Goal: Task Accomplishment & Management: Use online tool/utility

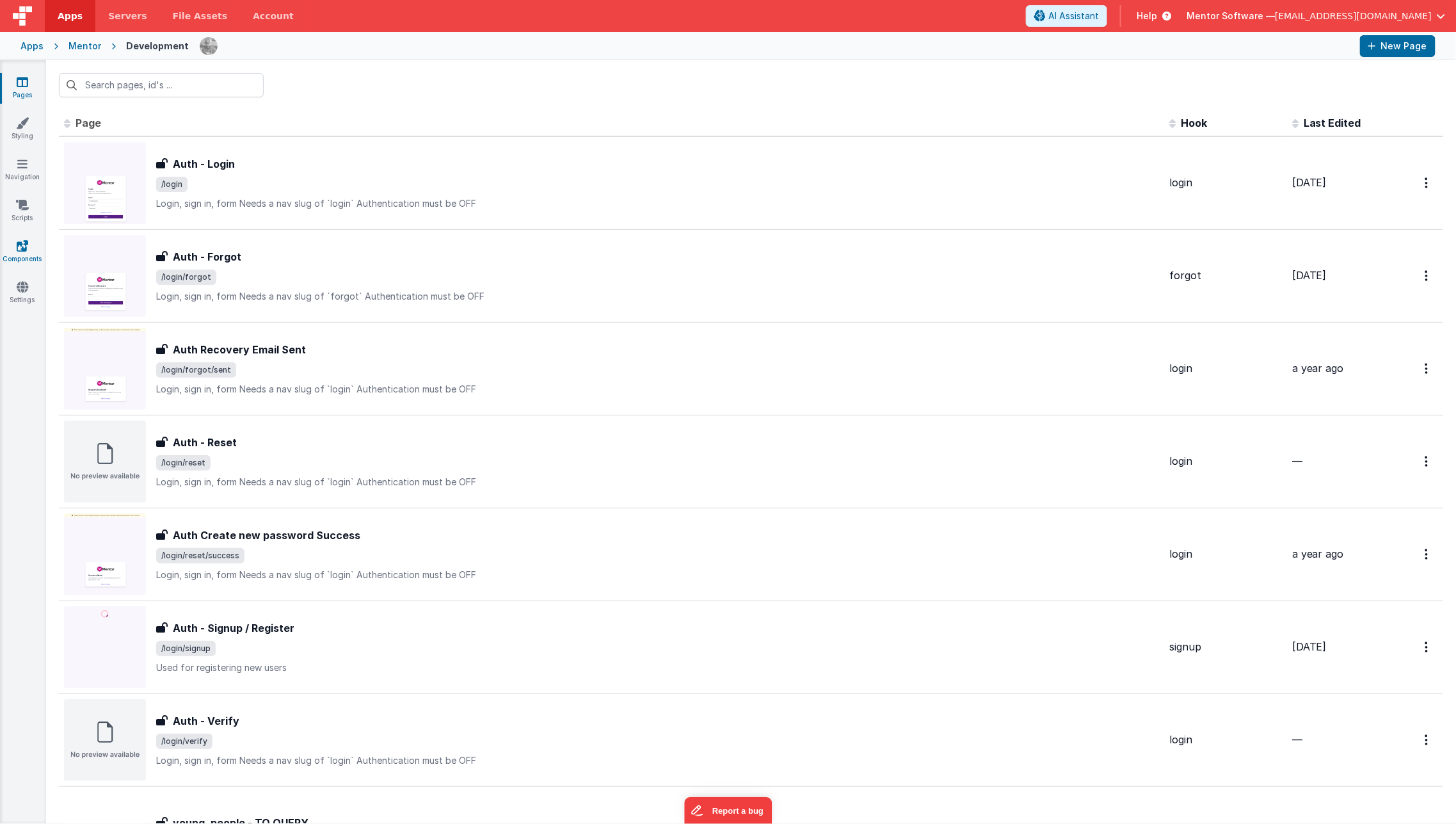
click at [28, 245] on link "Components" at bounding box center [22, 252] width 46 height 25
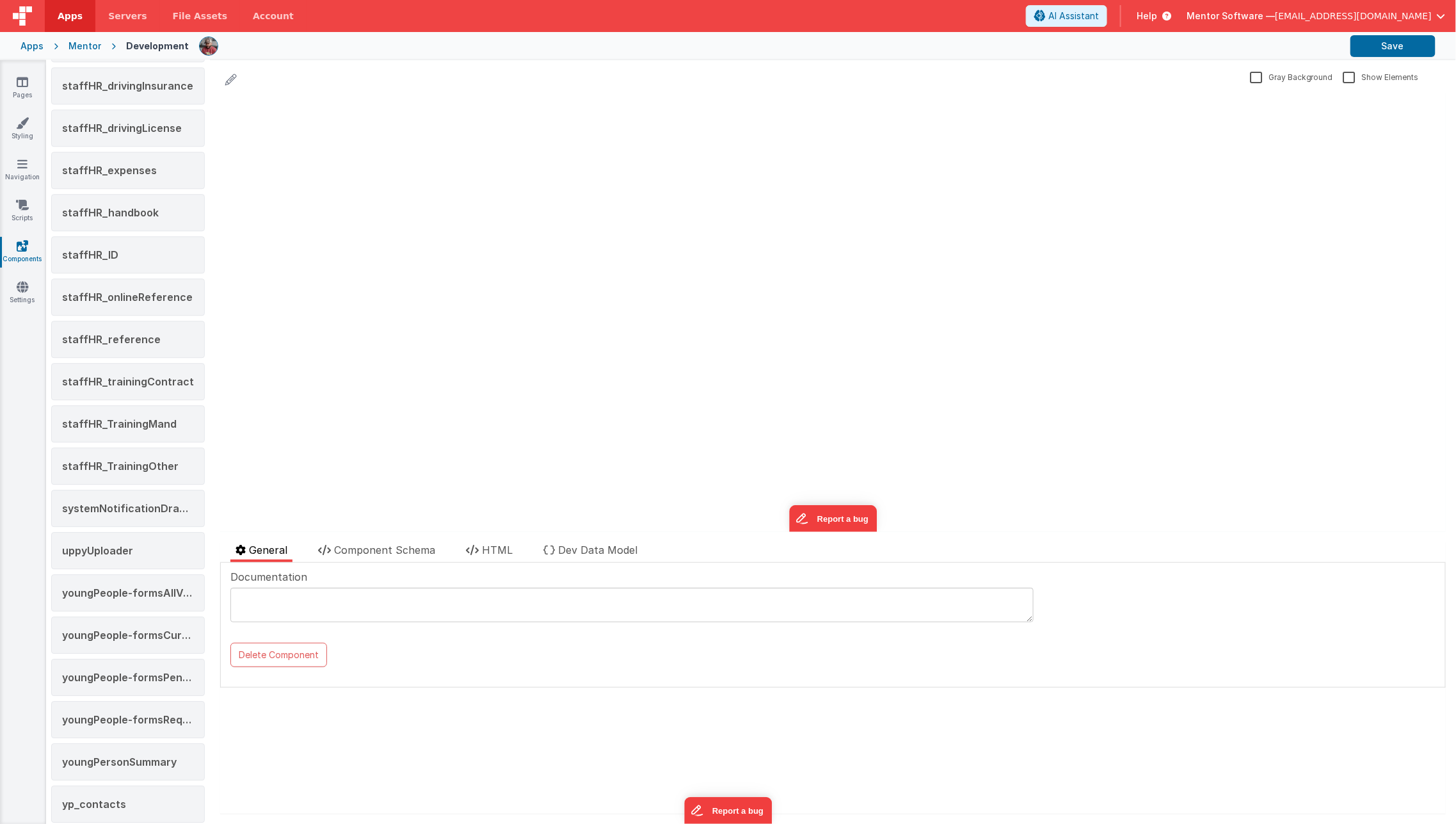
scroll to position [1764, 0]
click at [148, 501] on span "systemNotificationDrawer" at bounding box center [130, 508] width 136 height 13
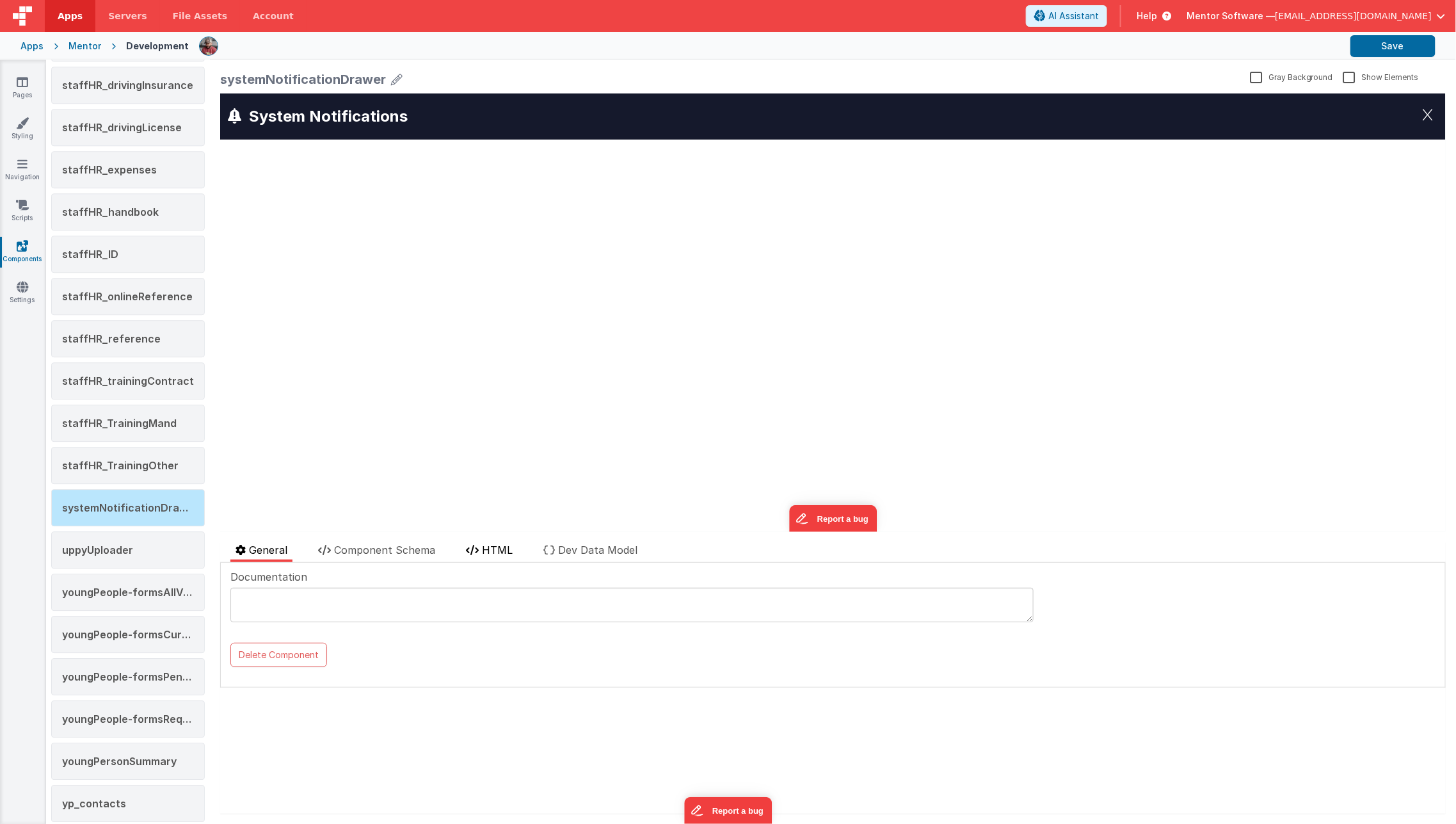
click at [480, 552] on li "HTML" at bounding box center [489, 552] width 57 height 20
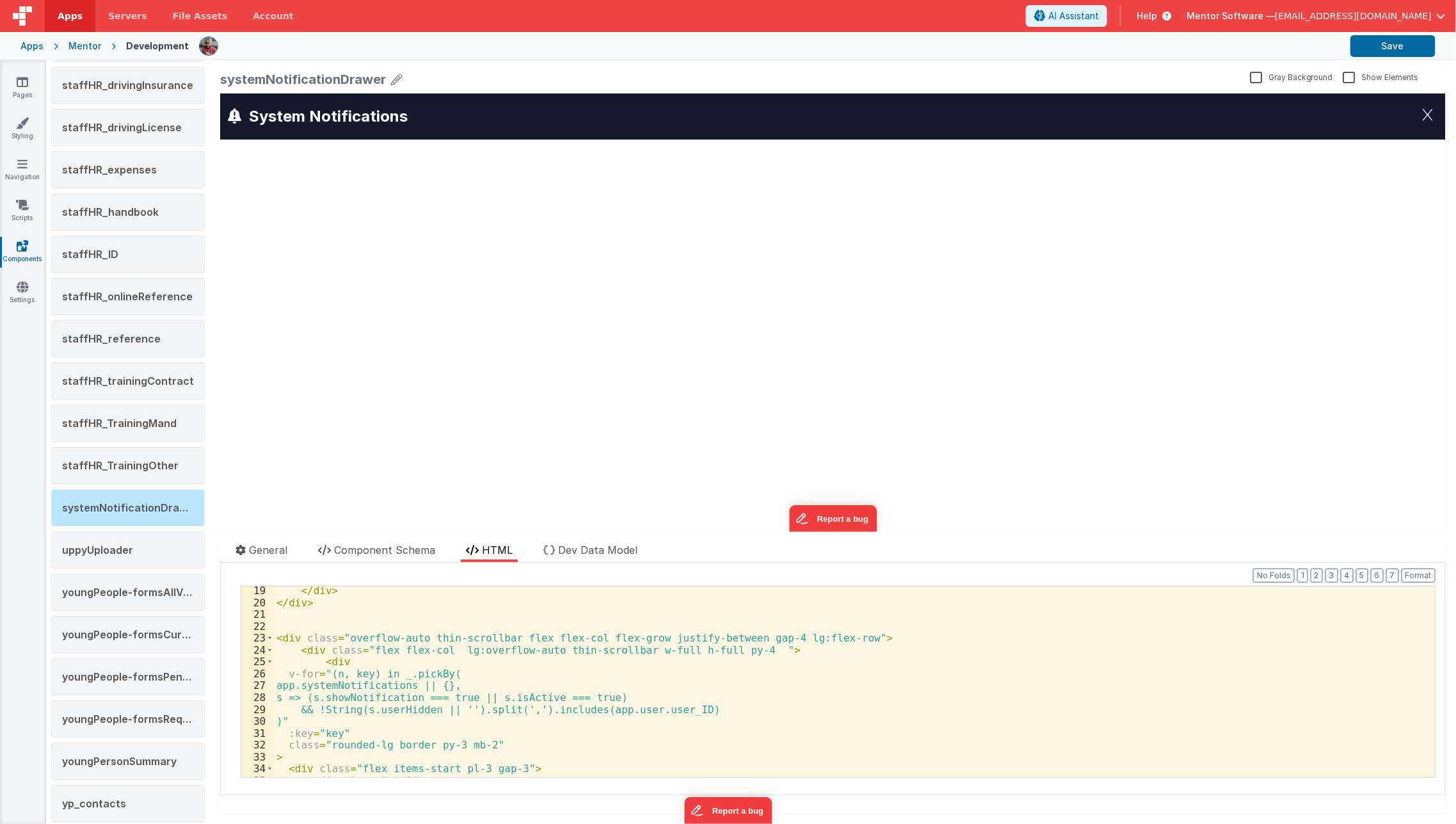
scroll to position [216, 0]
click at [378, 748] on div "</ div > </ div > < div class = "overflow-auto thin-scrollbar flex flex-col fle…" at bounding box center [849, 691] width 1150 height 215
click at [1376, 47] on button "Save" at bounding box center [1394, 46] width 85 height 22
click at [21, 84] on icon at bounding box center [22, 82] width 11 height 13
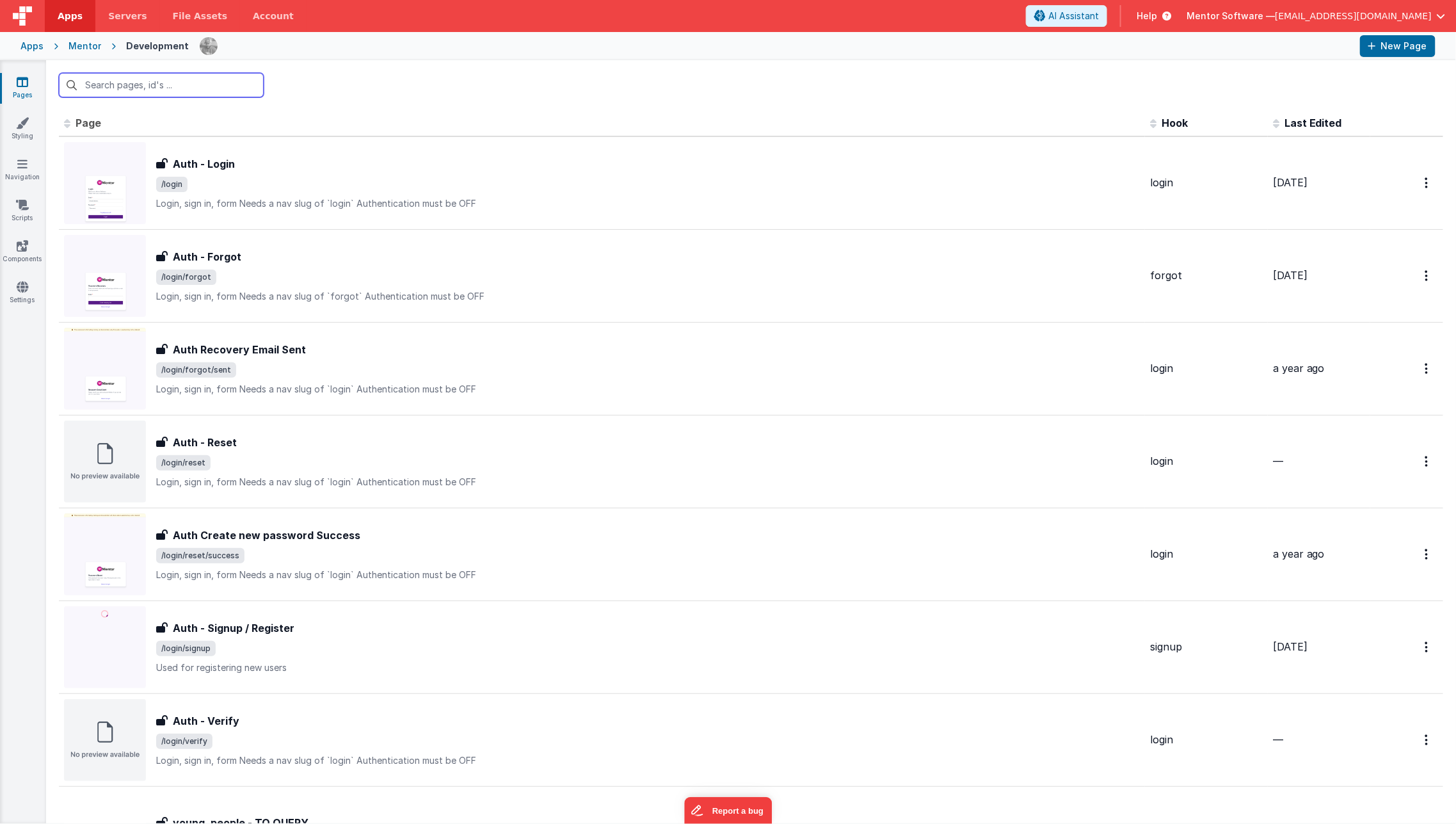
click at [226, 86] on input "text" at bounding box center [162, 85] width 205 height 25
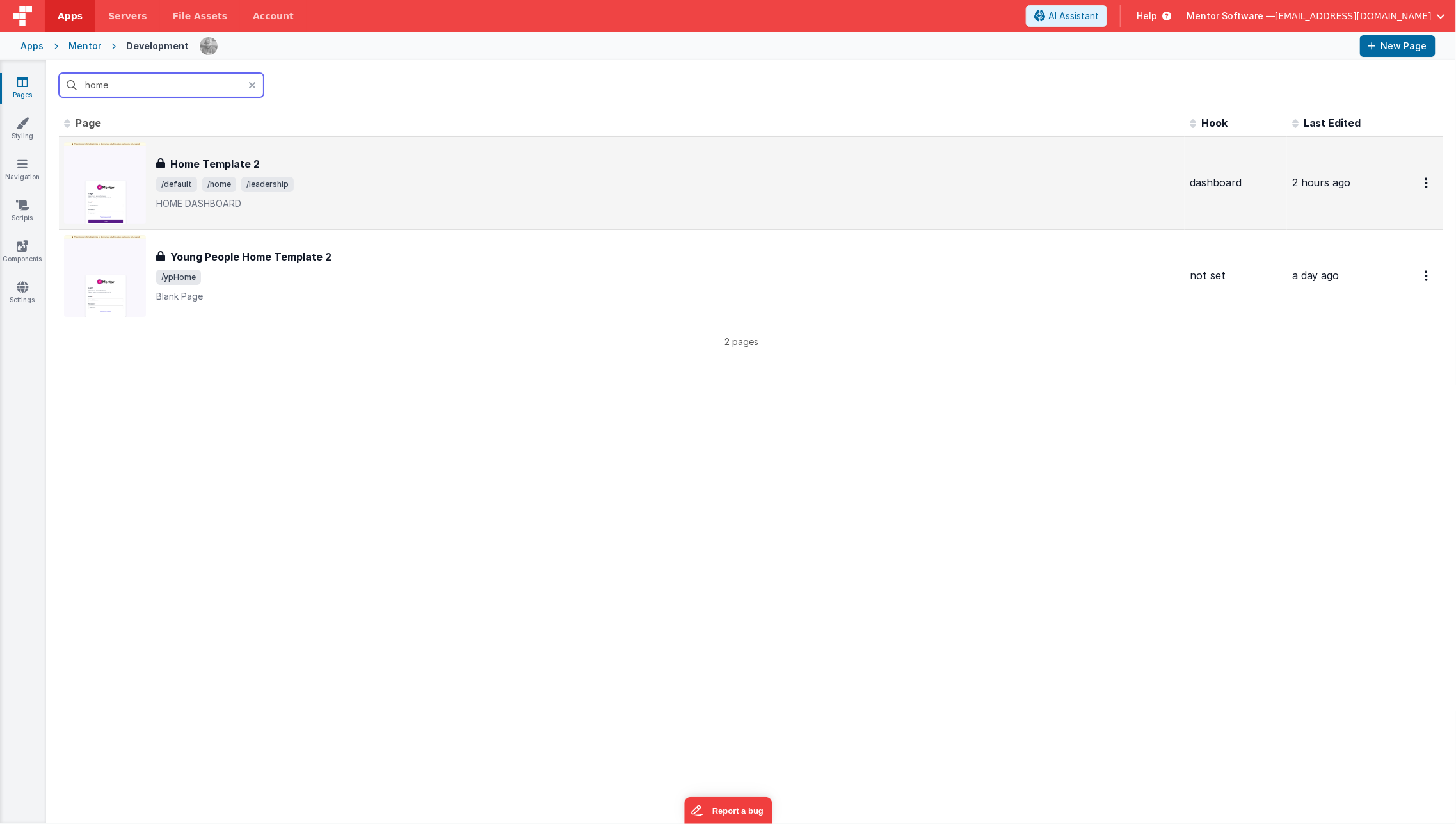
type input "home"
click at [235, 166] on h3 "Home Template 2" at bounding box center [215, 163] width 89 height 16
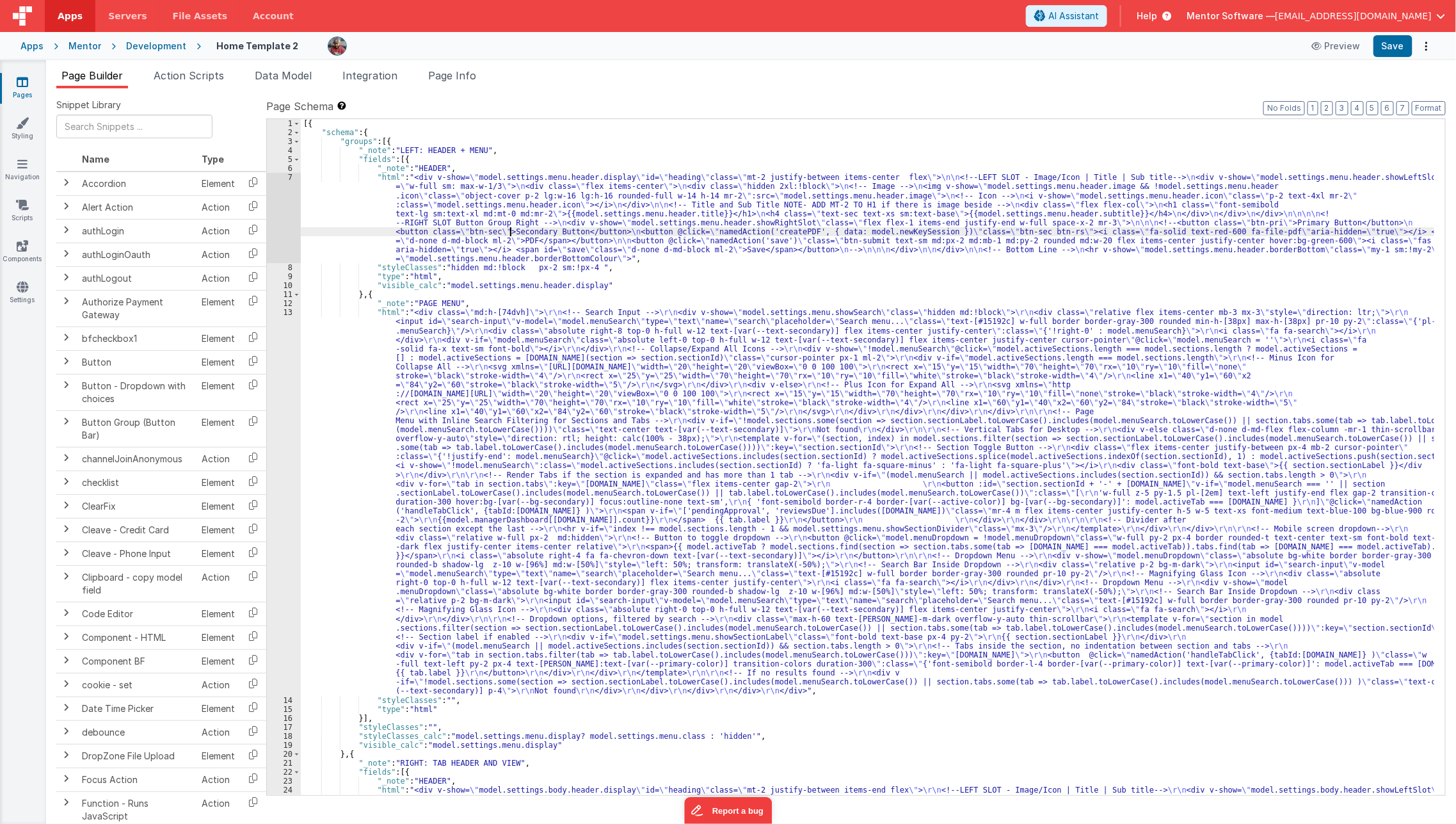
click at [512, 232] on div "[{ "schema" : { "groups" : [{ "_note" : "LEFT: HEADER + MENU" , "fields" : [{ "…" at bounding box center [868, 646] width 1134 height 1055
type input "p"
click at [440, 85] on li "Page Info" at bounding box center [452, 78] width 58 height 21
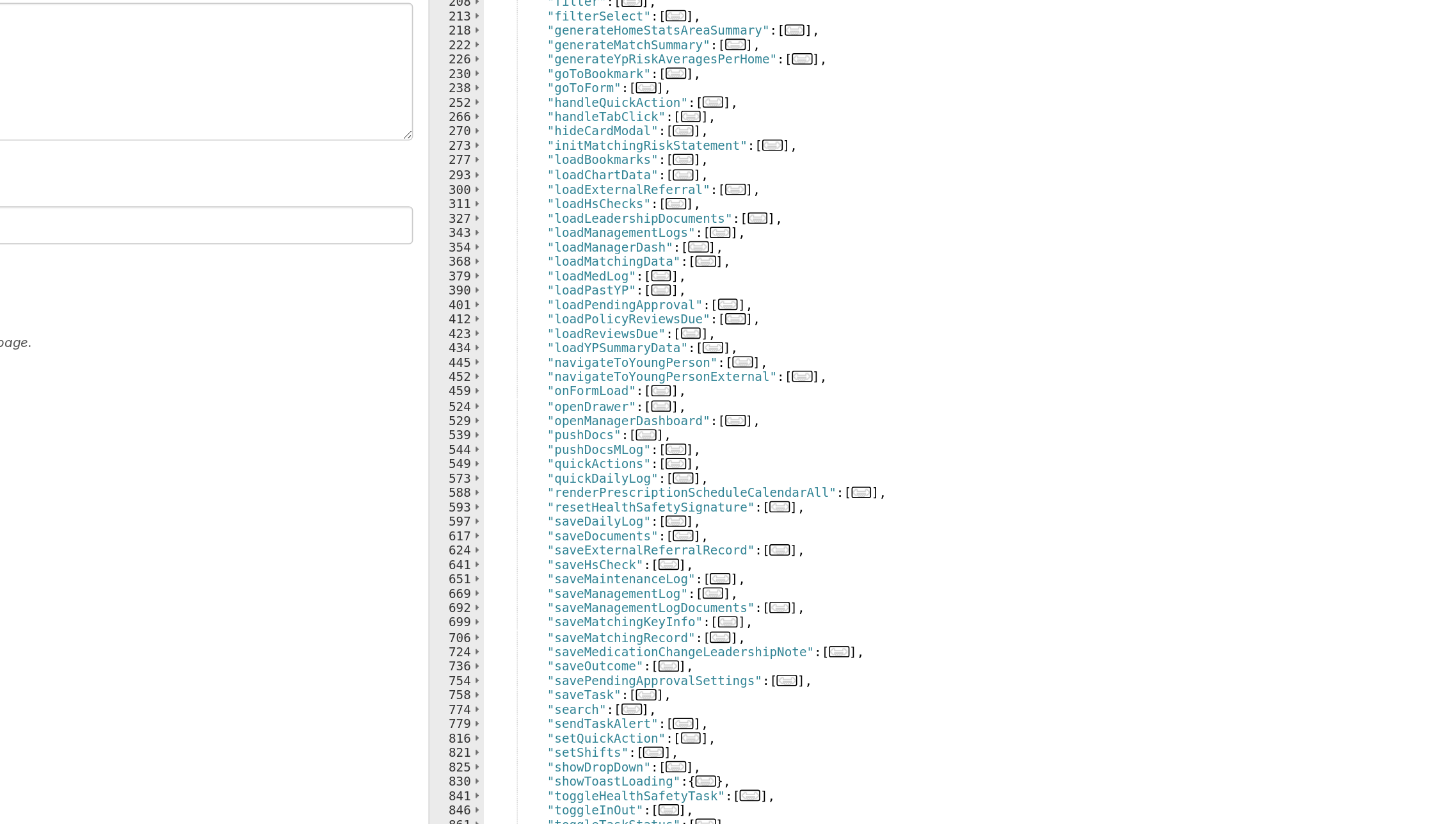
scroll to position [225, 0]
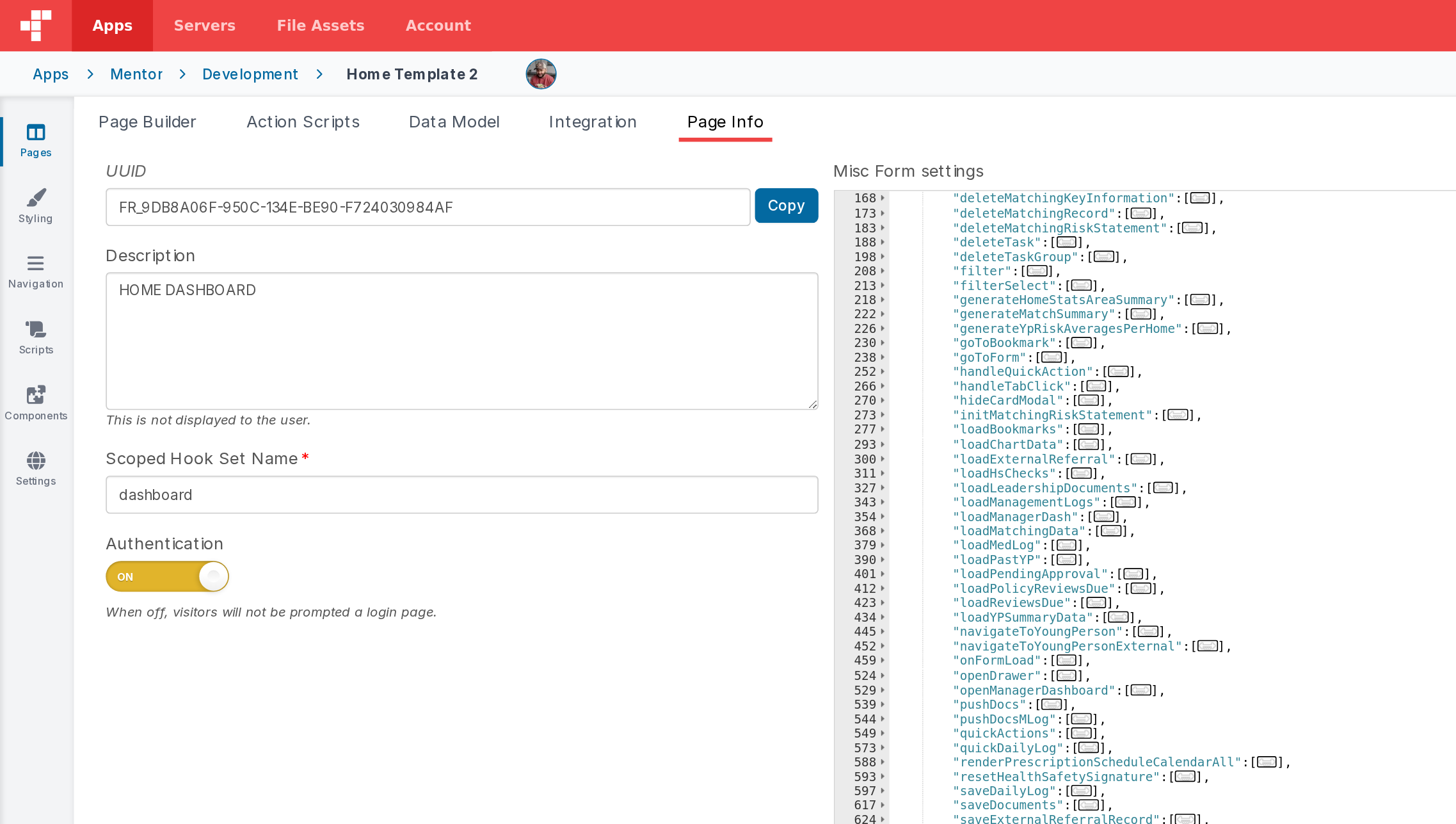
click at [443, 328] on div "UUID FR_9DB8A06F-950C-134E-BE90-F724030984AF Copy Description HOME DASHBOARD Th…" at bounding box center [751, 446] width 1390 height 696
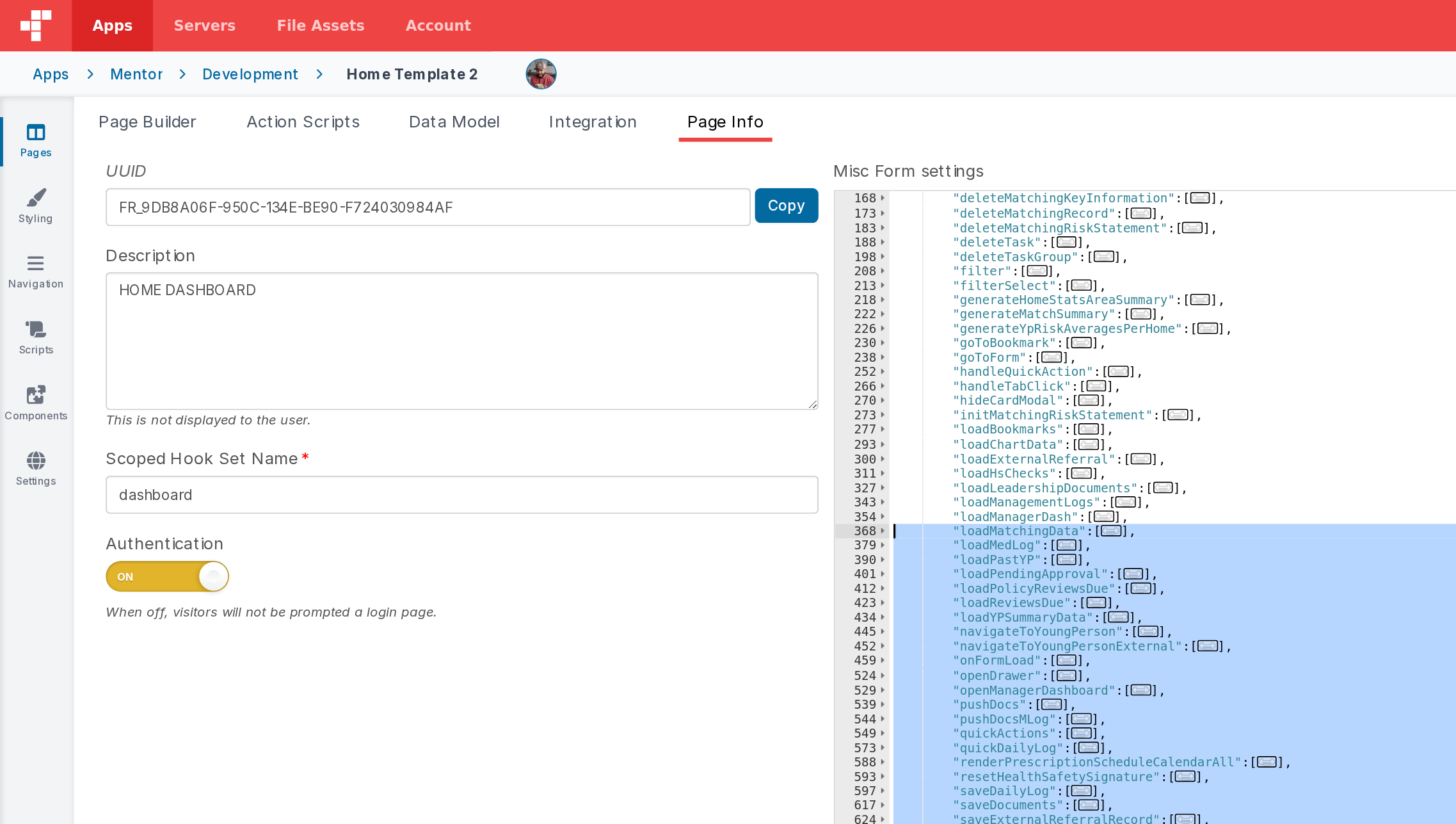
click at [694, 422] on div ""deleteManagementLog" : [ ... ] , "deleteMatchingKeyInformation" : [ ... ] , "d…" at bounding box center [994, 457] width 880 height 676
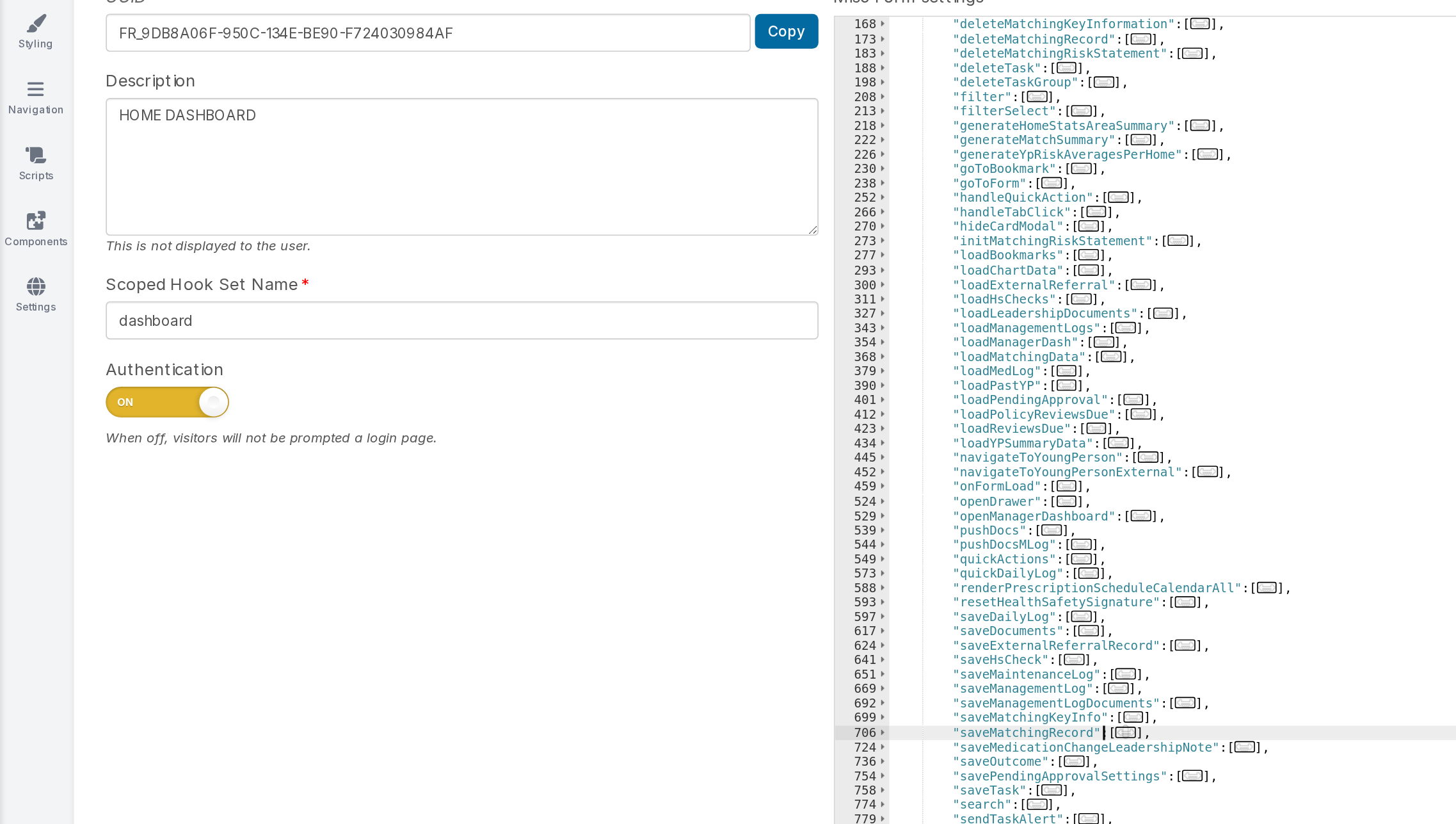
click at [695, 564] on span "..." at bounding box center [701, 565] width 13 height 7
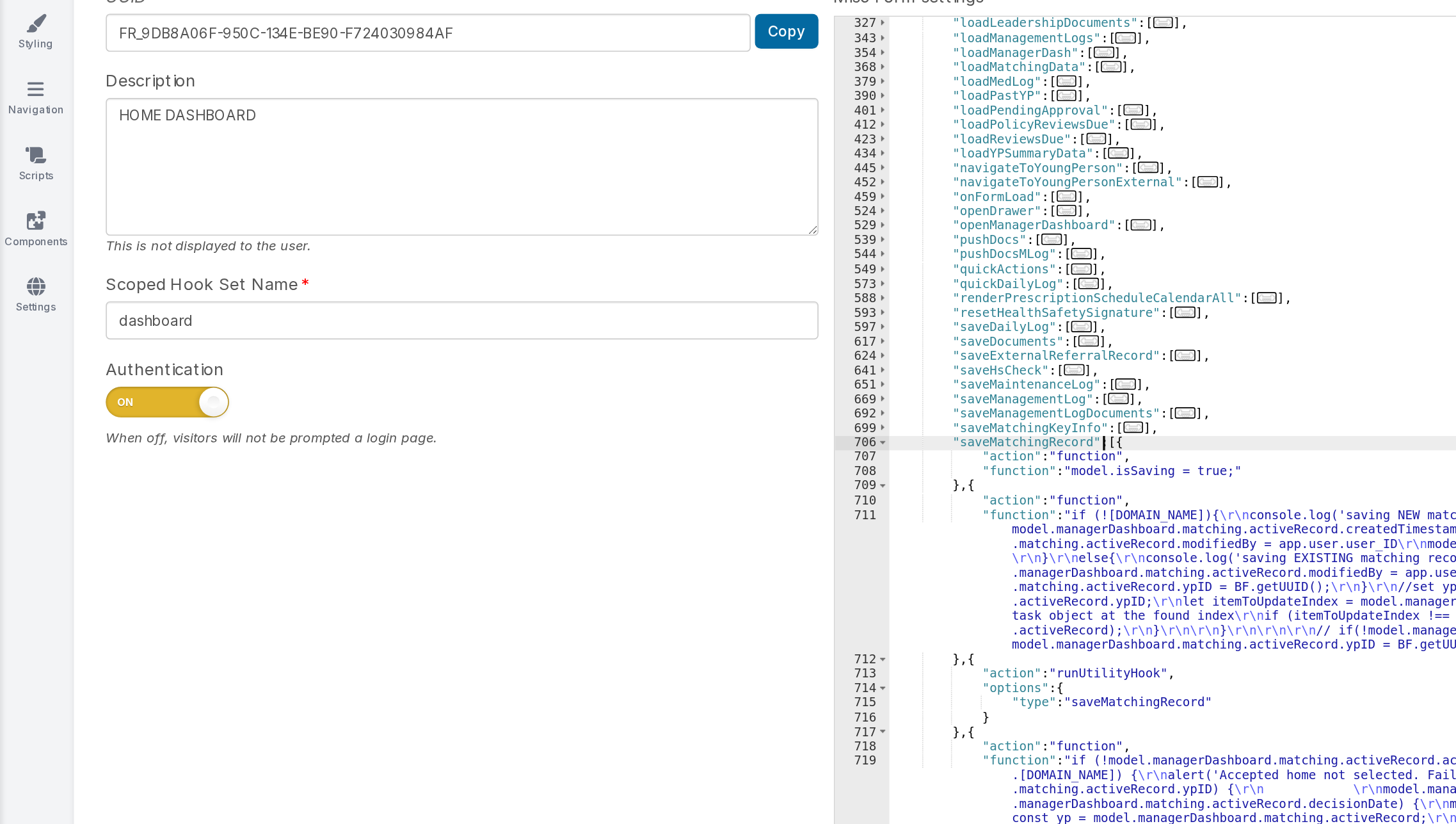
scroll to position [515, 0]
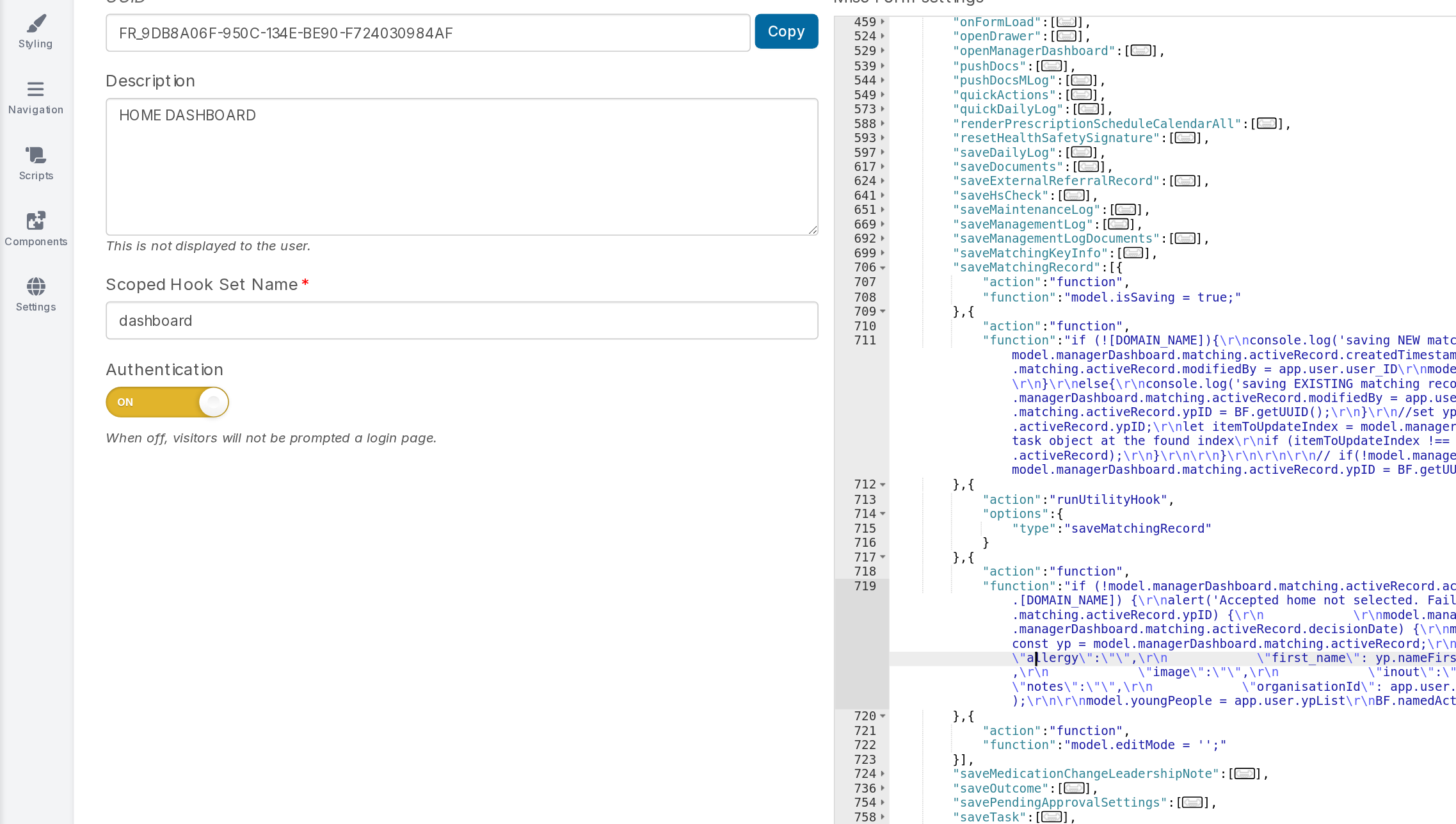
click at [644, 520] on div ""onFormLoad" : [ ... ] , "openDrawer" : [ ... ] , "openManagerDashboard" : [ ..…" at bounding box center [995, 465] width 881 height 694
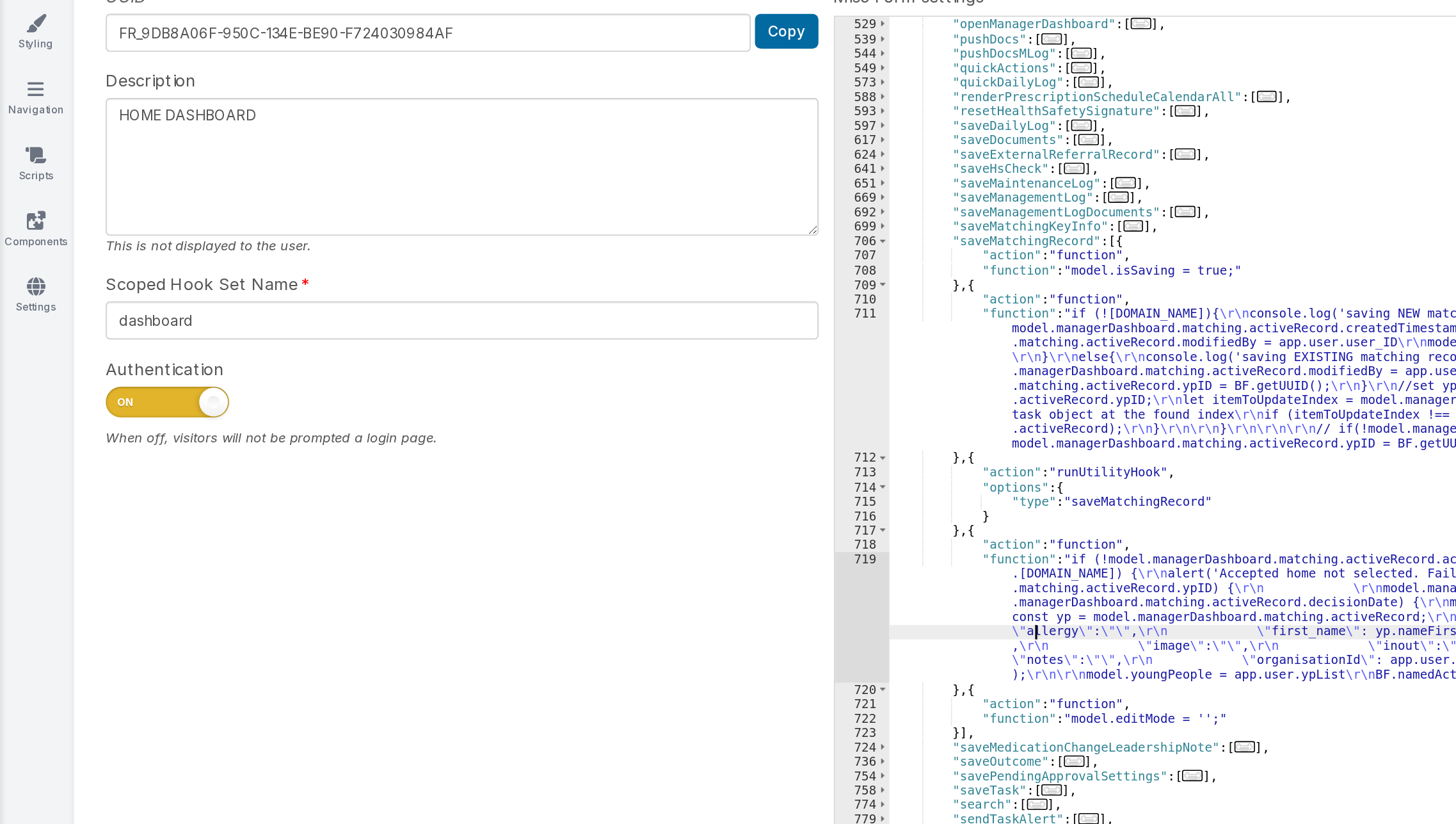
scroll to position [531, 0]
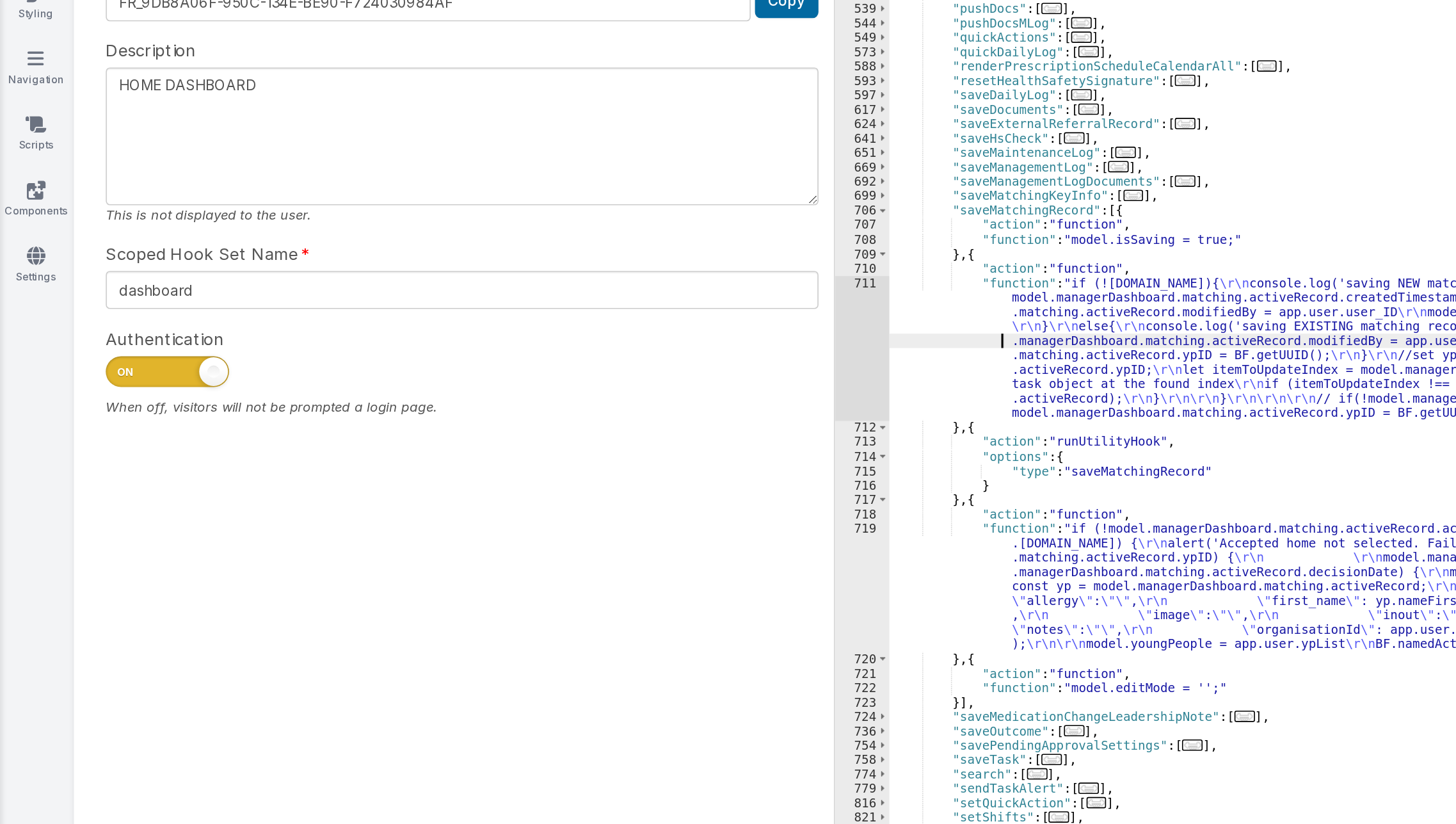
click at [592, 344] on div ""openDrawer" : [ ... ] , "openManagerDashboard" : [ ... ] , "pushDocs" : [ ... …" at bounding box center [995, 457] width 881 height 694
click at [529, 364] on div "711" at bounding box center [536, 345] width 34 height 90
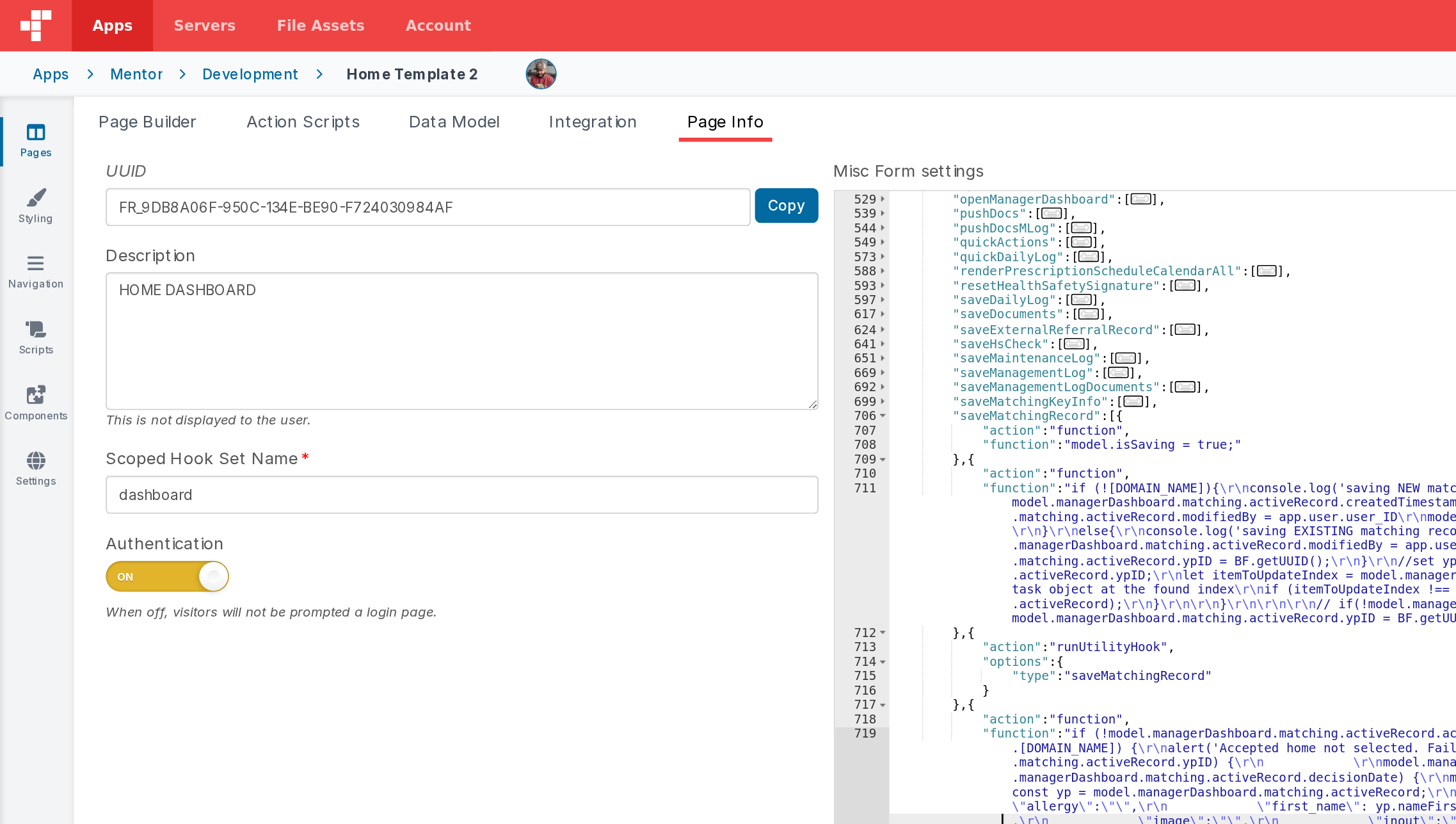
click at [606, 379] on div ""openDrawer" : [ ... ] , "openManagerDashboard" : [ ... ] , "pushDocs" : [ ... …" at bounding box center [995, 458] width 881 height 694
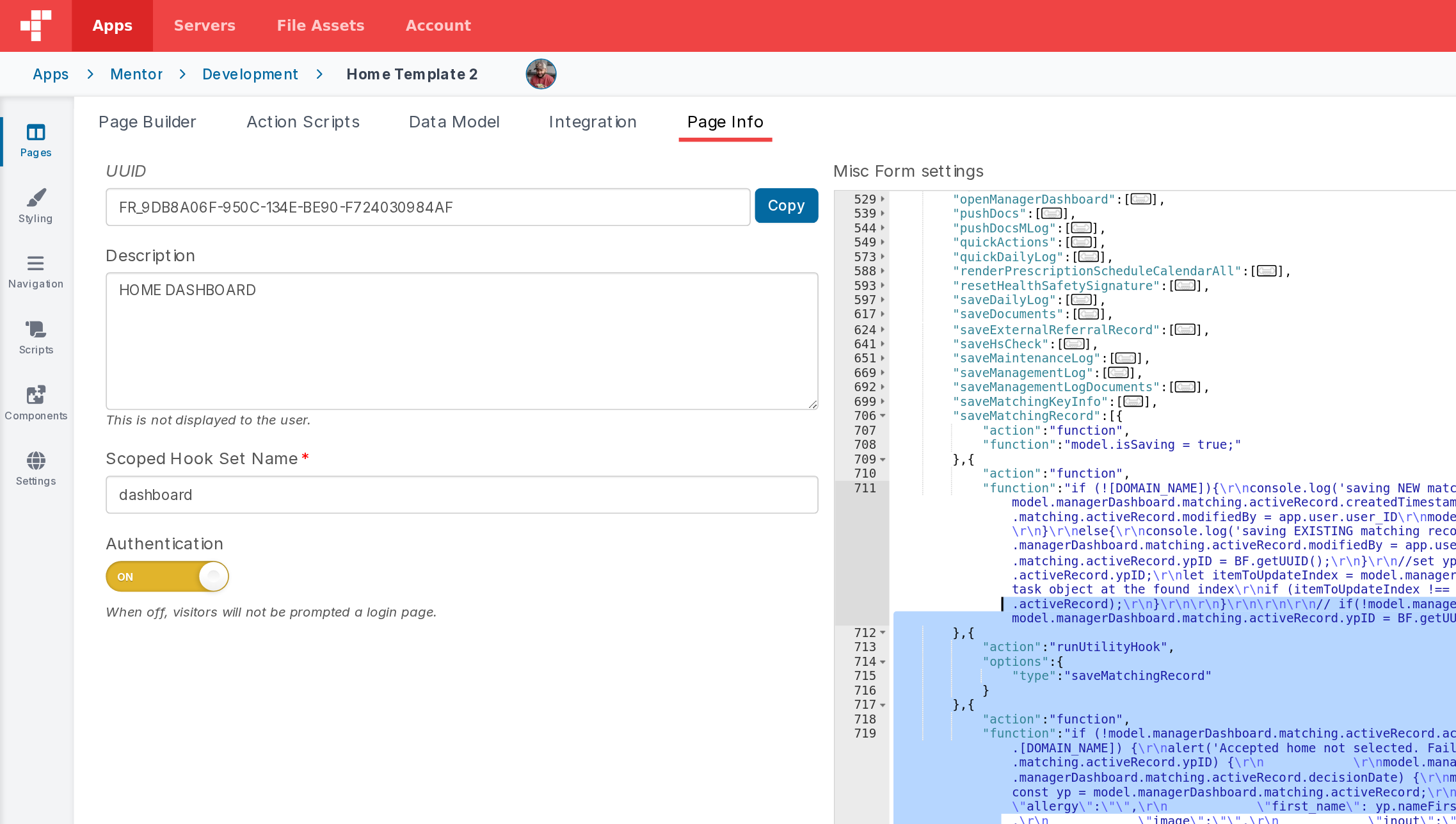
click at [605, 340] on div ""openDrawer" : [ ... ] , "openManagerDashboard" : [ ... ] , "pushDocs" : [ ... …" at bounding box center [994, 457] width 880 height 676
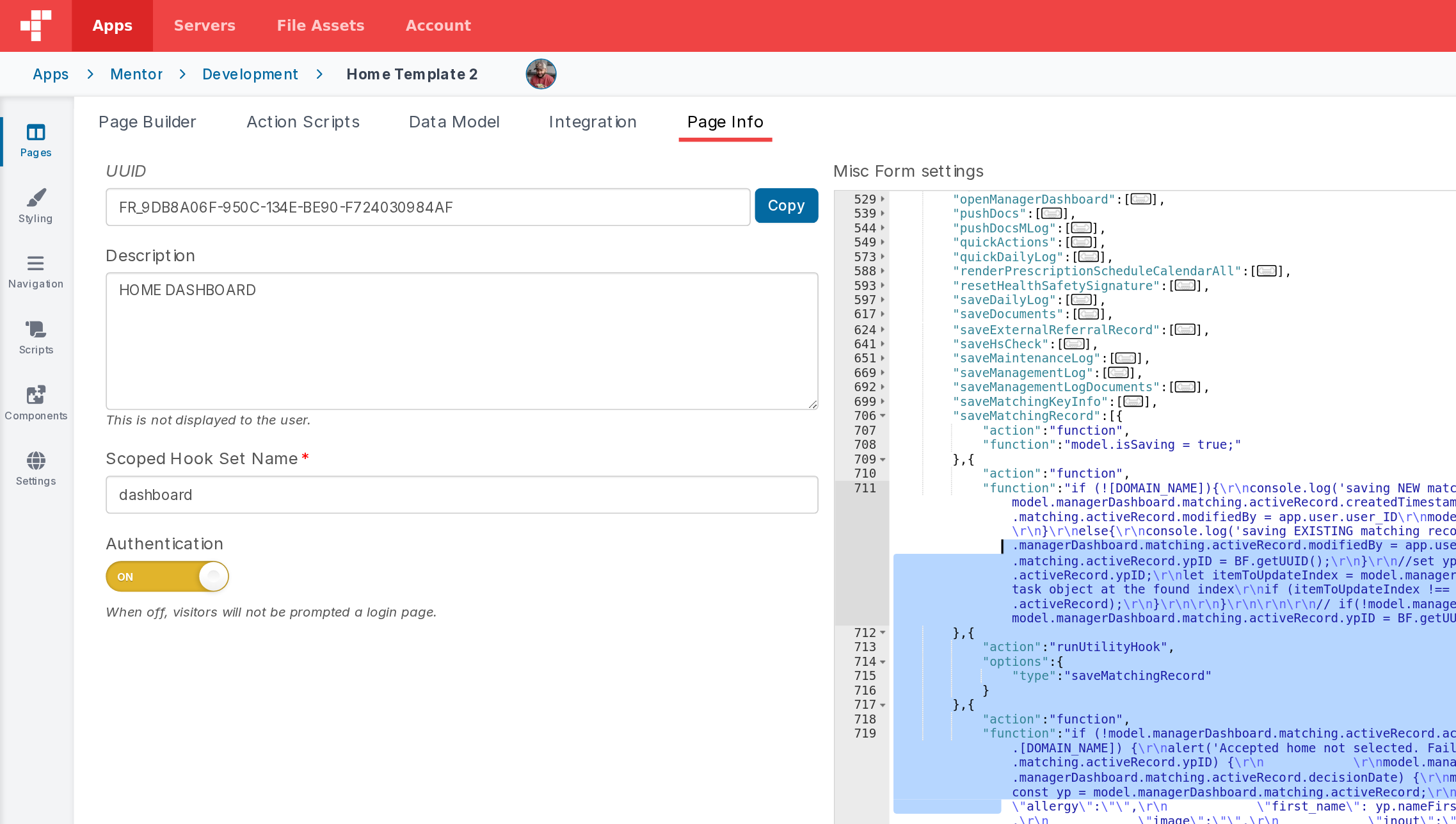
click at [625, 396] on div ""openDrawer" : [ ... ] , "openManagerDashboard" : [ ... ] , "pushDocs" : [ ... …" at bounding box center [994, 457] width 880 height 676
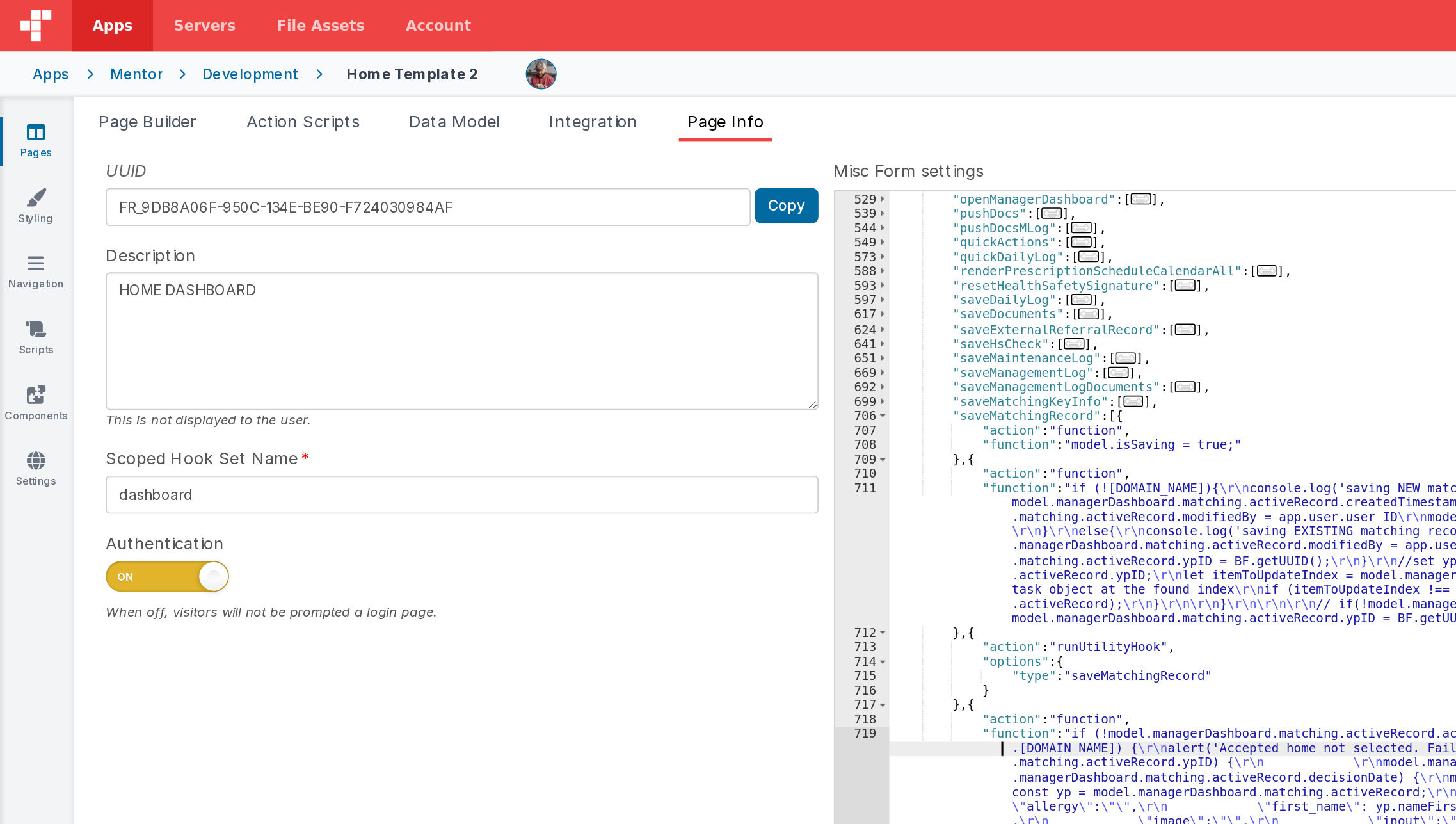
click at [607, 470] on div ""openDrawer" : [ ... ] , "openManagerDashboard" : [ ... ] , "pushDocs" : [ ... …" at bounding box center [995, 458] width 881 height 694
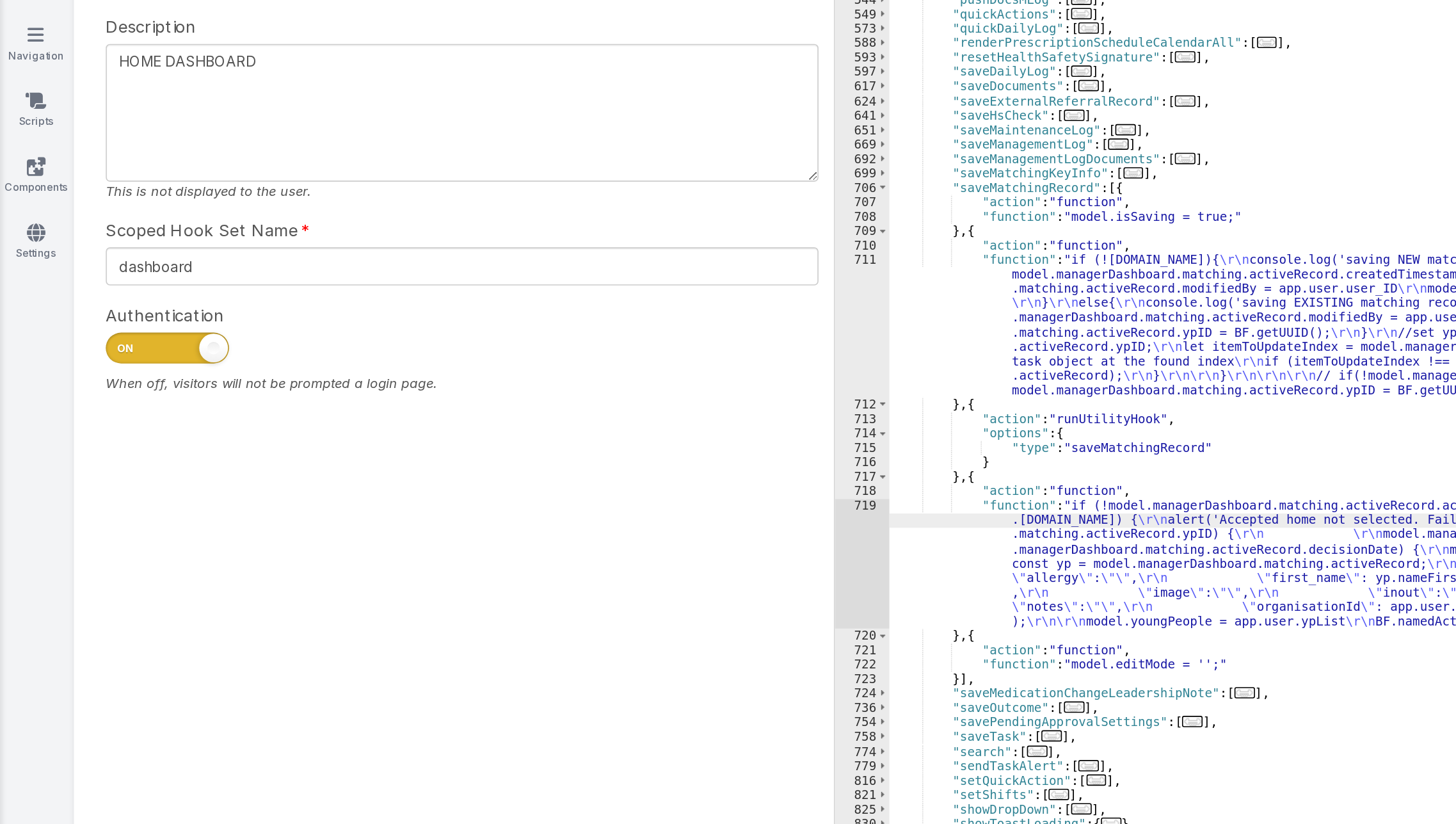
click at [533, 496] on div "719" at bounding box center [536, 493] width 34 height 81
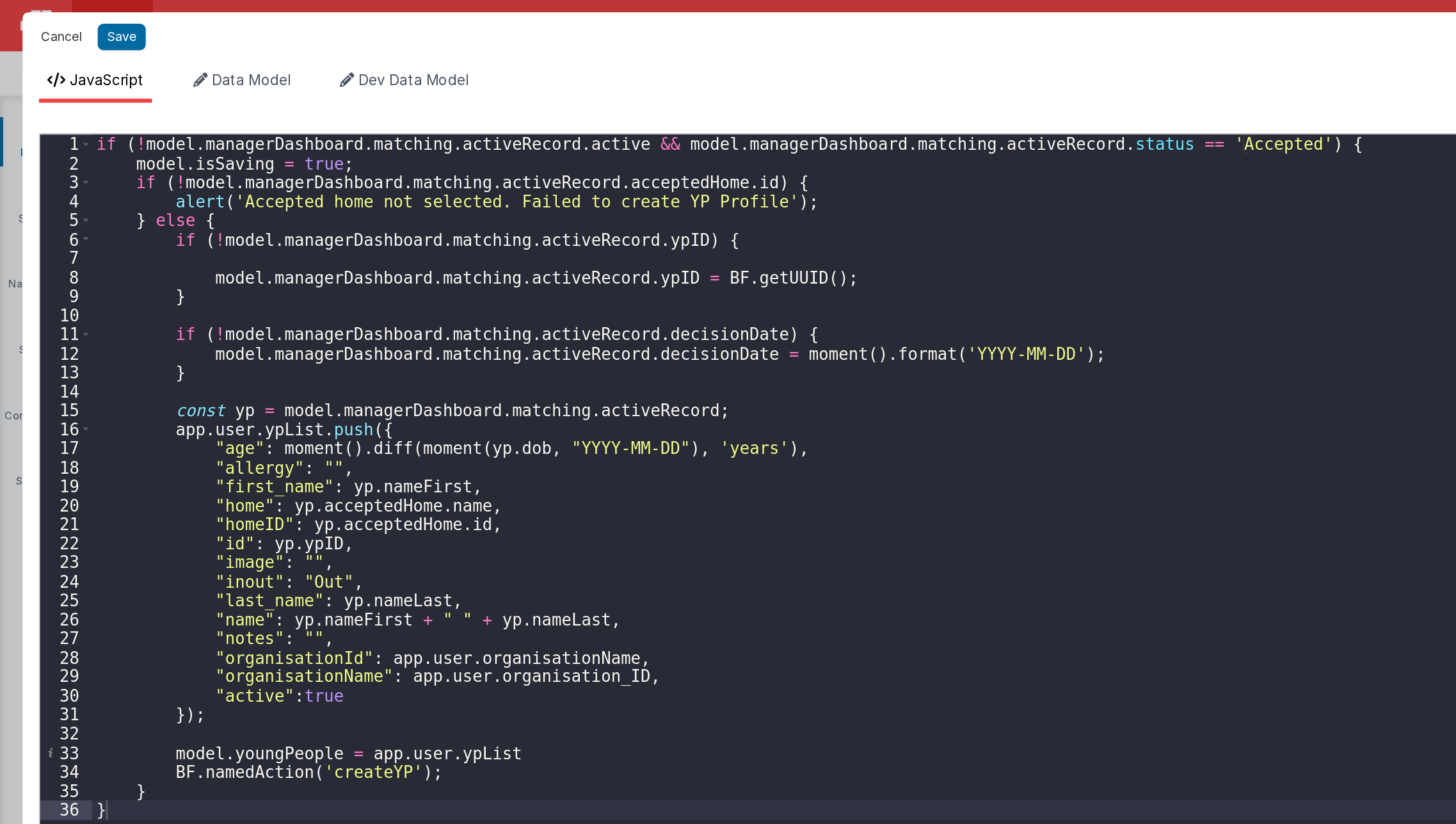
click at [29, 17] on button "Cancel" at bounding box center [38, 23] width 39 height 18
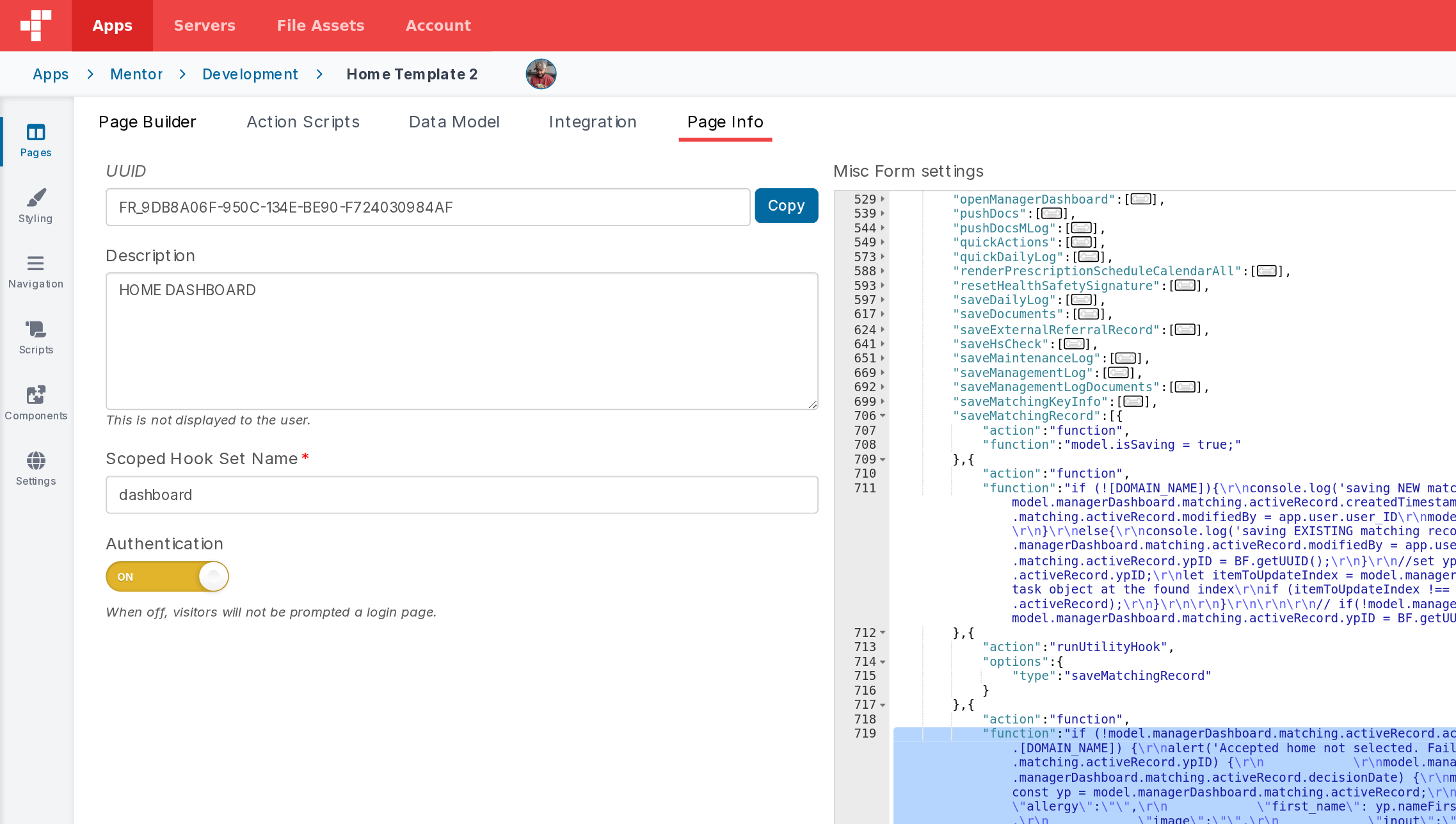
click at [83, 77] on span "Page Builder" at bounding box center [92, 76] width 62 height 13
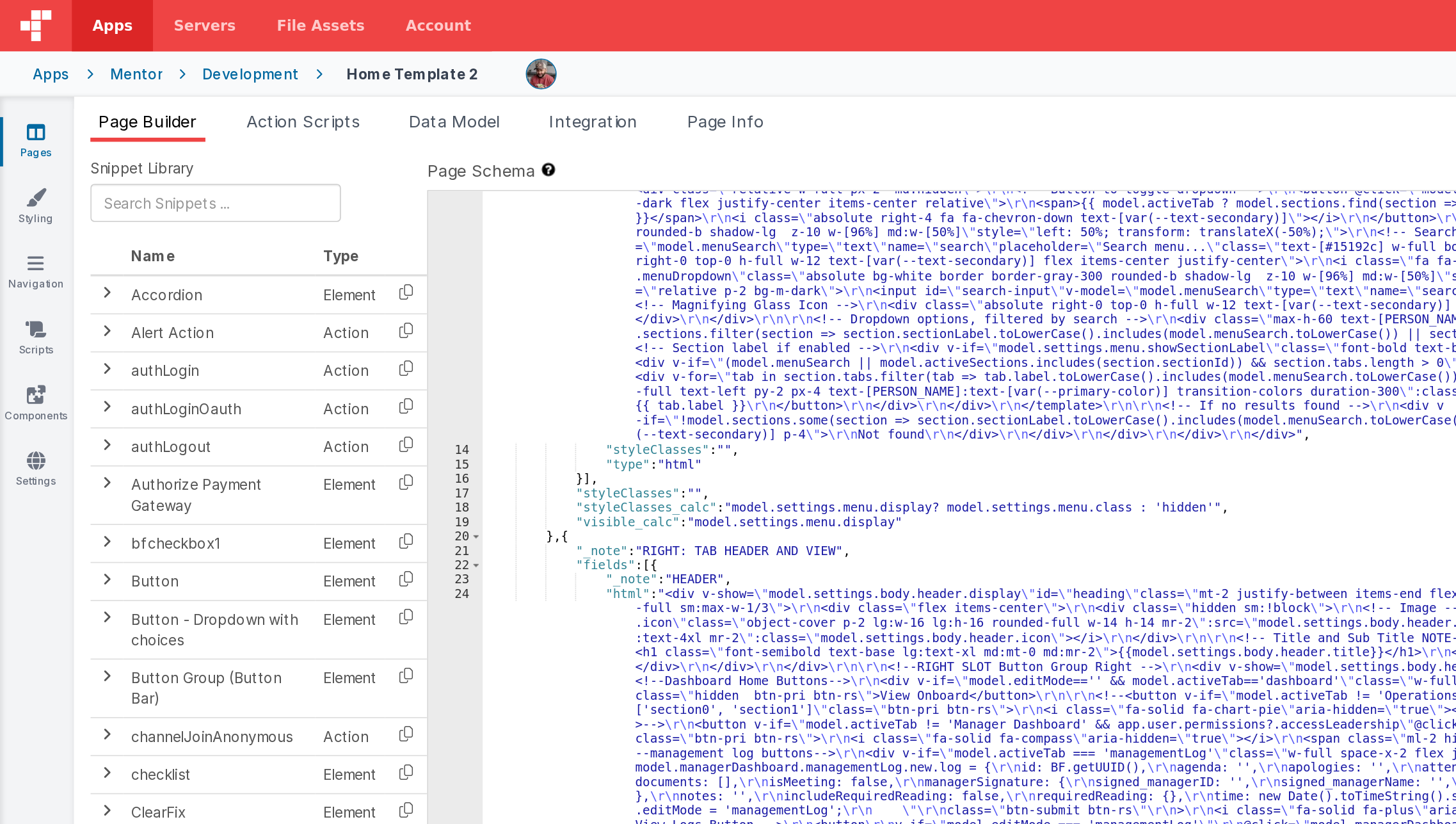
scroll to position [455, 0]
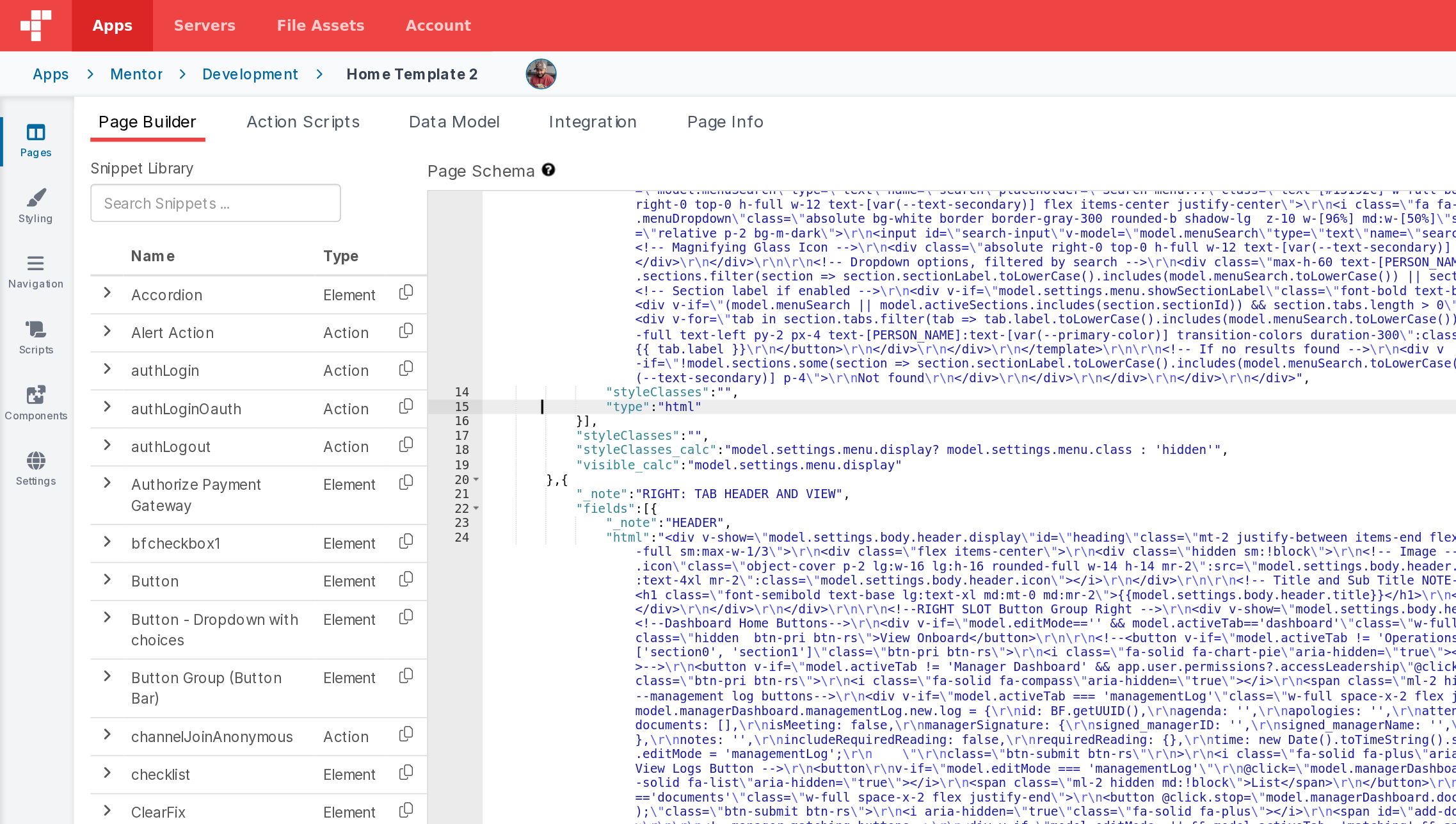
click at [336, 251] on div ""html" : "<div class= \" md:h-[74dvh] \" > \r\n <!-- Search Input --> \r\n <div…" at bounding box center [868, 709] width 1134 height 1713
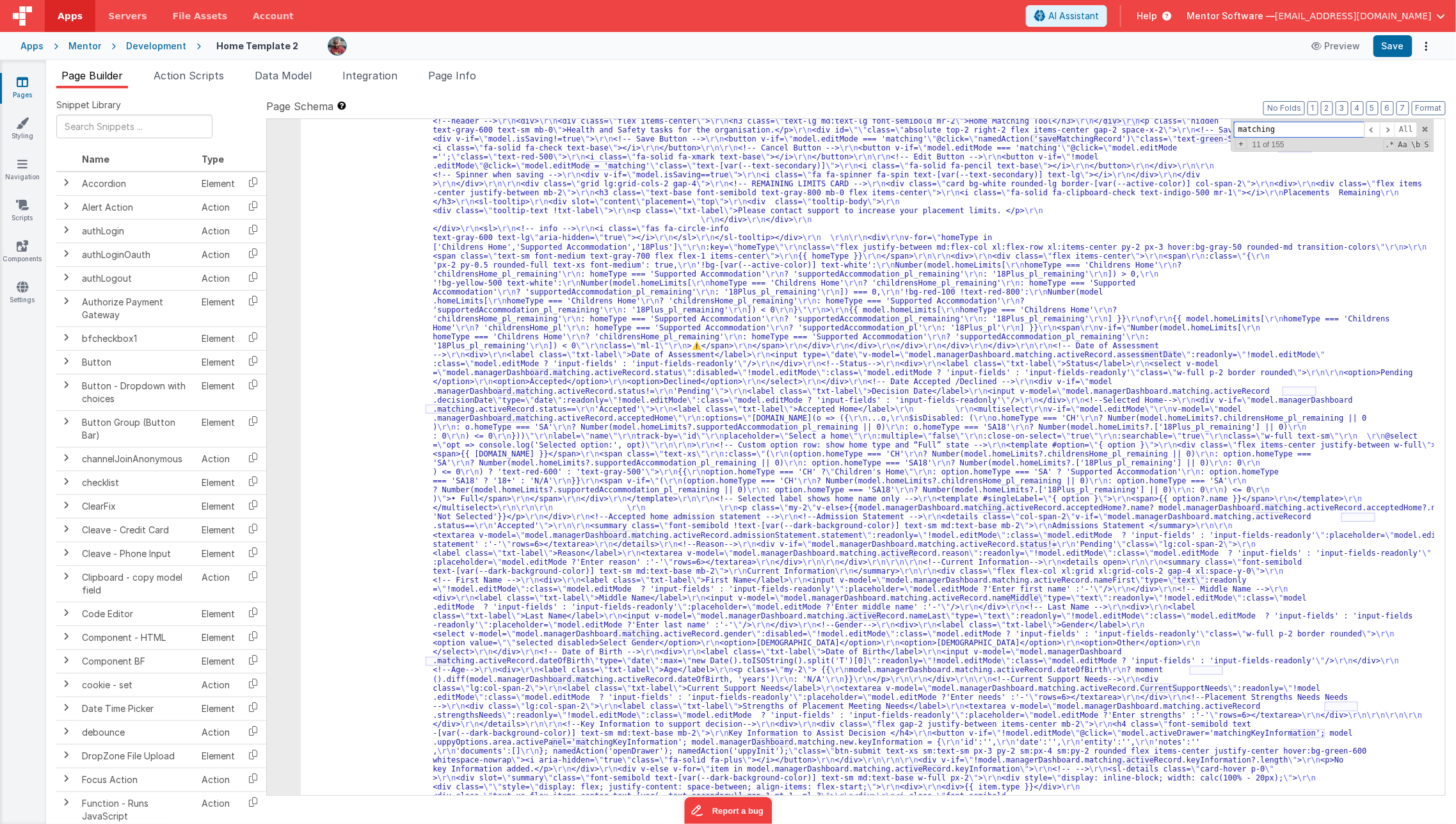
scroll to position [8971, 0]
type input "matching"
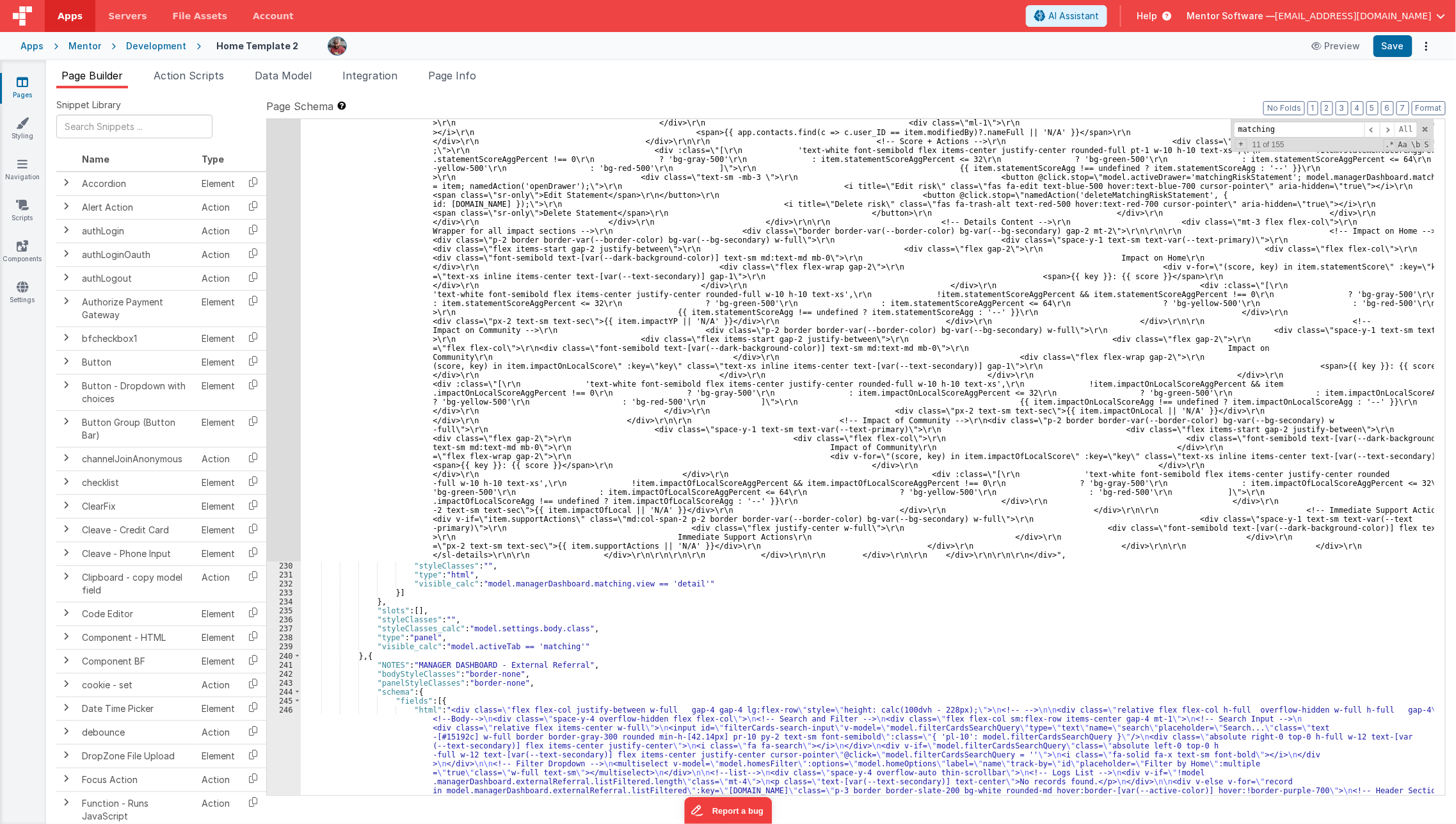
scroll to position [10382, 0]
click at [375, 407] on div ""html" : "<bfcomp v-if= \" !app.user.organisationIsRegistered \" name= \" place…" at bounding box center [868, 93] width 1134 height 2813
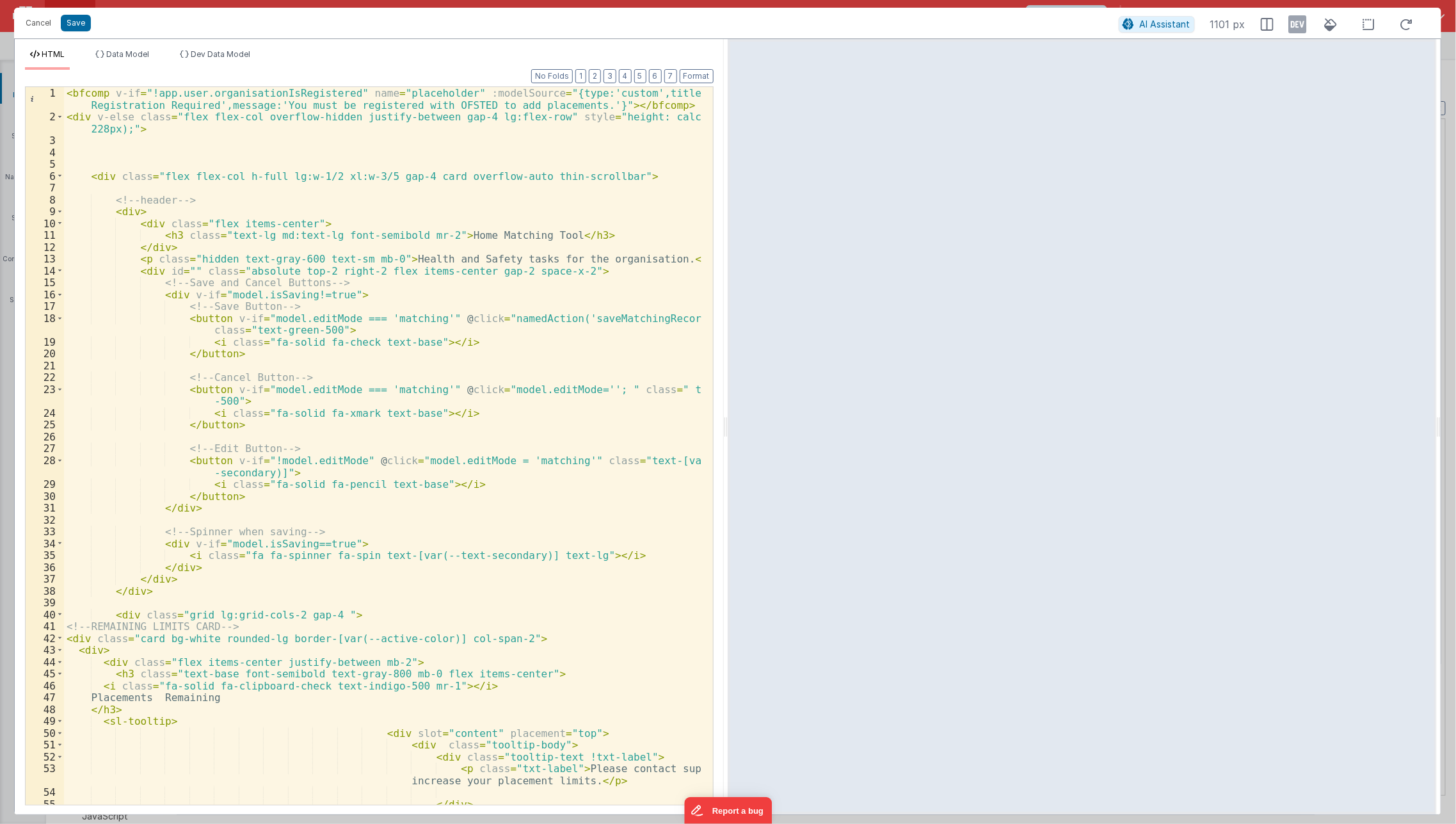
scroll to position [0, 0]
click at [238, 460] on div "< bfcomp v-if = "!app.user.organisationIsRegistered" name = "placeholder" :mode…" at bounding box center [383, 464] width 639 height 754
click at [252, 568] on div "< bfcomp v-if = "!app.user.organisationIsRegistered" name = "placeholder" :mode…" at bounding box center [383, 464] width 639 height 754
click at [418, 323] on div "< bfcomp v-if = "!app.user.organisationIsRegistered" name = "placeholder" :mode…" at bounding box center [383, 464] width 639 height 754
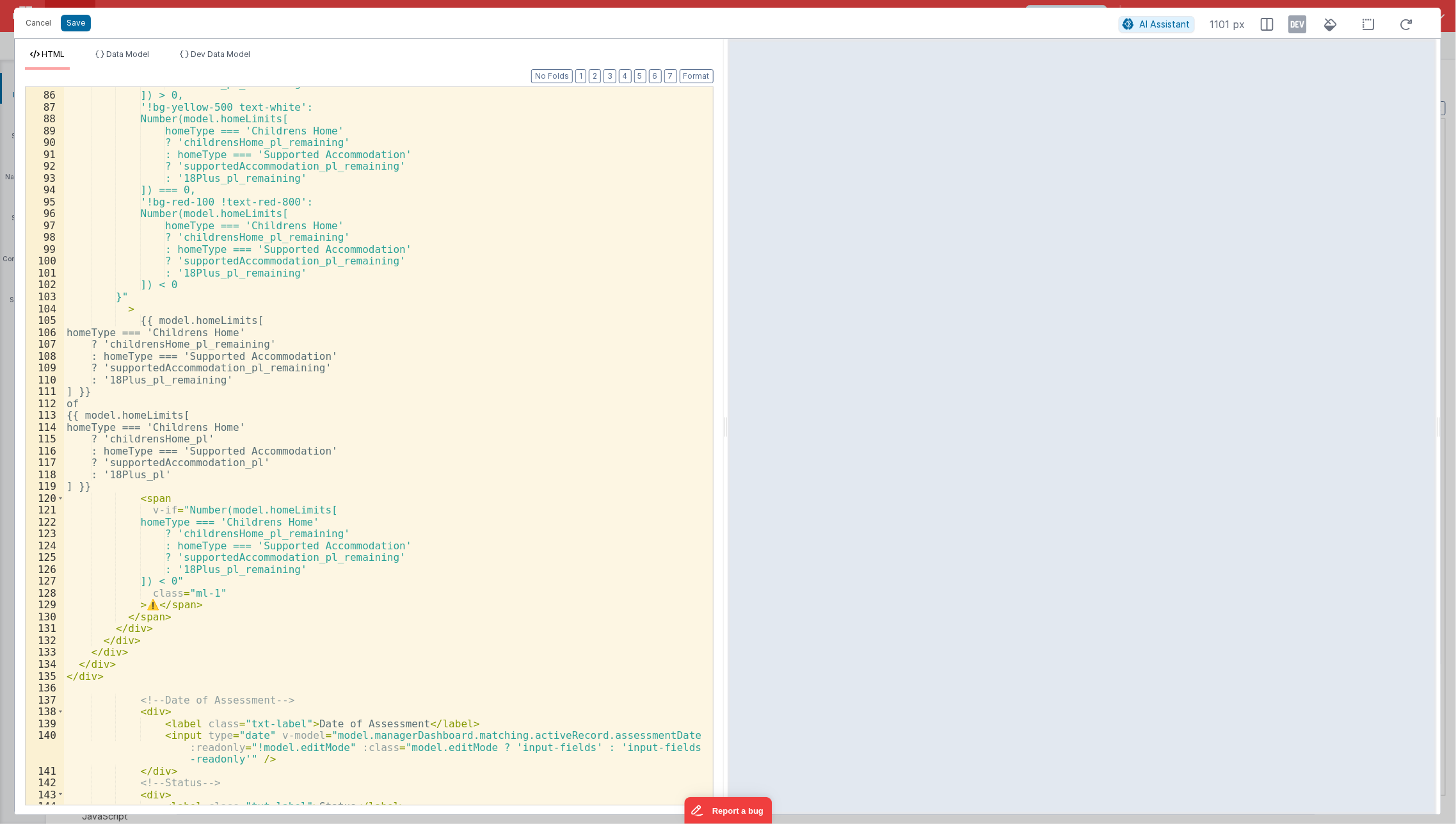
scroll to position [1101, 0]
click at [322, 737] on div ": '18Plus_pl_remaining' ]) > 0, '!bg-yellow-500 text-white': Number(model.homeL…" at bounding box center [383, 448] width 639 height 742
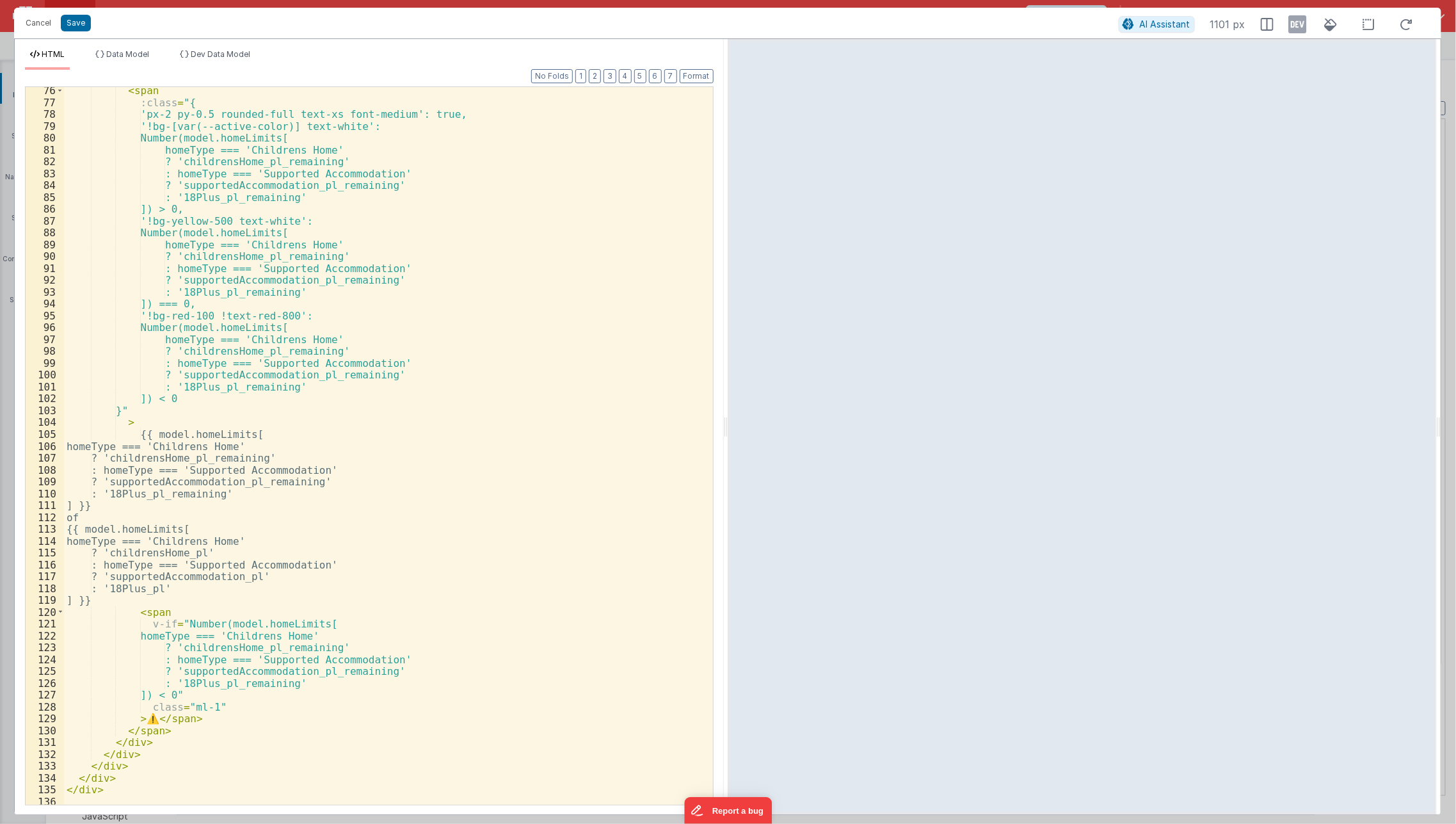
scroll to position [999, 0]
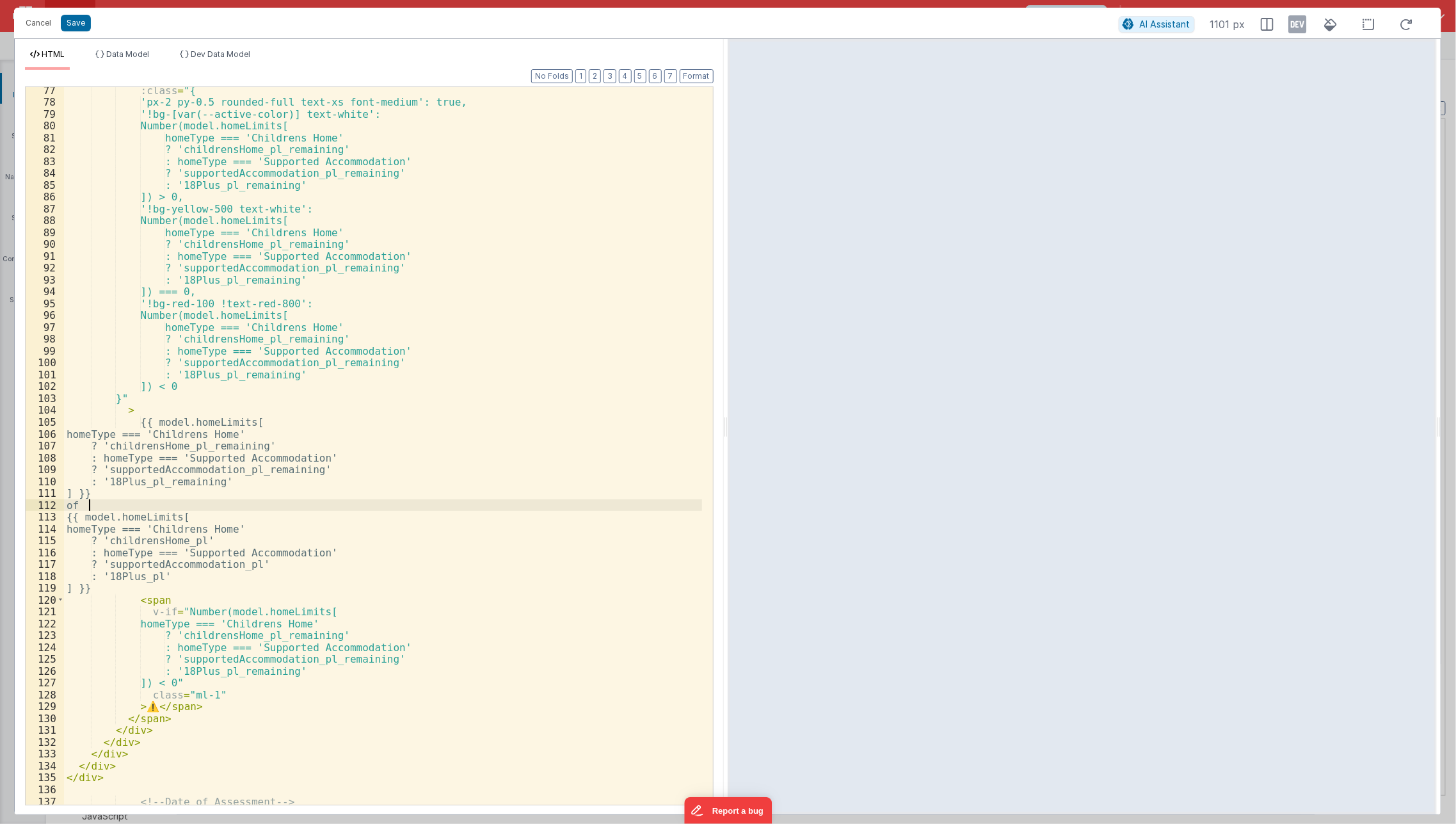
click at [377, 510] on div ":class = "{ 'px-2 py-0.5 rounded-full text-xs font-medium': true, '!bg-[var(--a…" at bounding box center [383, 455] width 639 height 742
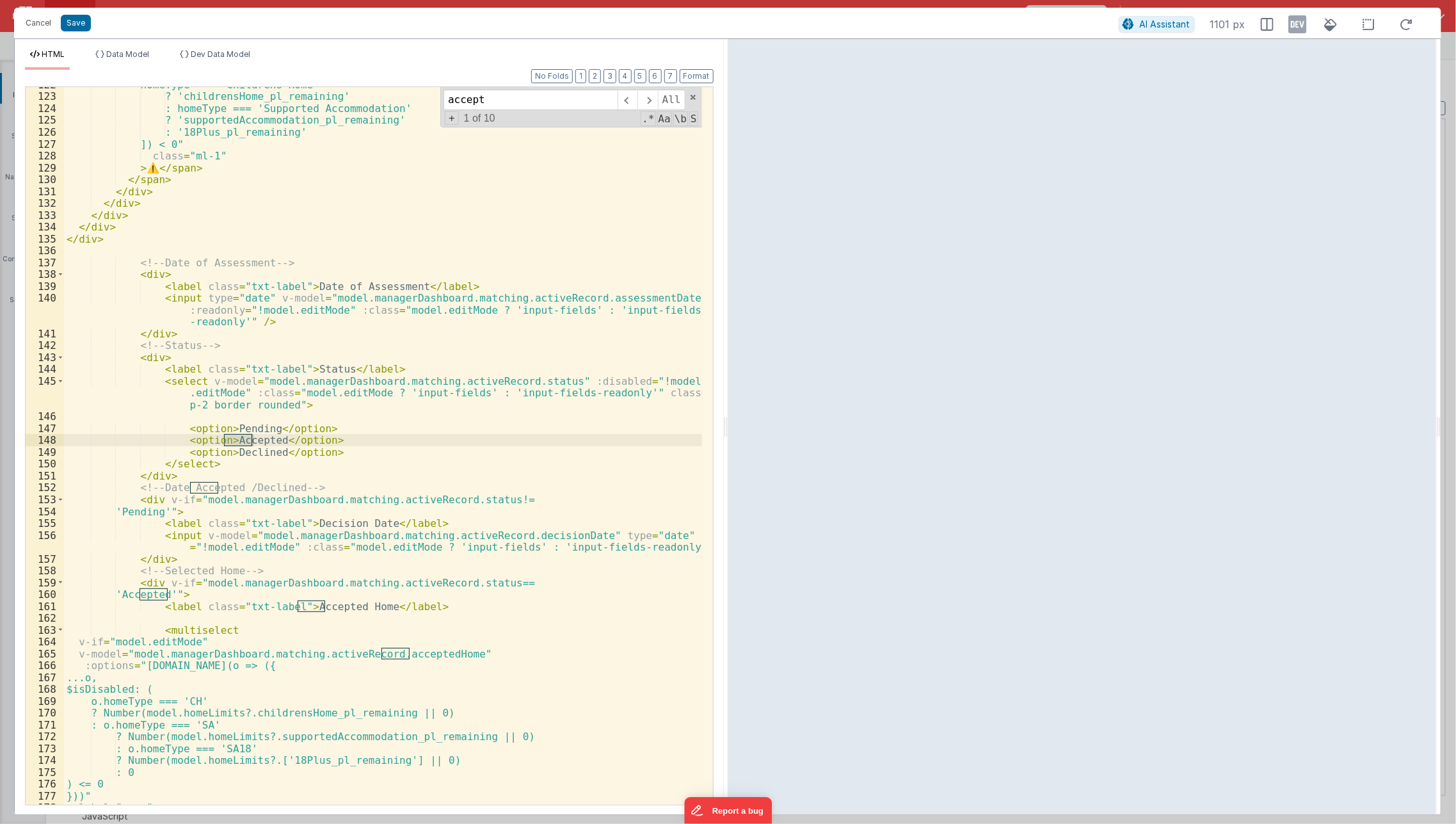
scroll to position [1538, 0]
type input "accepted home"
click at [284, 612] on div "homeType === 'Childrens Home' ? 'childrensHome_pl_remaining' : homeType === 'Su…" at bounding box center [383, 450] width 639 height 742
click at [285, 603] on div "homeType === 'Childrens Home' ? 'childrensHome_pl_remaining' : homeType === 'Su…" at bounding box center [383, 450] width 639 height 742
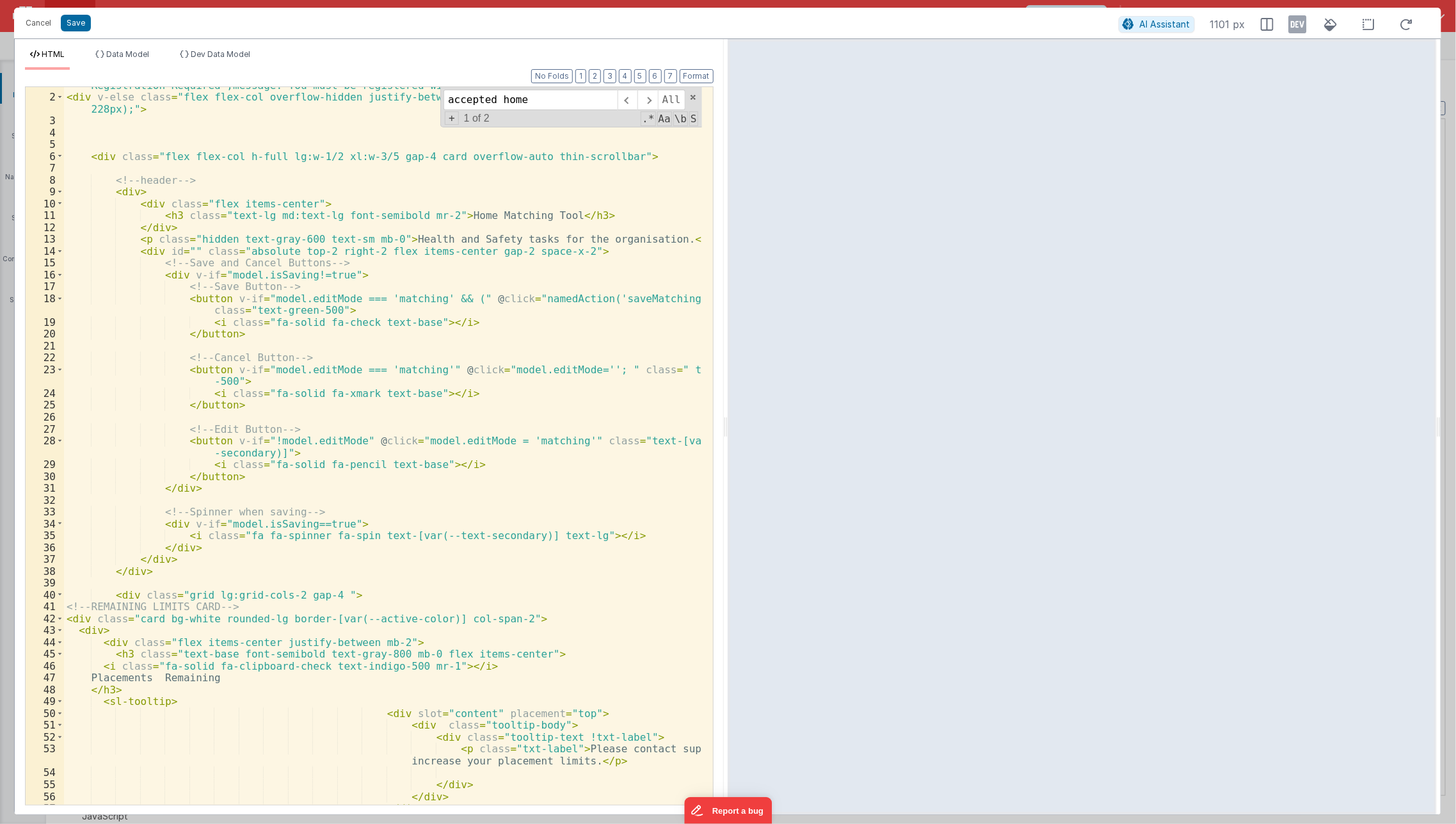
scroll to position [0, 0]
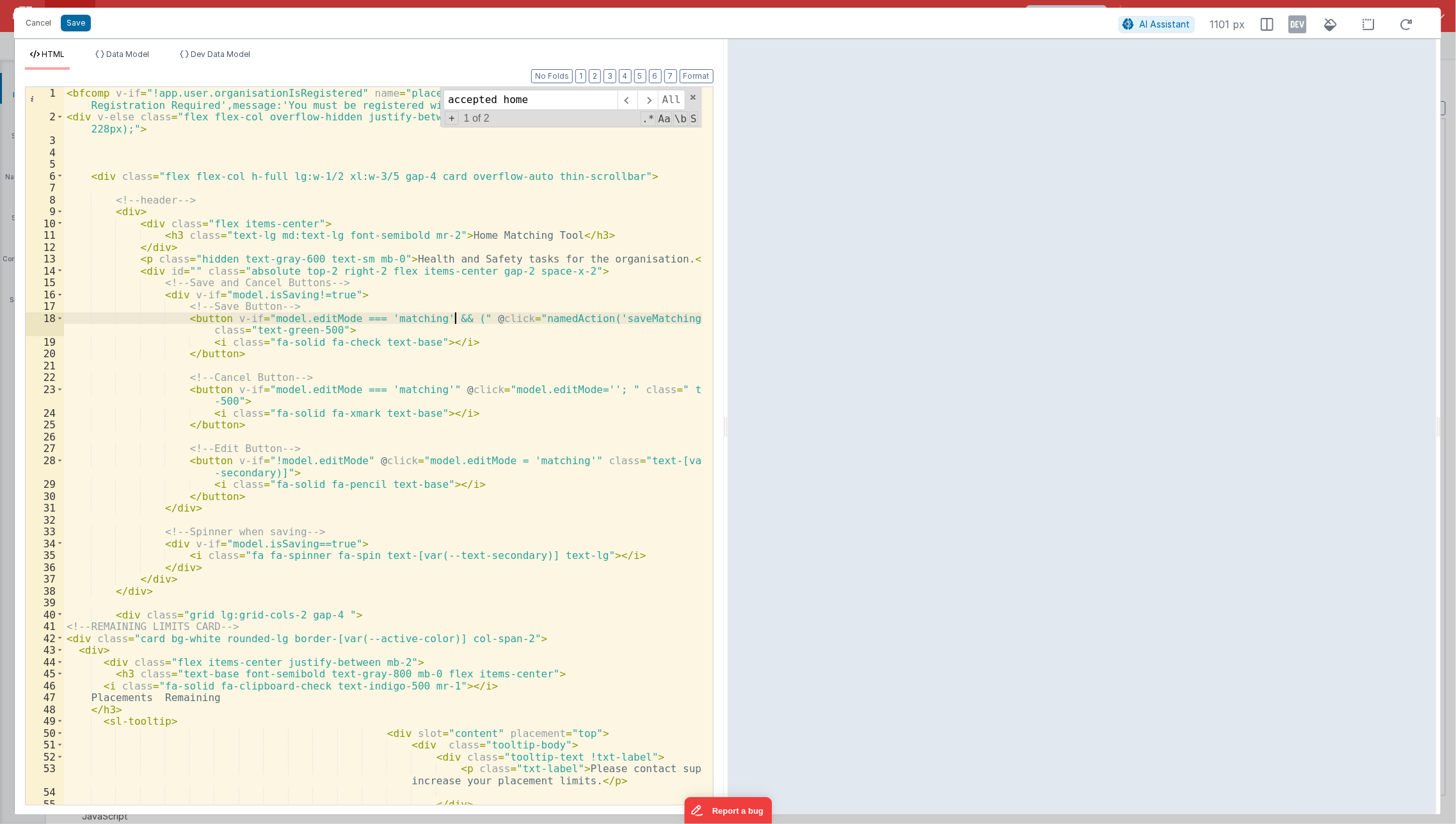
click at [452, 323] on div "< bfcomp v-if = "!app.user.organisationIsRegistered" name = "placeholder" :mode…" at bounding box center [383, 464] width 639 height 754
paste textarea
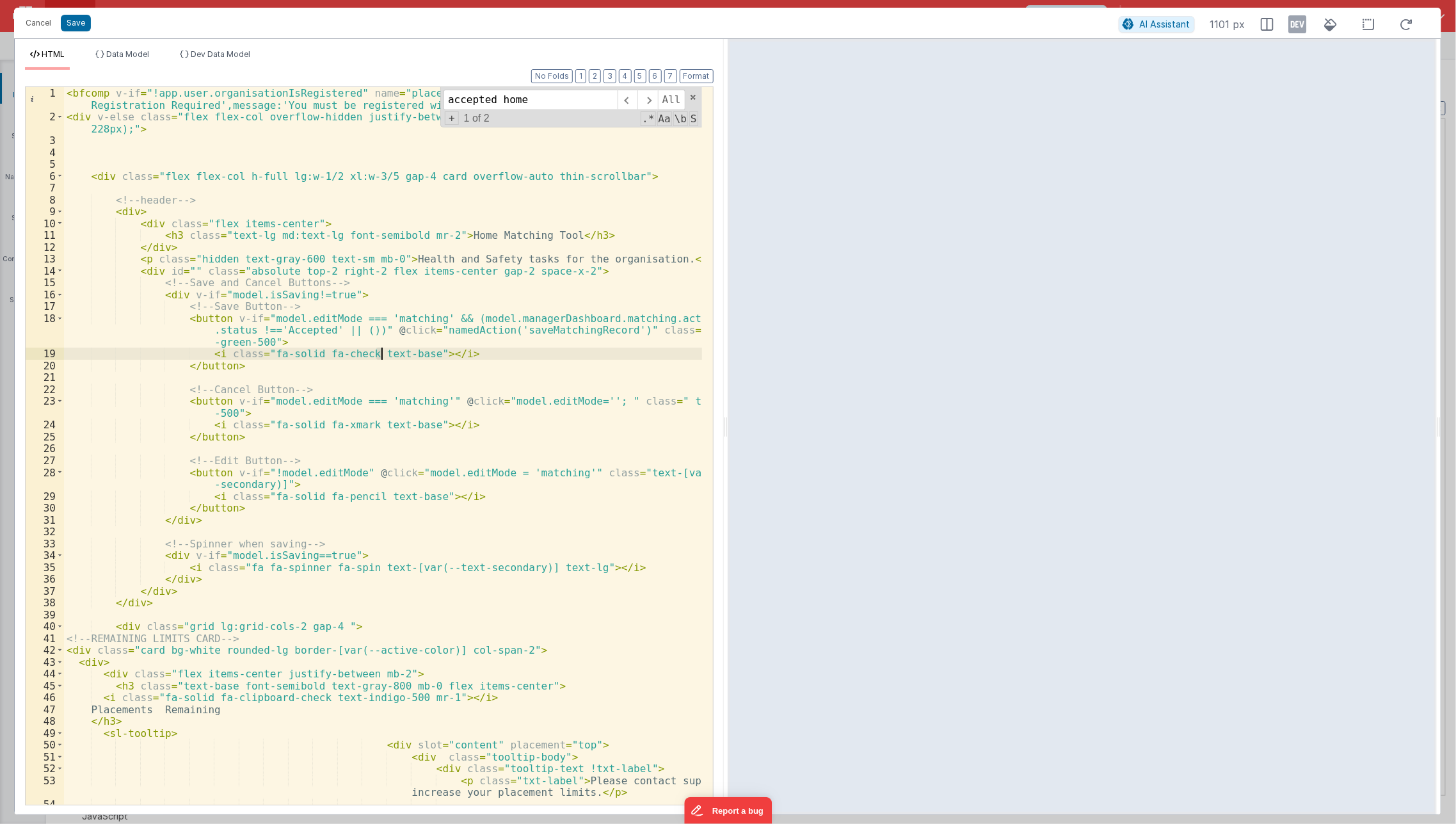
click at [381, 350] on div "< bfcomp v-if = "!app.user.organisationIsRegistered" name = "placeholder" :mode…" at bounding box center [383, 464] width 639 height 754
click at [651, 329] on div "< bfcomp v-if = "!app.user.organisationIsRegistered" name = "placeholder" :mode…" at bounding box center [383, 464] width 639 height 754
click at [264, 341] on div "< bfcomp v-if = "!app.user.organisationIsRegistered" name = "placeholder" :mode…" at bounding box center [383, 464] width 639 height 754
paste textarea
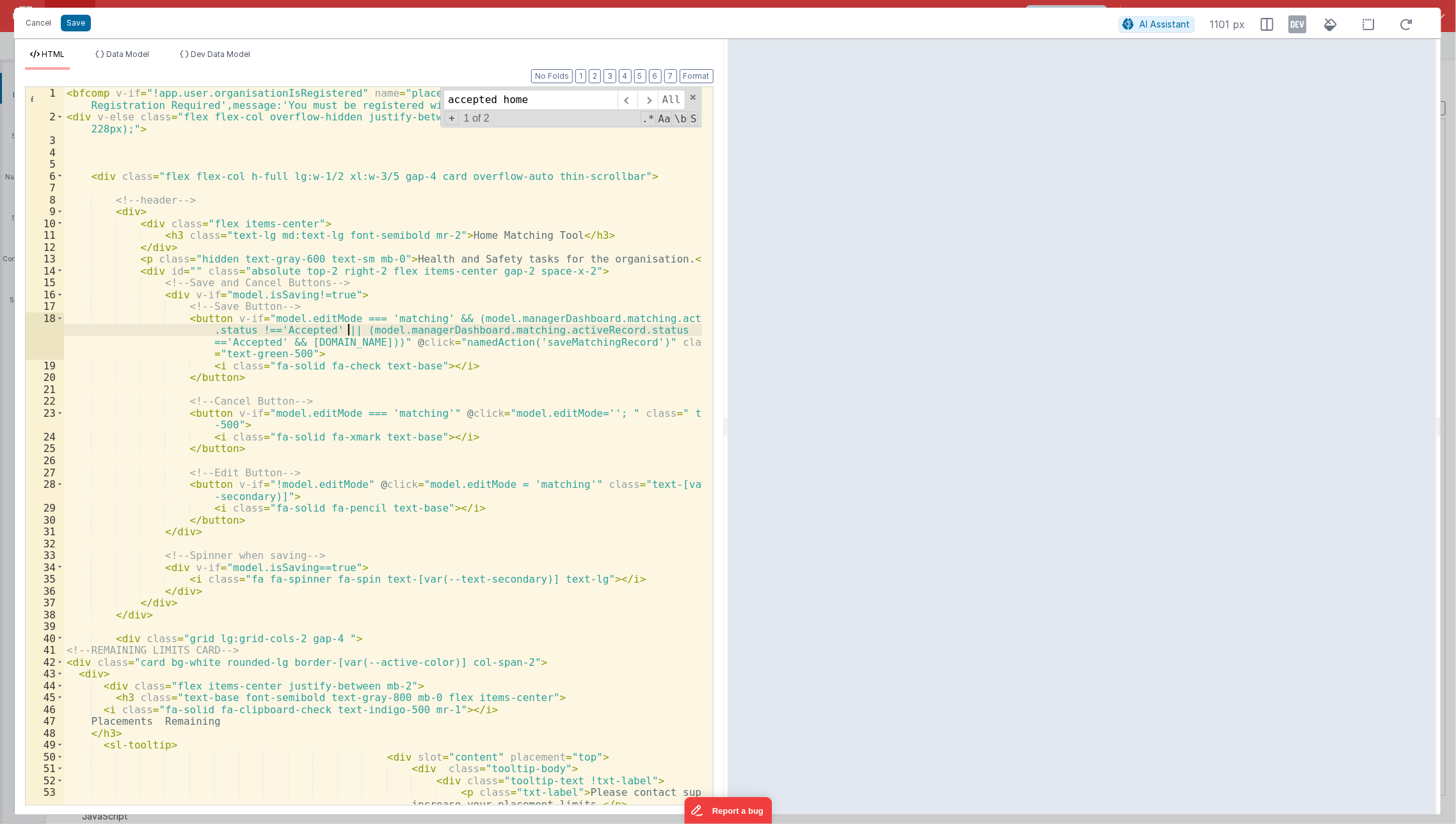
click at [349, 330] on div "< bfcomp v-if = "!app.user.organisationIsRegistered" name = "placeholder" :mode…" at bounding box center [383, 464] width 639 height 754
click at [296, 342] on div "< bfcomp v-if = "!app.user.organisationIsRegistered" name = "placeholder" :mode…" at bounding box center [383, 464] width 639 height 754
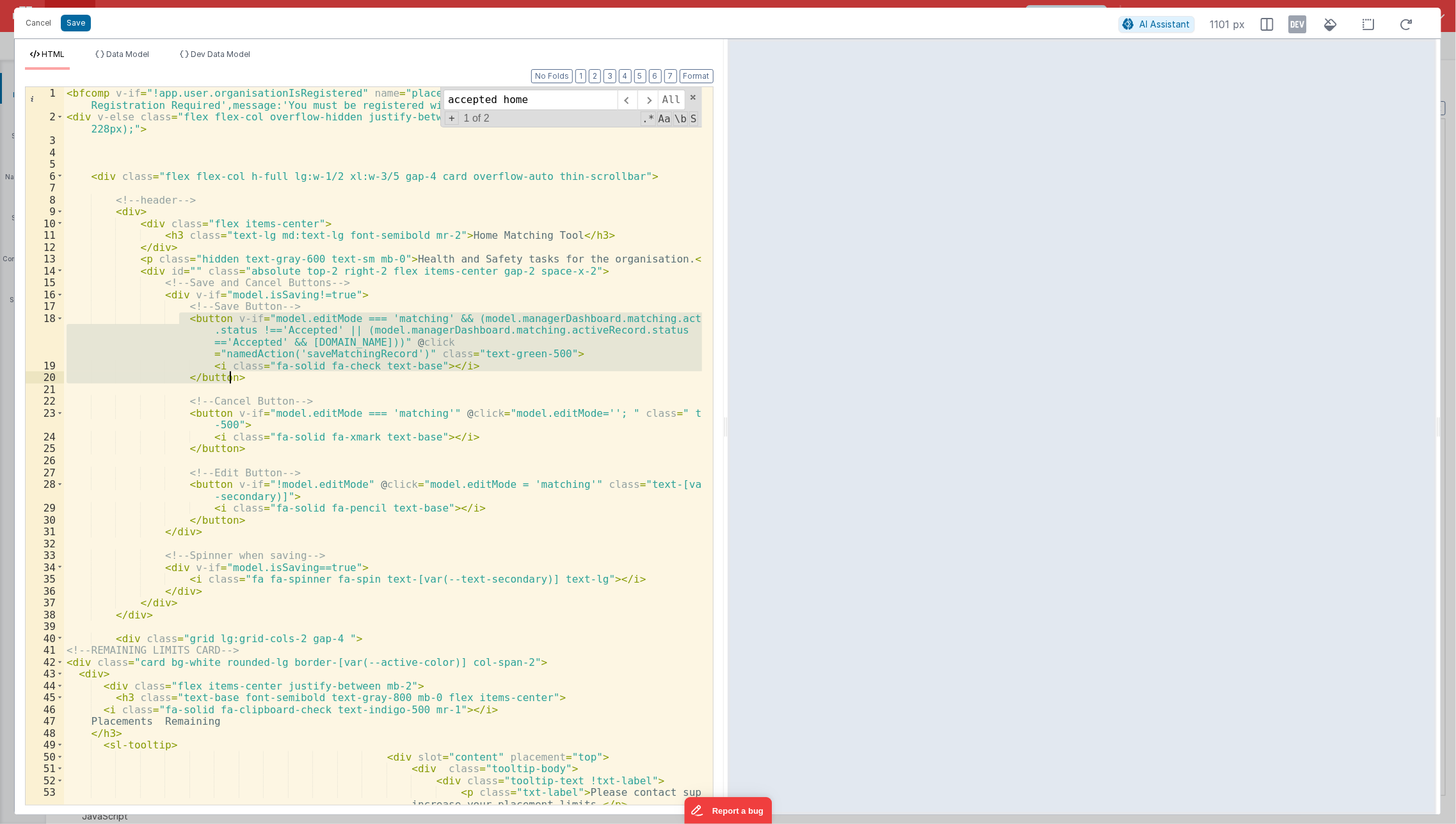
drag, startPoint x: 178, startPoint y: 317, endPoint x: 367, endPoint y: 384, distance: 200.5
click at [367, 384] on div "< bfcomp v-if = "!app.user.organisationIsRegistered" name = "placeholder" :mode…" at bounding box center [383, 464] width 639 height 754
click at [603, 370] on div "< bfcomp v-if = "!app.user.organisationIsRegistered" name = "placeholder" :mode…" at bounding box center [383, 446] width 638 height 718
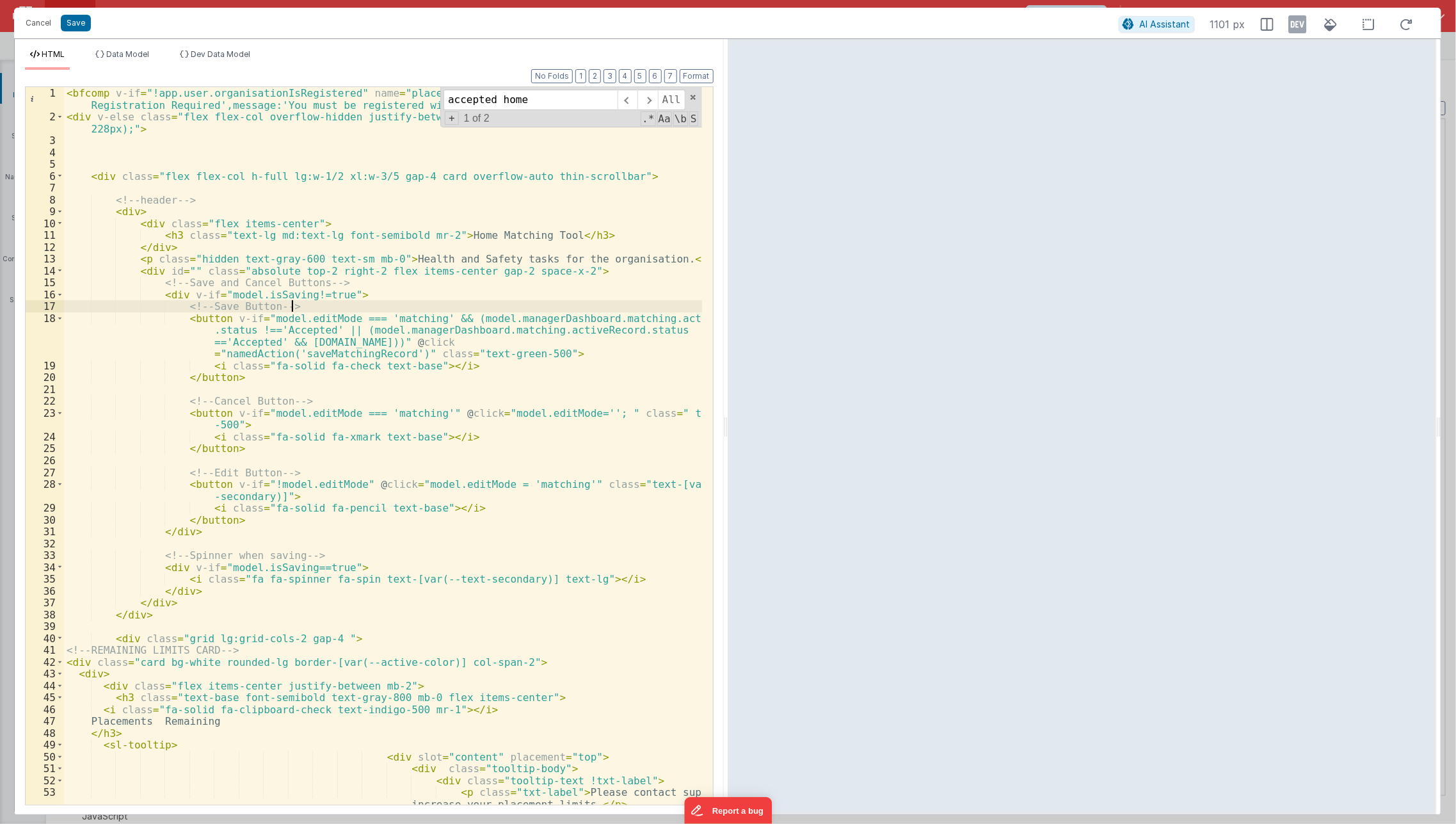
click at [603, 300] on div "< bfcomp v-if = "!app.user.organisationIsRegistered" name = "placeholder" :mode…" at bounding box center [383, 464] width 639 height 754
click at [80, 21] on button "Save" at bounding box center [75, 23] width 30 height 16
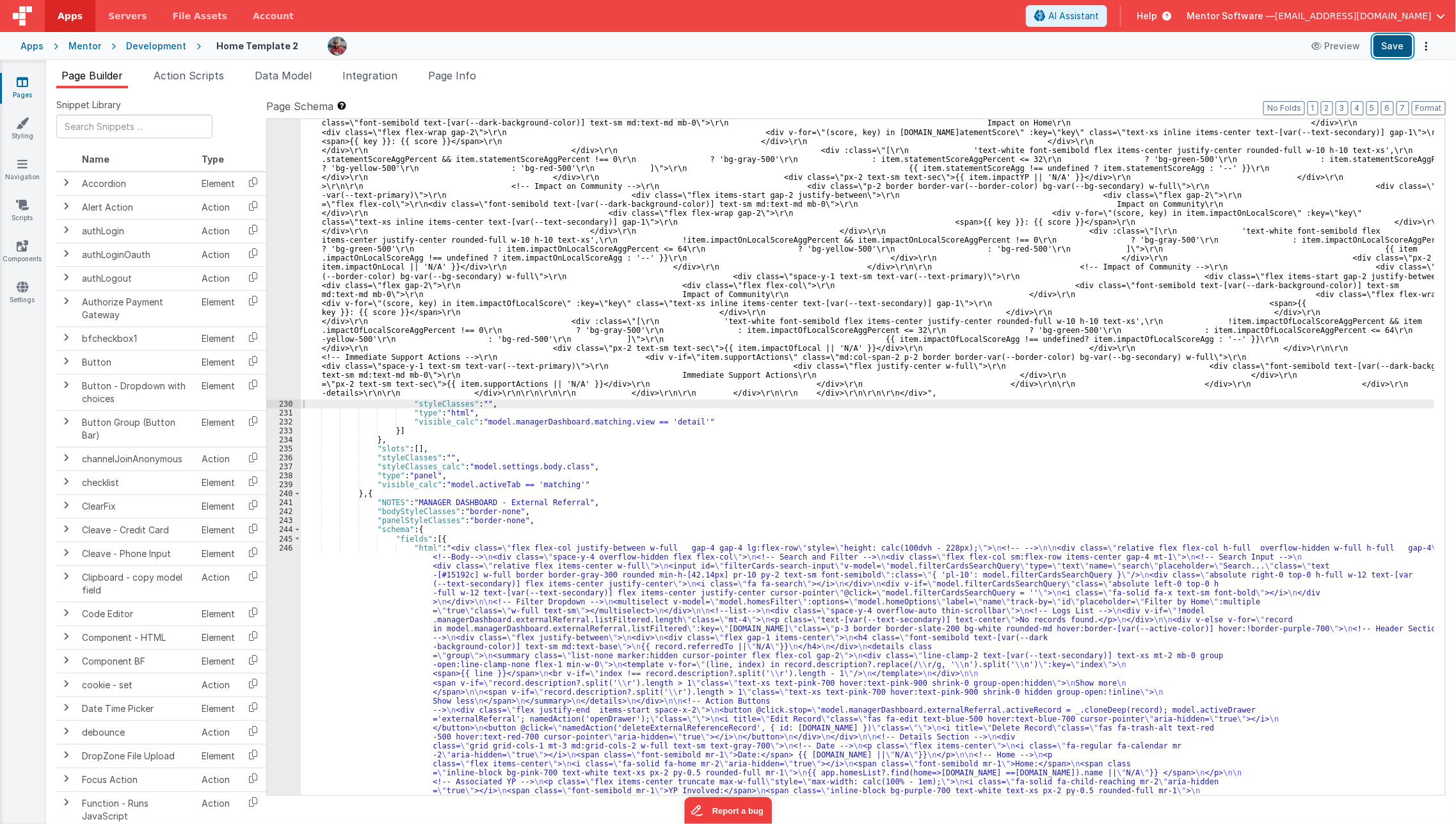
click at [1394, 52] on button "Save" at bounding box center [1394, 46] width 39 height 22
click at [18, 89] on link "Pages" at bounding box center [22, 88] width 46 height 25
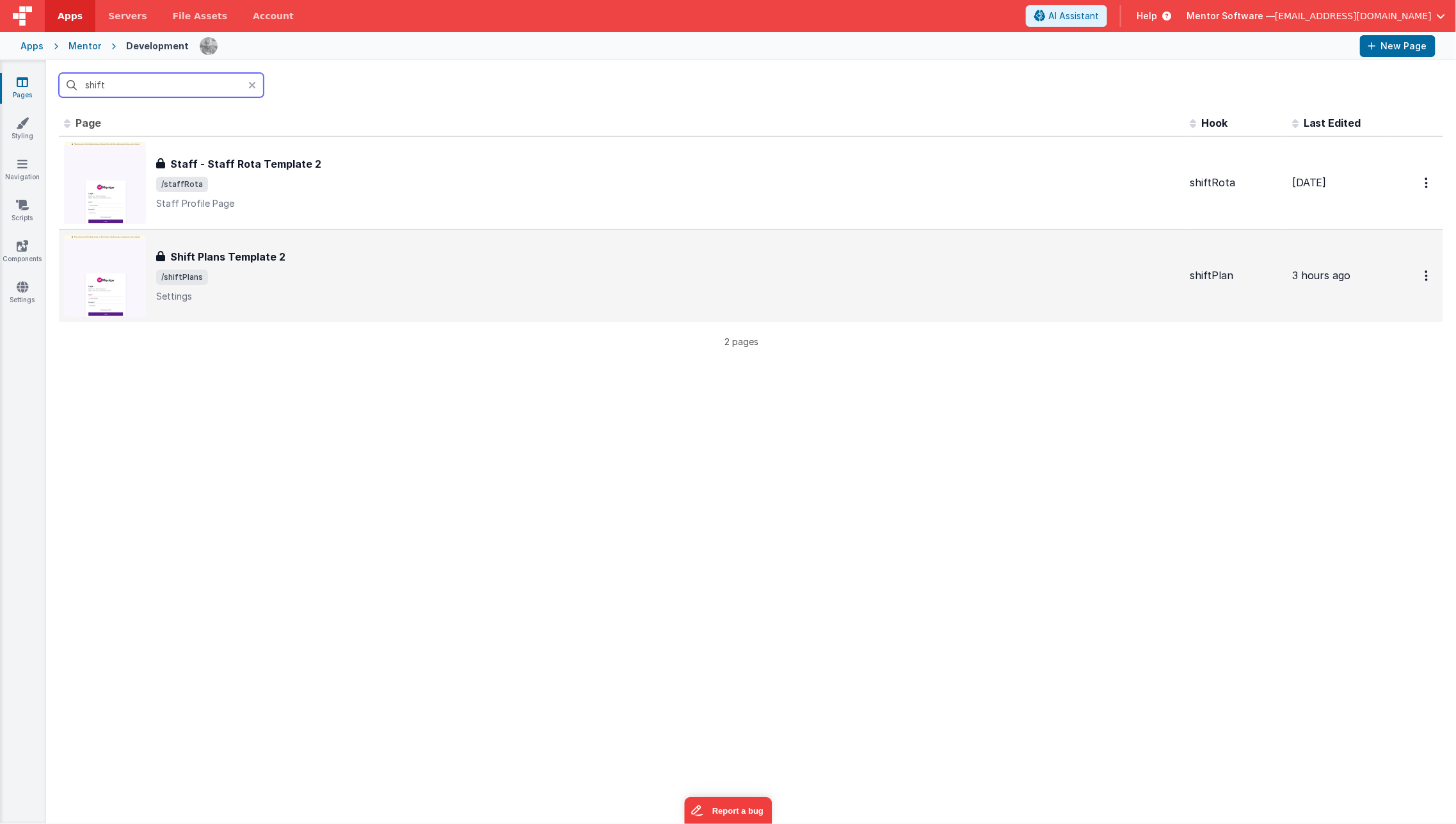
type input "shift"
click at [254, 272] on span "/shiftPlans" at bounding box center [668, 277] width 1024 height 16
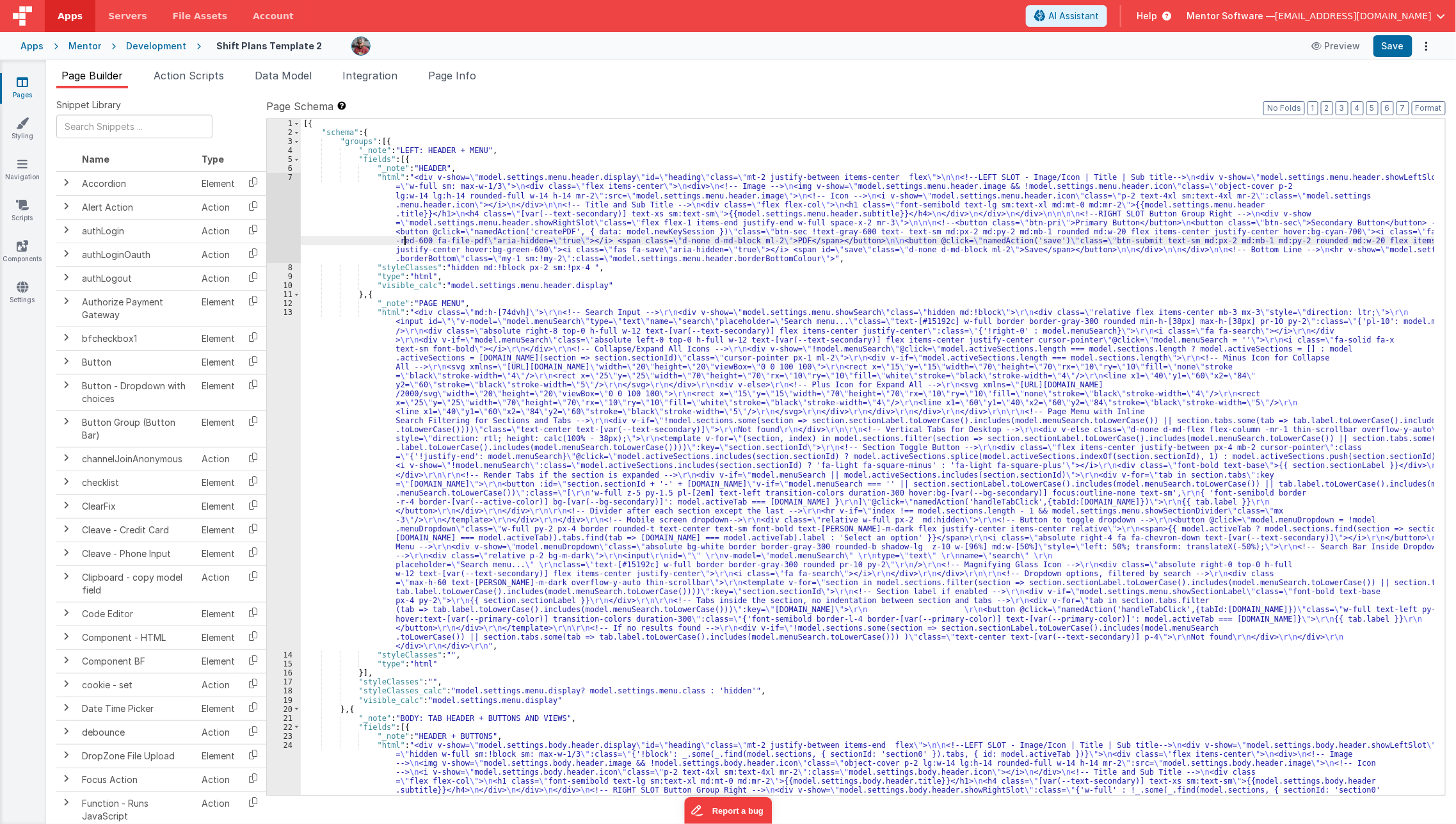
click at [404, 237] on div "[{ "schema" : { "groups" : [{ "_note" : "LEFT: HEADER + MENU" , "fields" : [{ "…" at bounding box center [868, 592] width 1134 height 946
click at [1409, 112] on button "7" at bounding box center [1404, 108] width 13 height 14
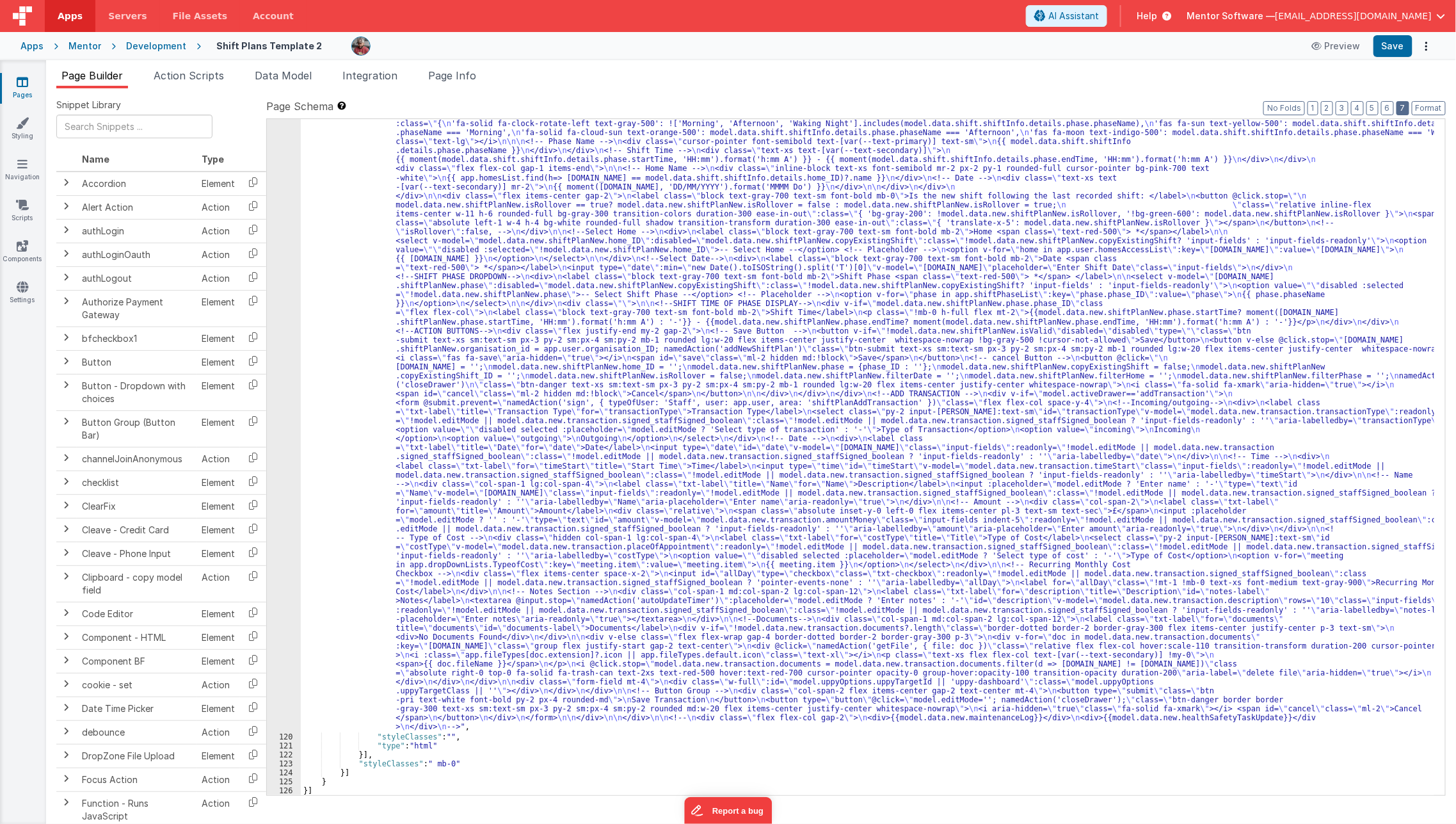
scroll to position [1920, 0]
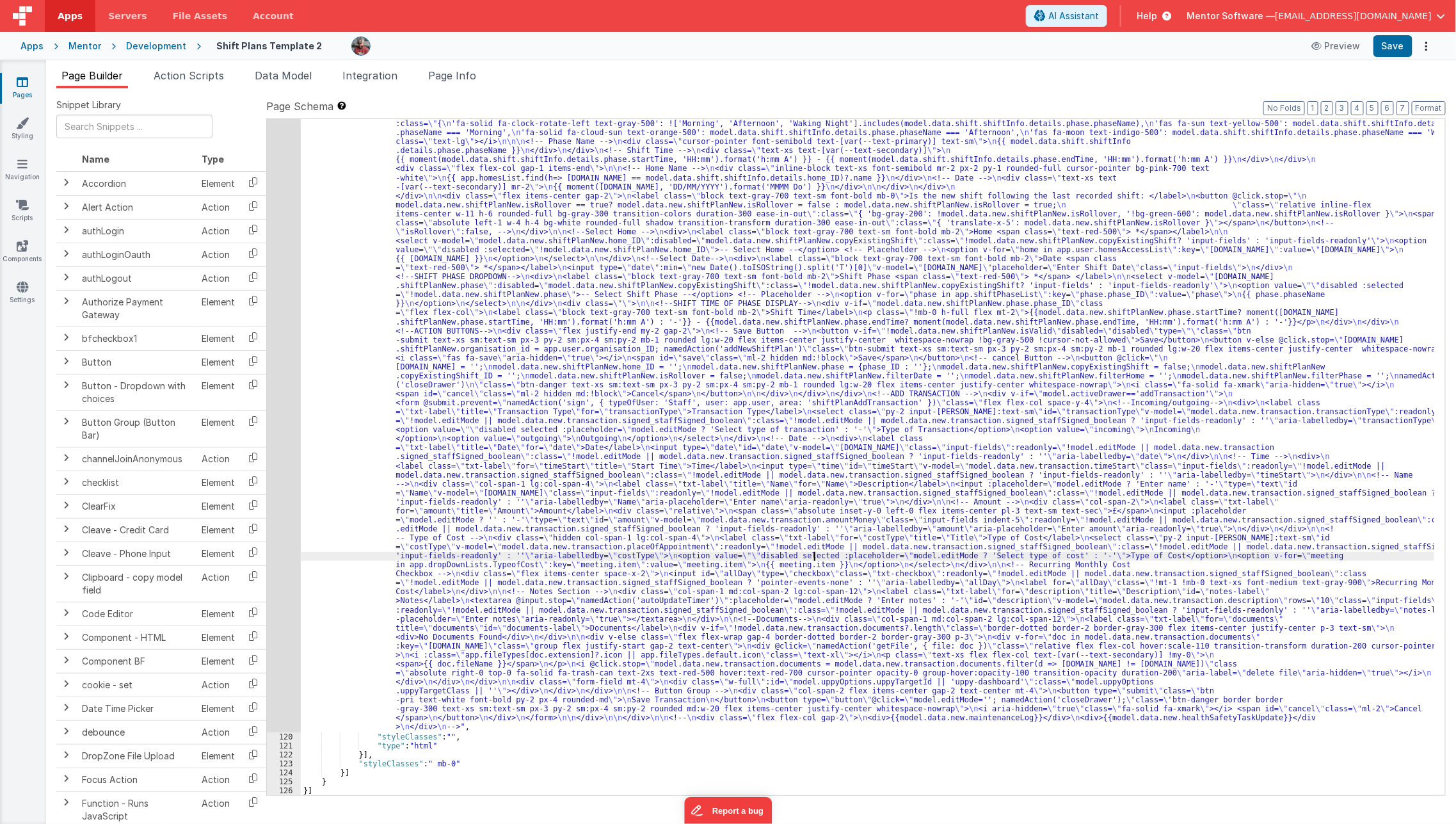
click at [815, 553] on div ""html" : "<div id= \" info-drawer \" class= \" fixed top-0 right-0 z-40 h-scree…" at bounding box center [868, 543] width 1134 height 1749
click at [290, 593] on div "119" at bounding box center [283, 201] width 34 height 1064
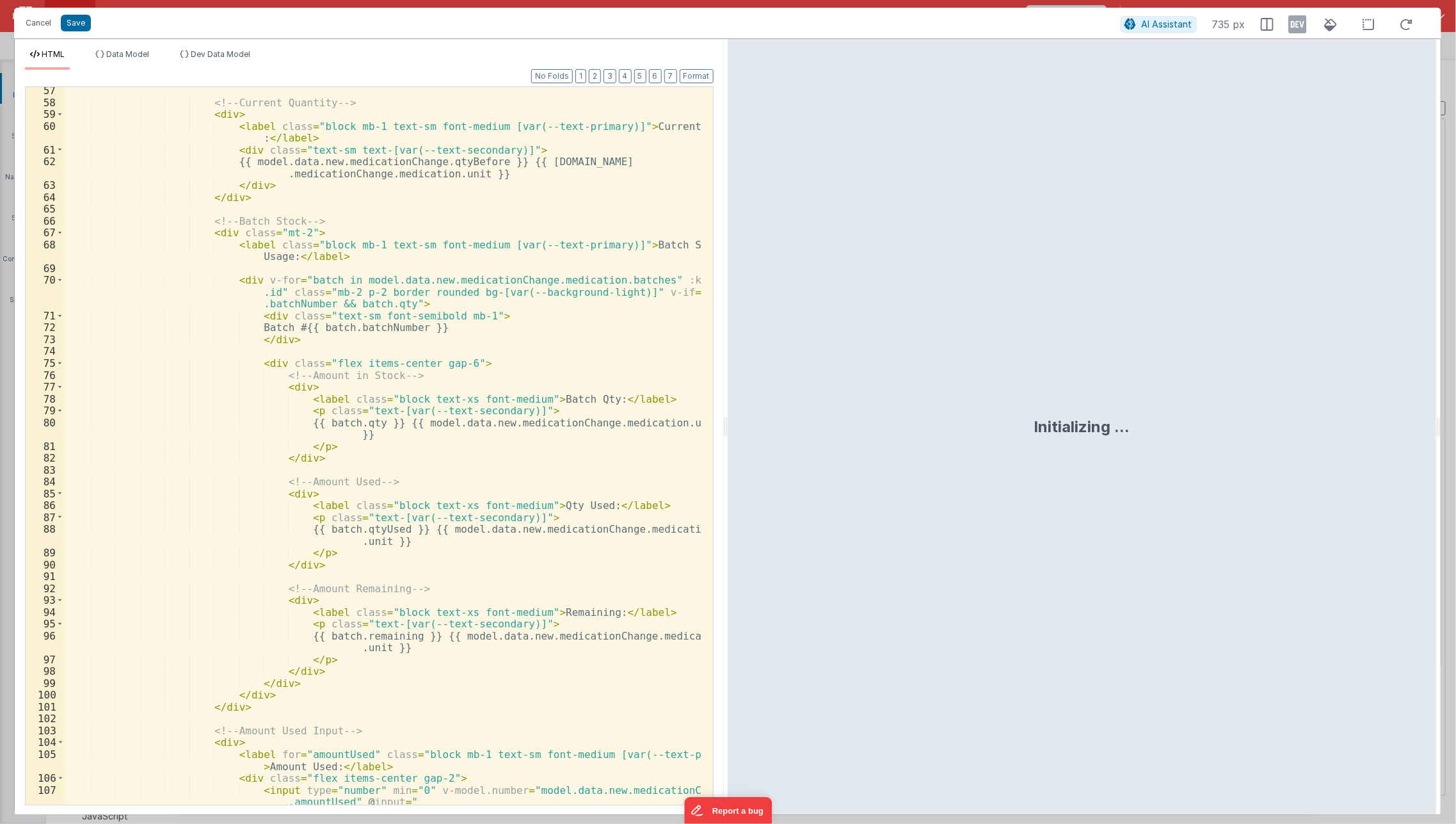
scroll to position [713, 0]
click at [614, 76] on button "3" at bounding box center [610, 76] width 13 height 14
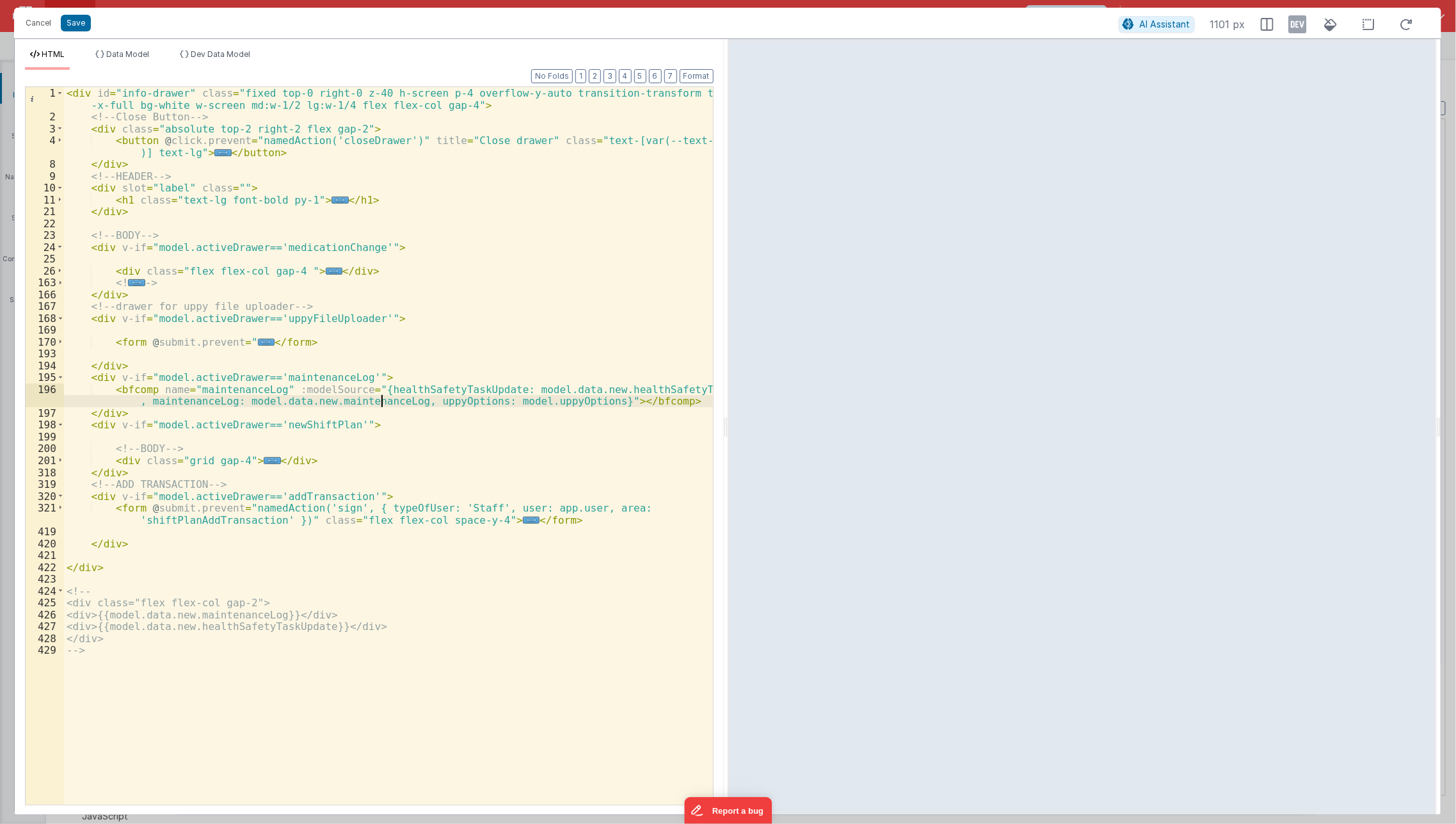
click at [380, 401] on div "< div id = "info-drawer" class = "fixed top-0 right-0 z-40 h-screen p-4 overflo…" at bounding box center [389, 464] width 650 height 754
click at [523, 520] on span "..." at bounding box center [532, 520] width 16 height 7
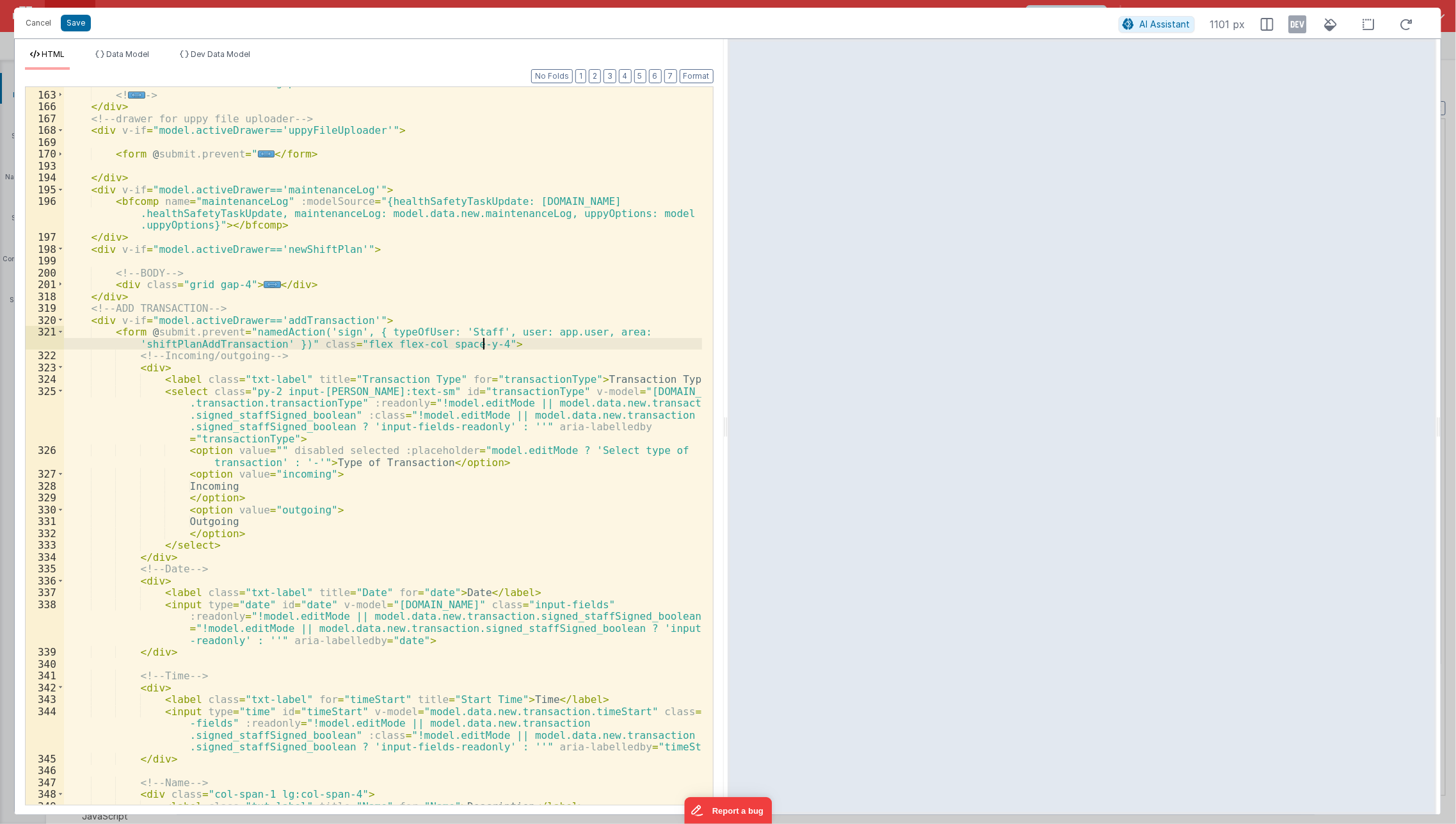
scroll to position [816, 0]
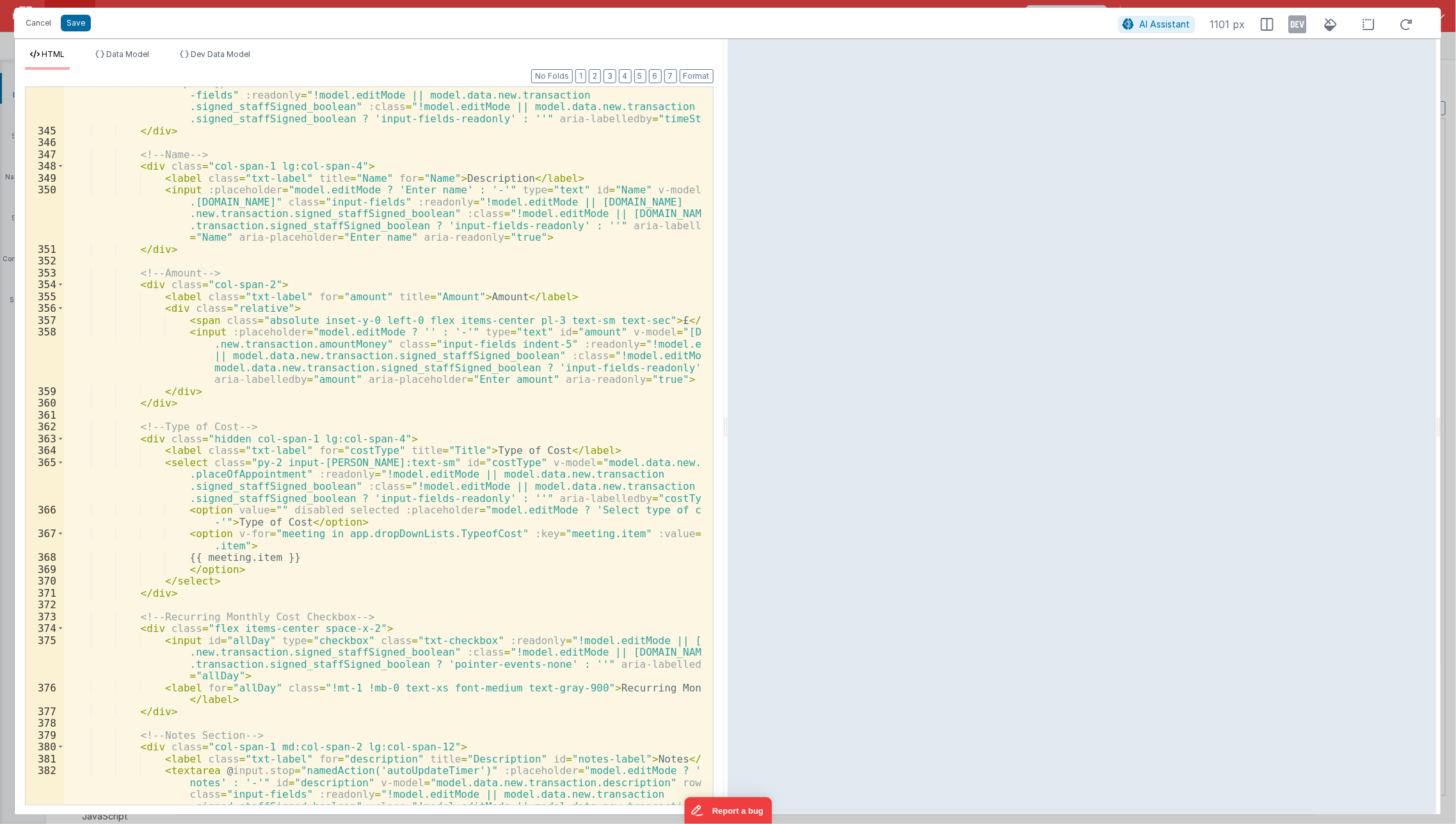
click at [544, 661] on div "< input type = "time" id = "timeStart" v-model = "model.data.new.transaction.ti…" at bounding box center [383, 496] width 639 height 837
click at [523, 593] on div "< input type = "time" id = "timeStart" v-model = "model.data.new.transaction.ti…" at bounding box center [383, 496] width 639 height 837
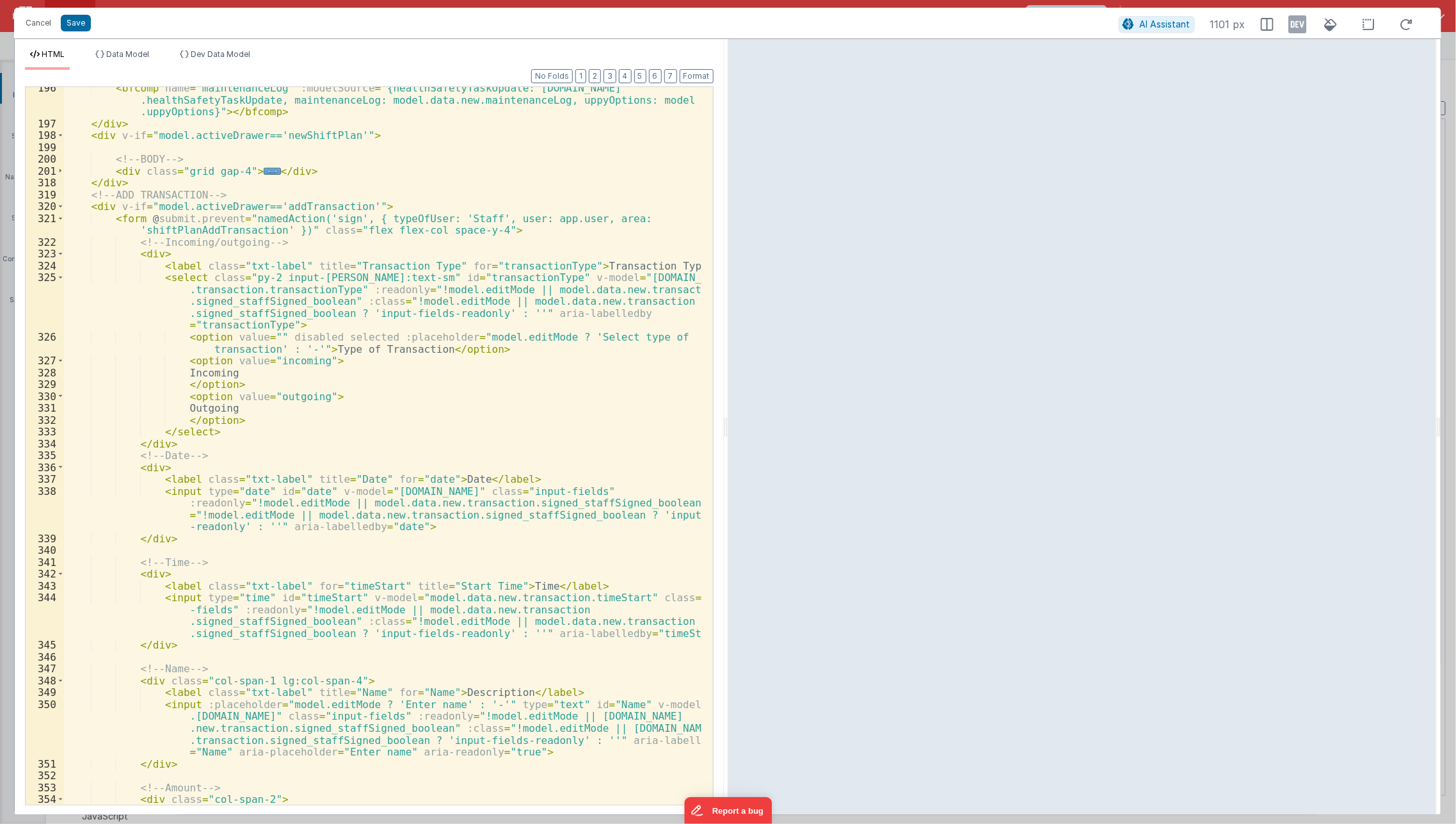
scroll to position [302, 0]
click at [359, 442] on div "< bfcomp name = "maintenanceLog" :modelSource = "{healthSafetyTaskUpdate: [DOMA…" at bounding box center [383, 465] width 639 height 766
click at [499, 311] on div "< bfcomp name = "maintenanceLog" :modelSource = "{healthSafetyTaskUpdate: [DOMA…" at bounding box center [383, 465] width 639 height 766
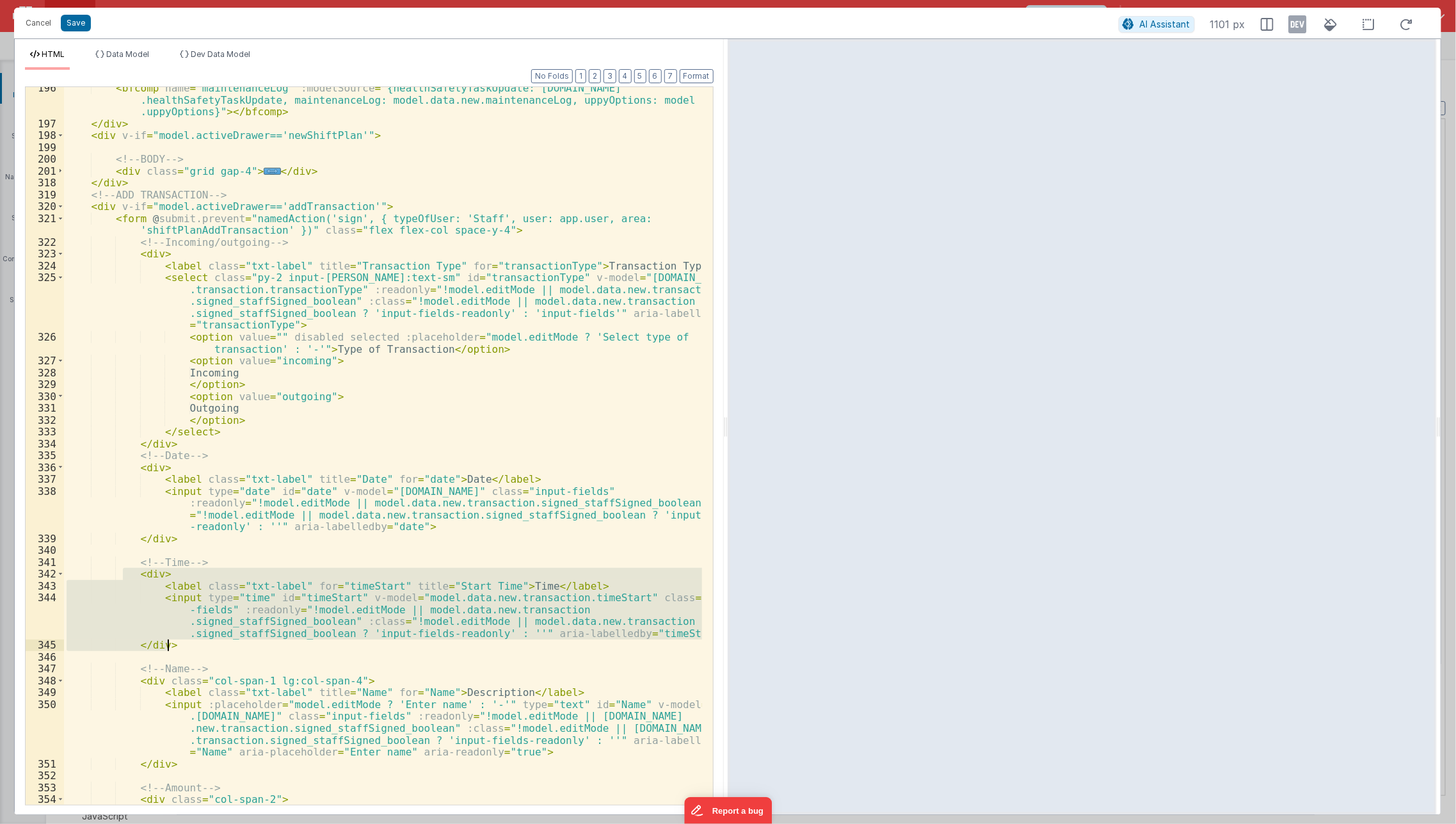
drag, startPoint x: 123, startPoint y: 568, endPoint x: 216, endPoint y: 645, distance: 120.7
click at [216, 645] on div "< bfcomp name = "maintenanceLog" :modelSource = "{healthSafetyTaskUpdate: [DOMA…" at bounding box center [383, 465] width 639 height 766
click at [456, 402] on div "< bfcomp name = "maintenanceLog" :modelSource = "{healthSafetyTaskUpdate: [DOMA…" at bounding box center [383, 465] width 639 height 766
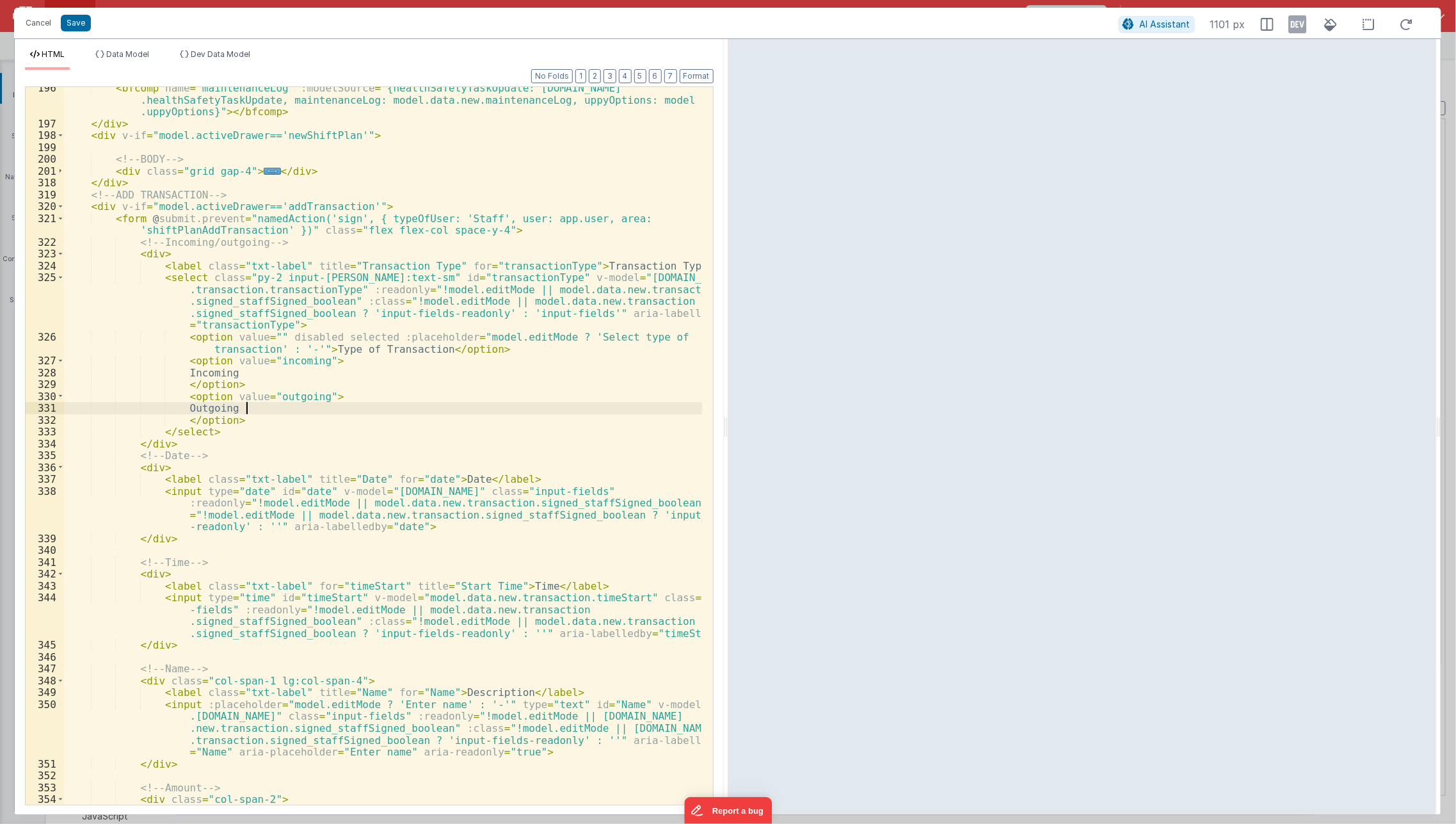
click at [349, 296] on div "< bfcomp name = "maintenanceLog" :modelSource = "{healthSafetyTaskUpdate: [DOMA…" at bounding box center [383, 465] width 639 height 766
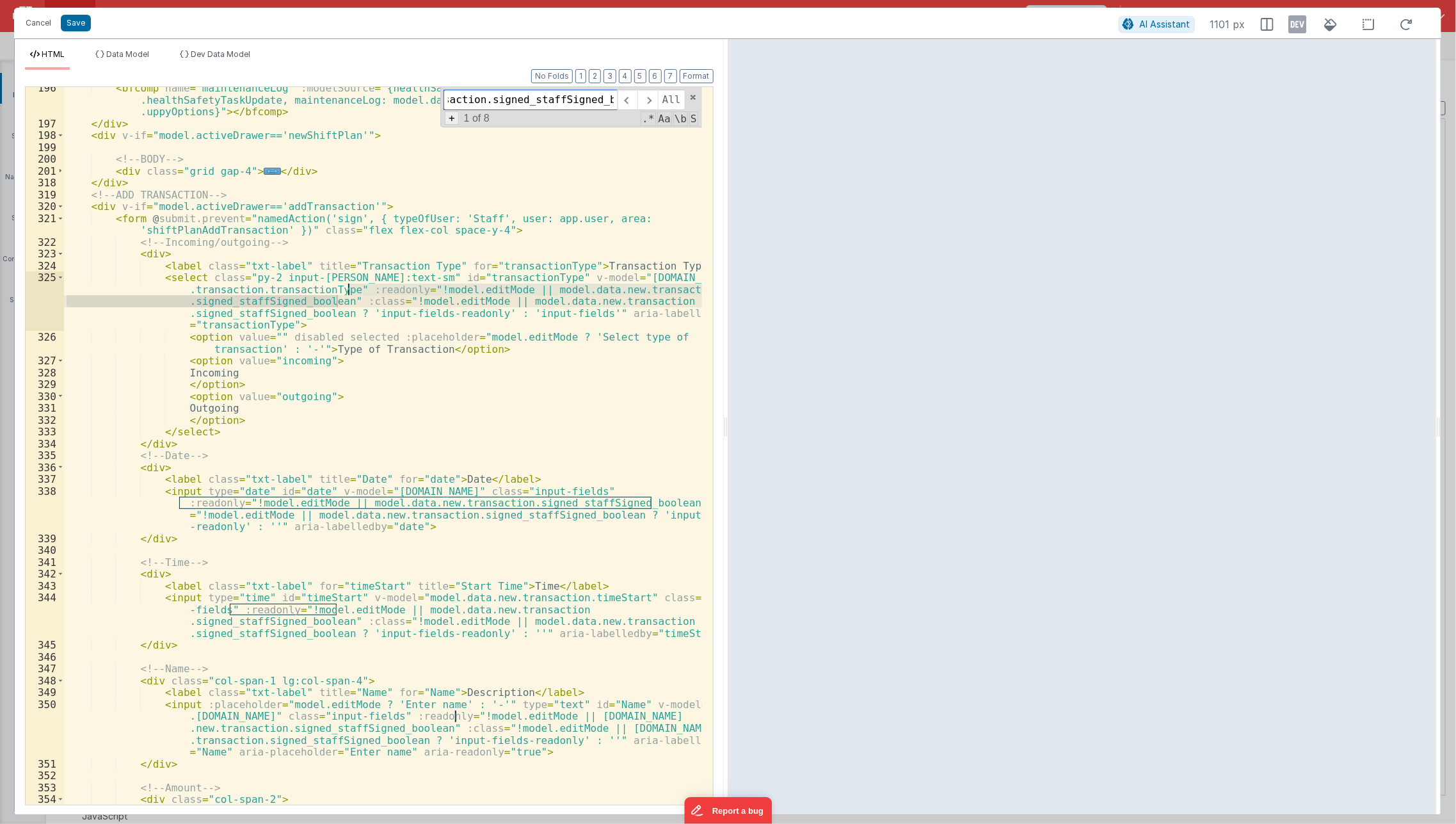
scroll to position [0, 0]
click at [454, 119] on span "+" at bounding box center [451, 118] width 14 height 13
click at [479, 117] on input at bounding box center [531, 122] width 174 height 21
paste input ":readonly="!model.editMode || model.data.new.transaction.signed_staffSigned_boo…"
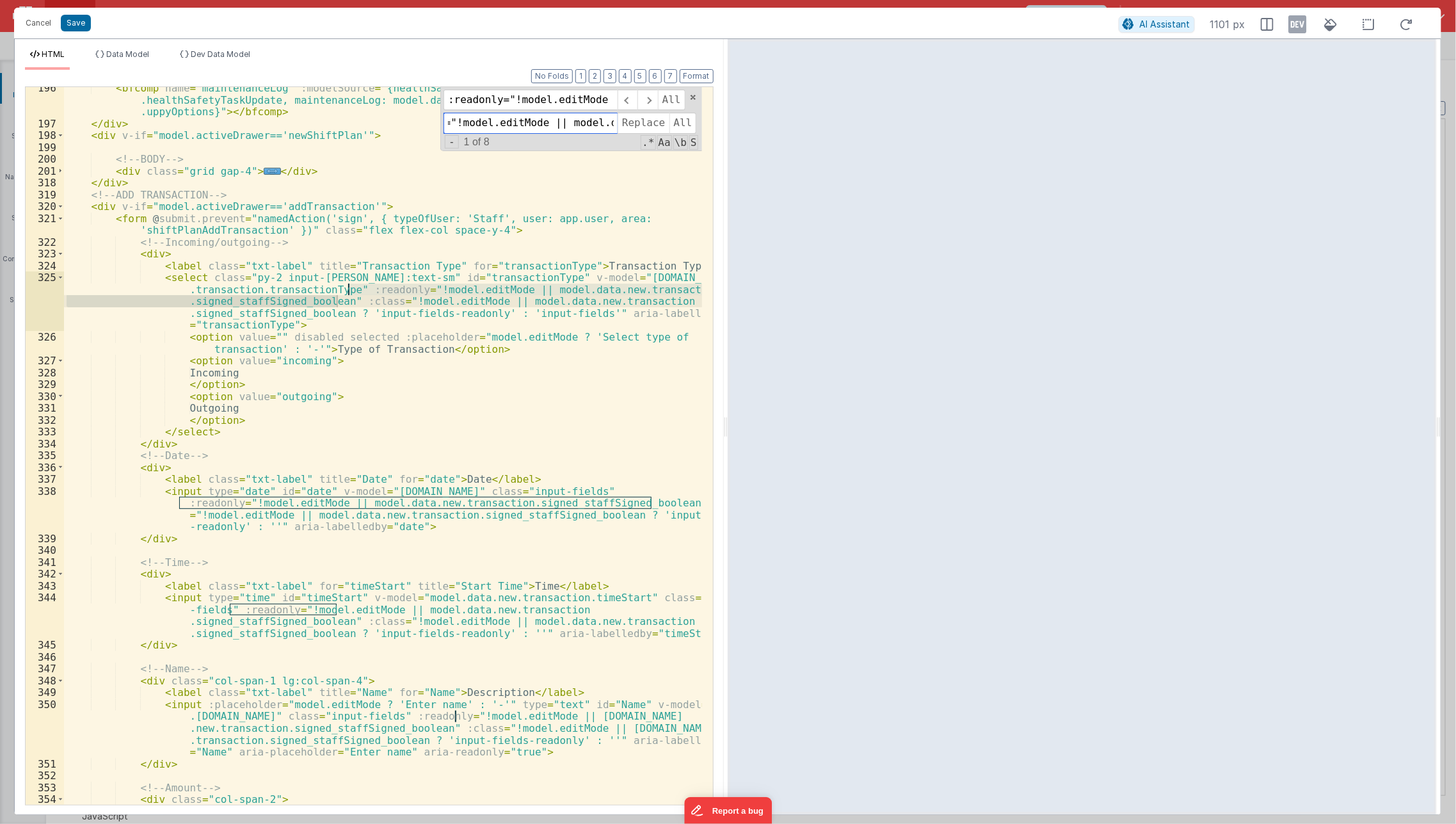
click at [554, 125] on input ":readonly="!model.editMode || model.data.new.transaction.signed_staffSigned_boo…" at bounding box center [531, 122] width 174 height 21
type input ":readonly="!model.editMode && model.data.new.transaction.signed_staffSigned_boo…"
click at [649, 125] on span "Replace" at bounding box center [643, 122] width 51 height 21
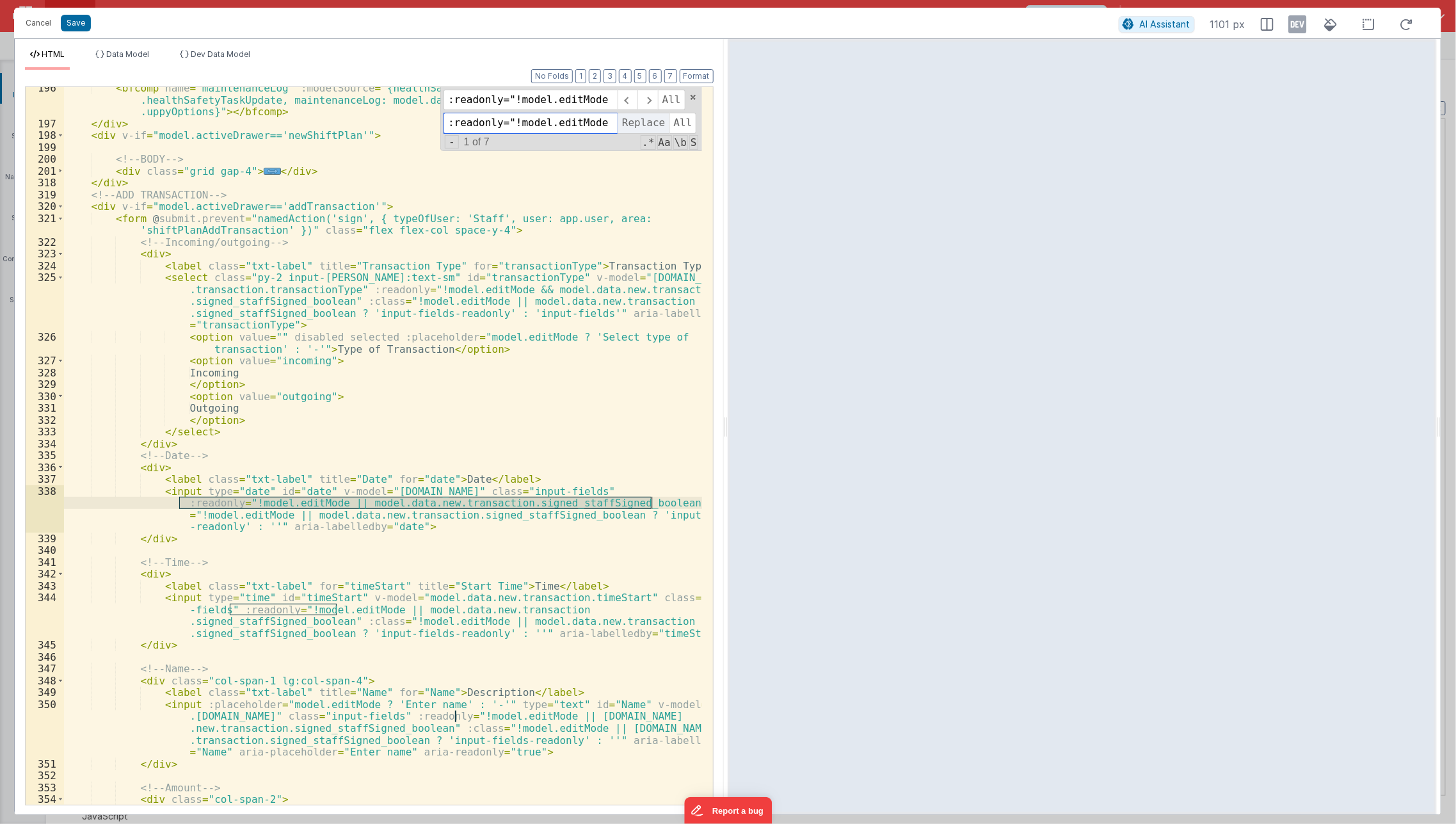
click at [649, 125] on span "Replace" at bounding box center [643, 122] width 51 height 21
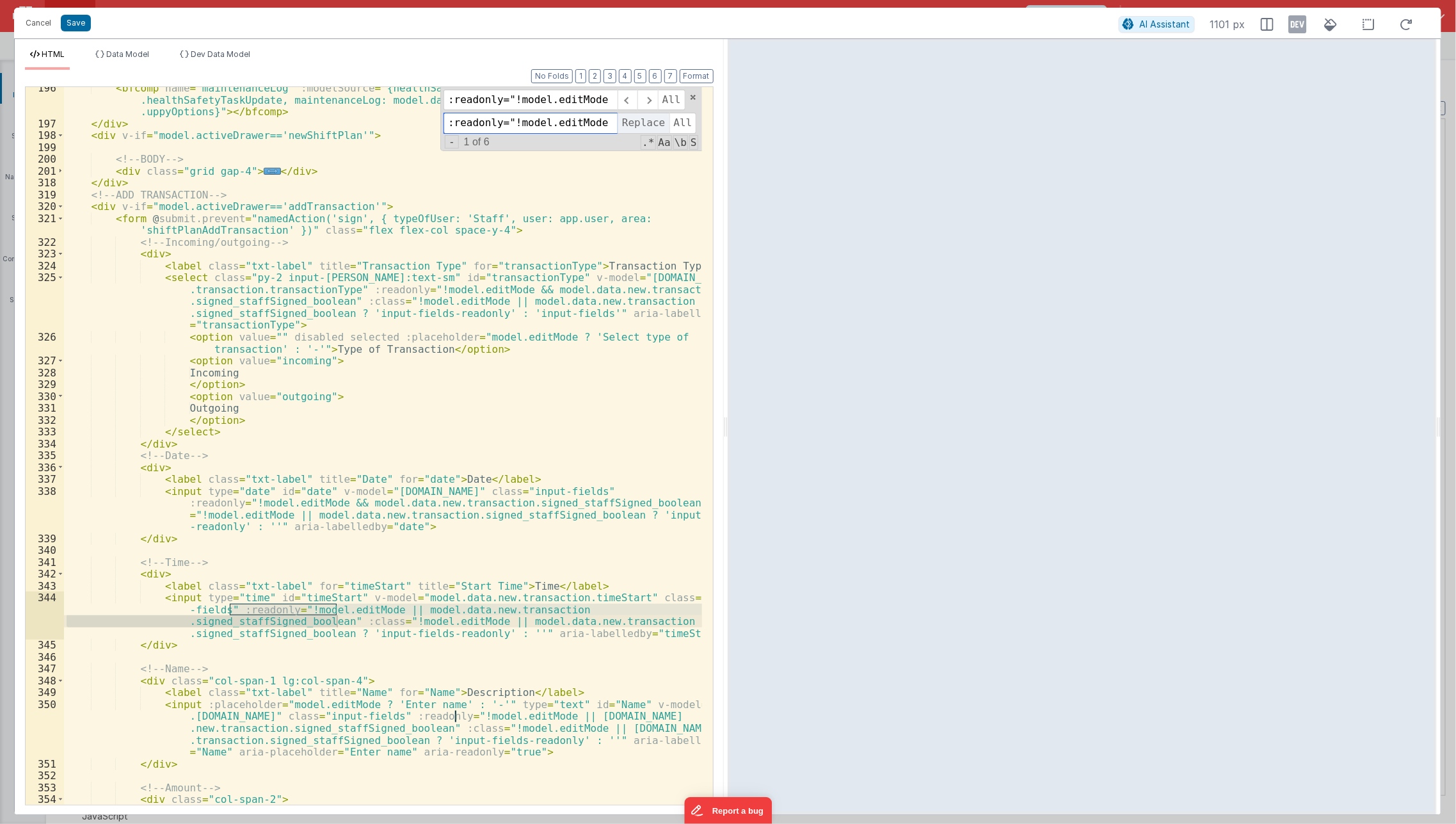
click at [649, 125] on span "Replace" at bounding box center [643, 122] width 51 height 21
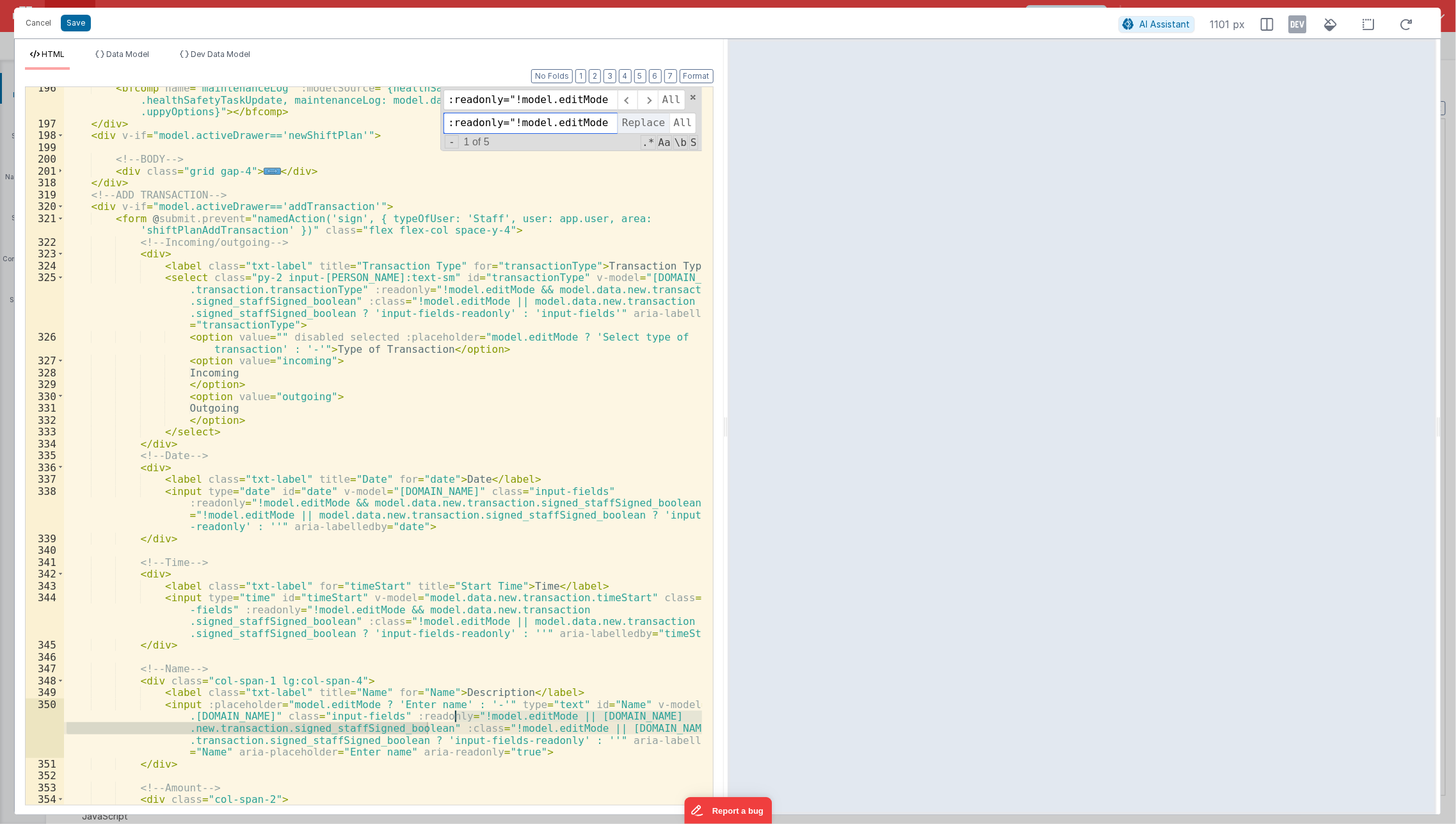
click at [649, 125] on span "Replace" at bounding box center [643, 122] width 51 height 21
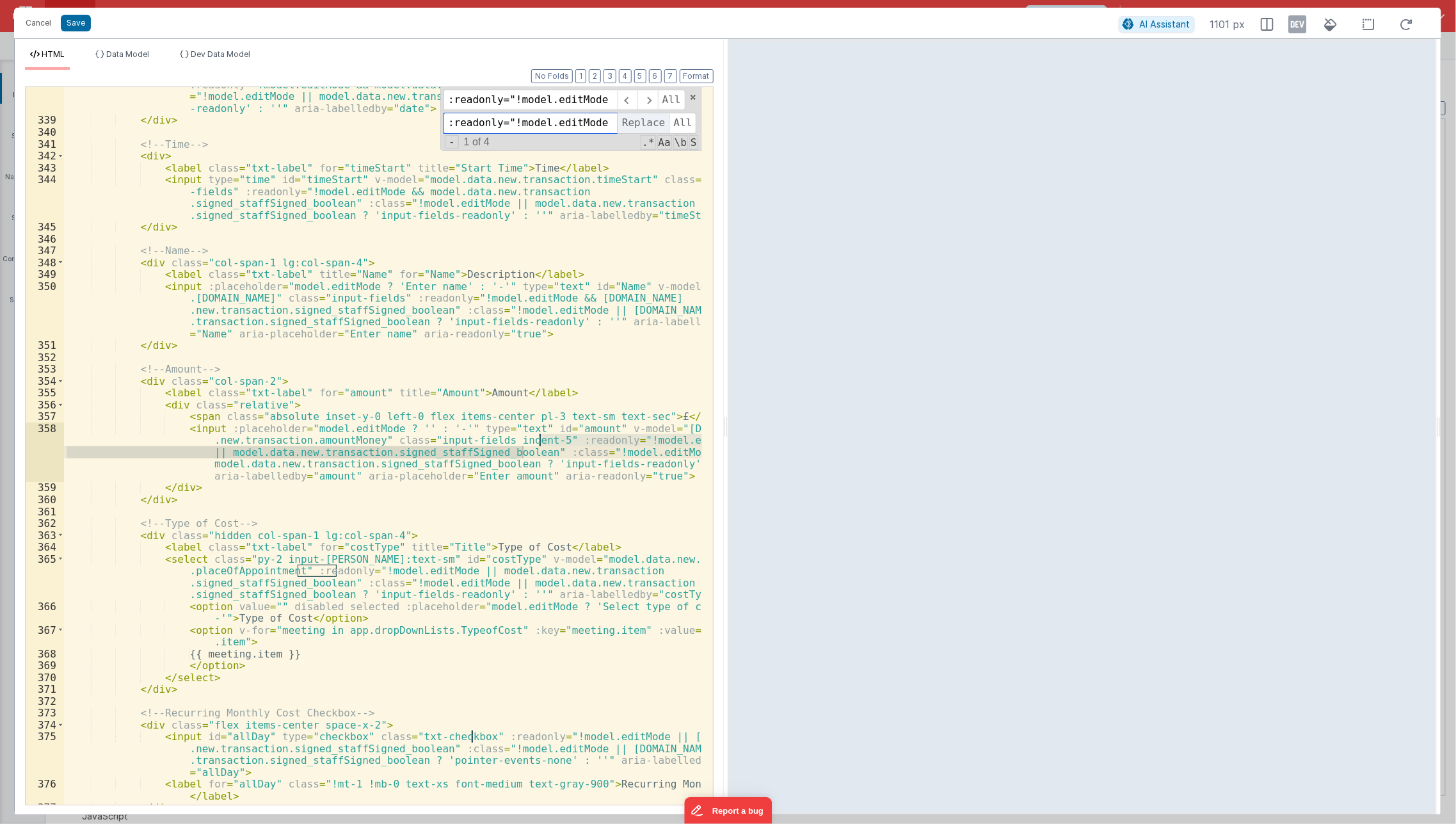
scroll to position [720, 0]
click at [649, 125] on span "Replace" at bounding box center [643, 122] width 51 height 21
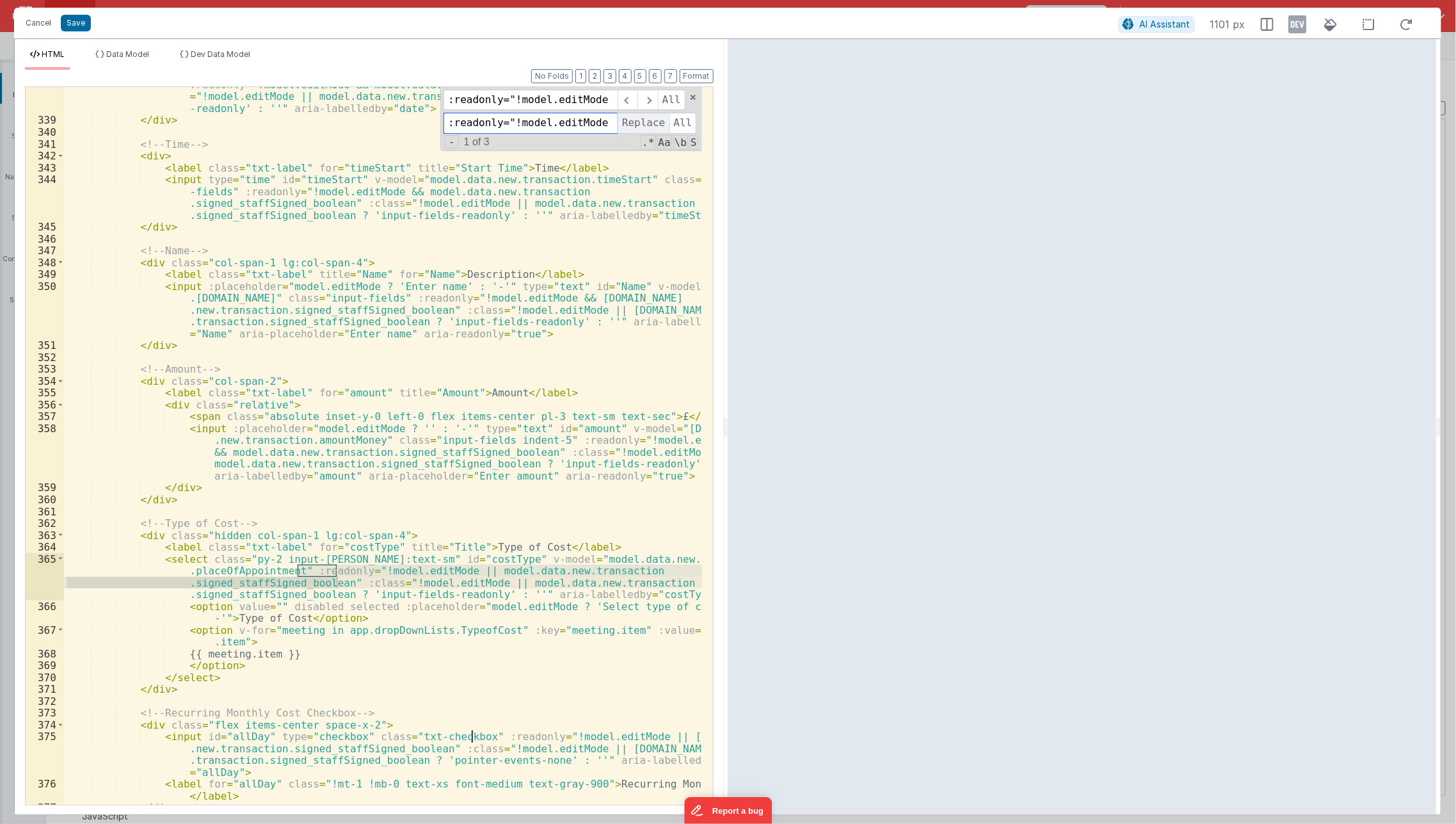
click at [649, 125] on span "Replace" at bounding box center [643, 122] width 51 height 21
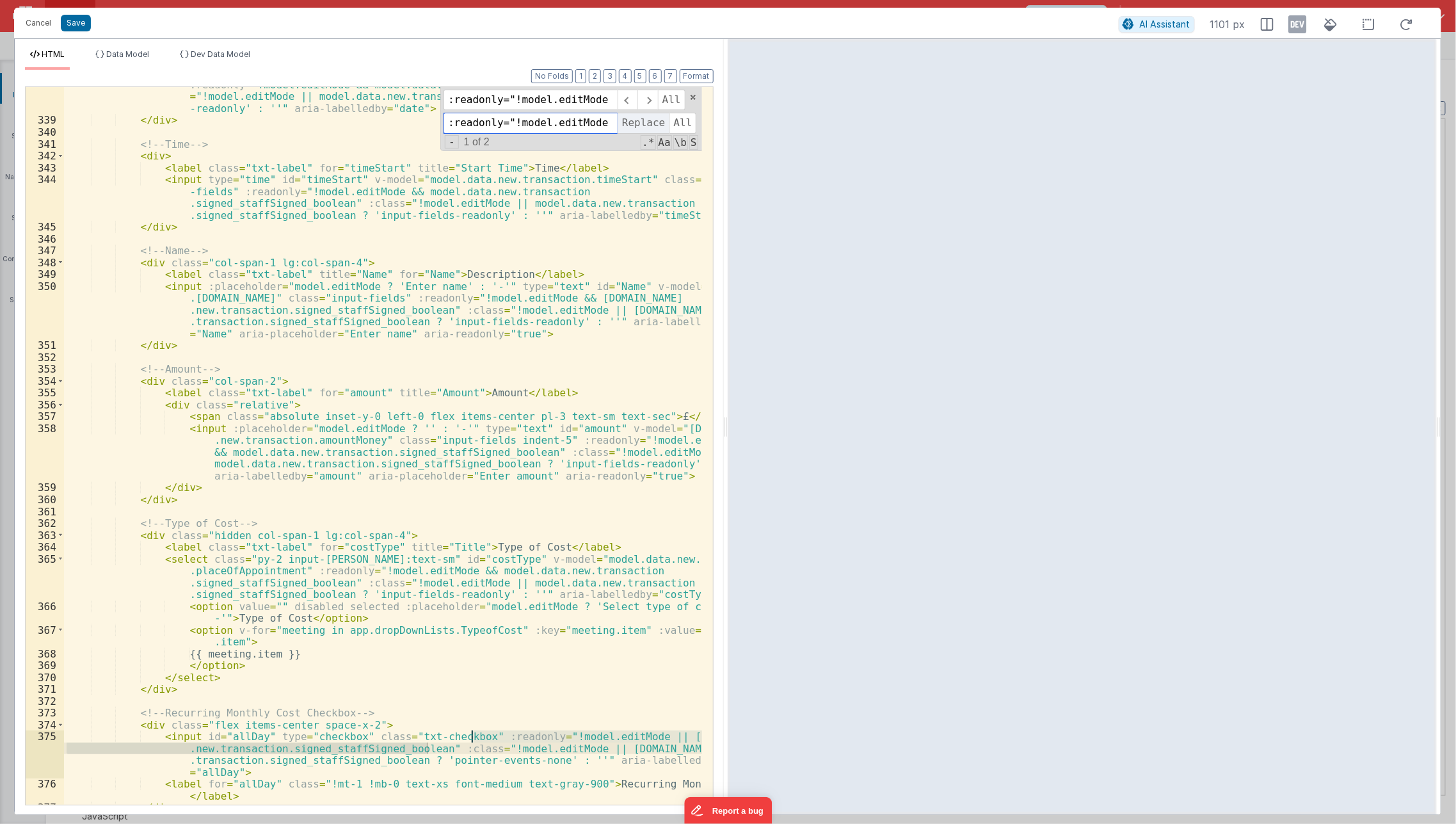
click at [649, 125] on span "Replace" at bounding box center [643, 122] width 51 height 21
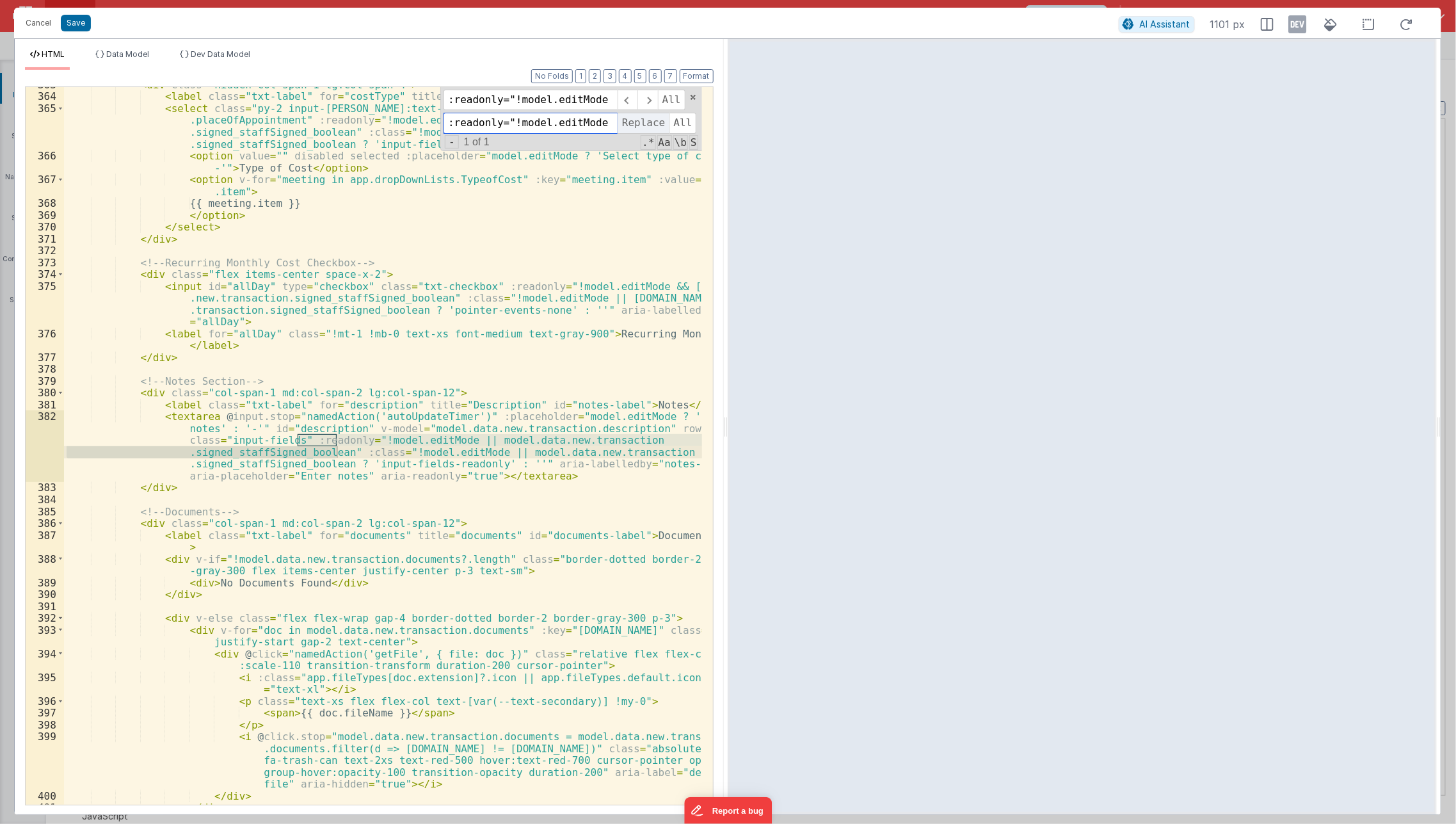
scroll to position [1170, 0]
click at [649, 125] on span "Replace" at bounding box center [643, 122] width 51 height 21
click at [576, 302] on div "< div class = "hidden col-span-1 lg:col-span-4" > < label class = "txt-label" f…" at bounding box center [383, 450] width 639 height 742
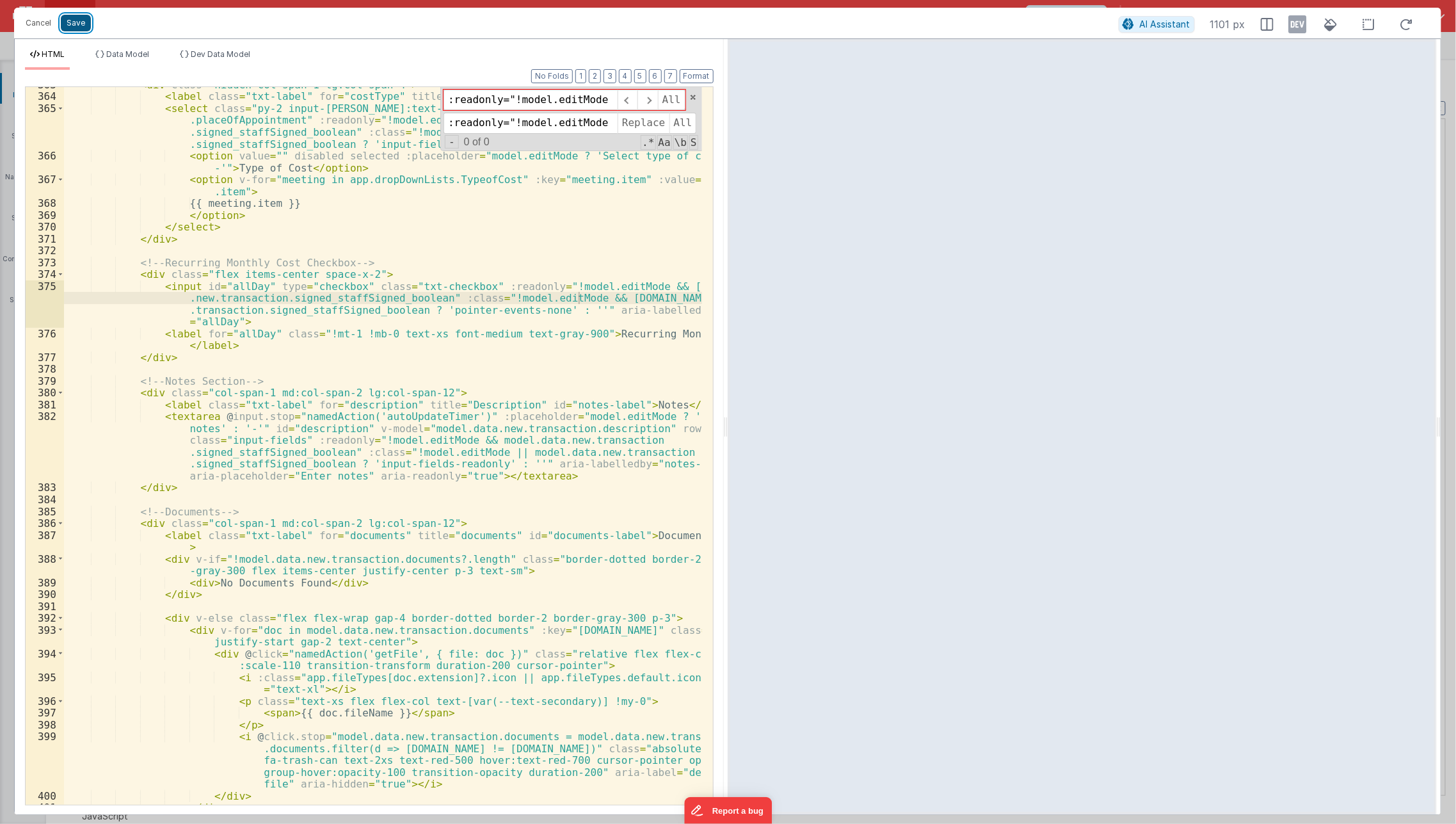
click at [78, 25] on button "Save" at bounding box center [75, 23] width 30 height 16
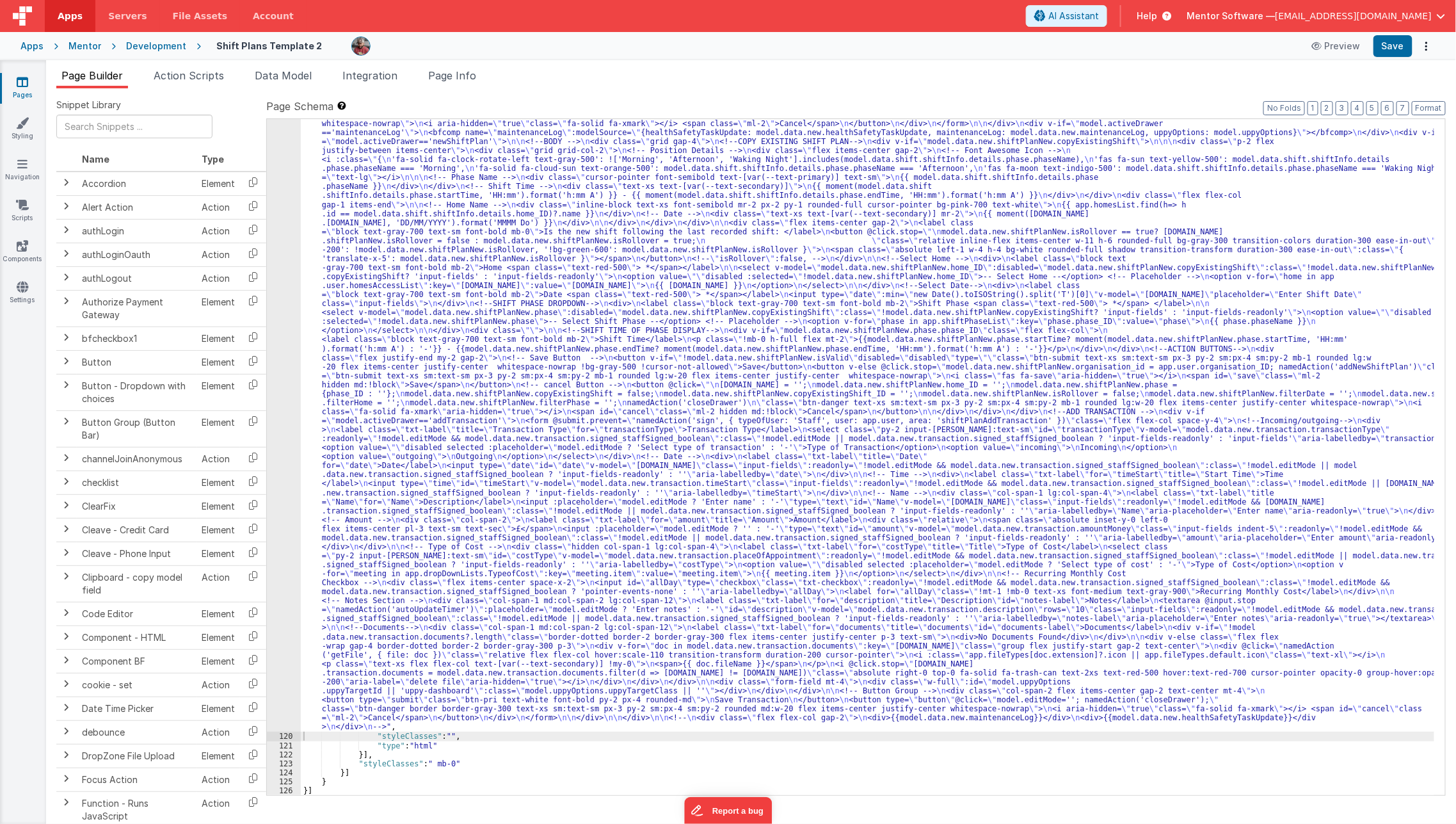
scroll to position [1856, 0]
click at [1406, 48] on button "Save" at bounding box center [1394, 46] width 39 height 22
